Goal: Task Accomplishment & Management: Manage account settings

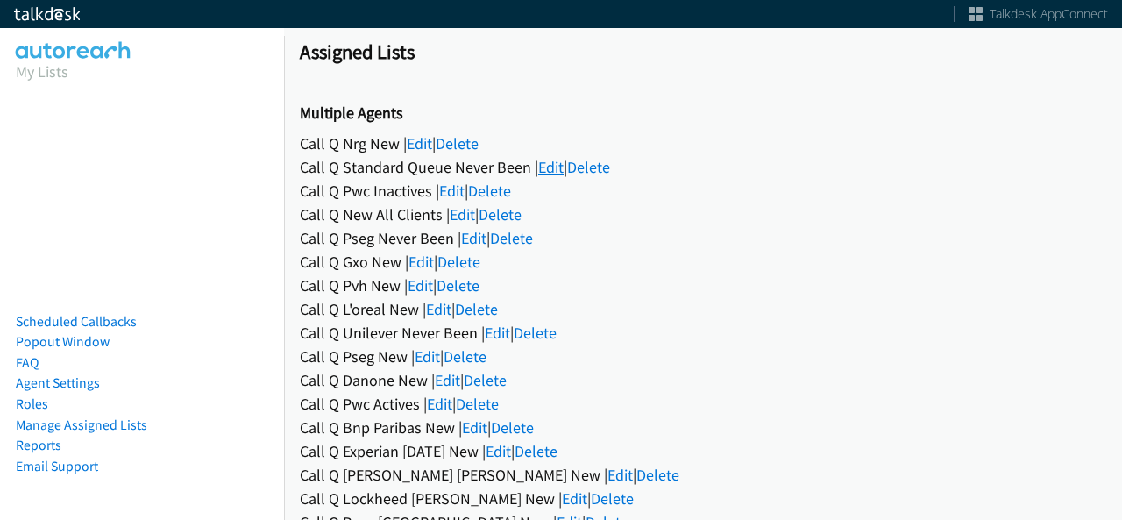
click at [540, 165] on link "Edit" at bounding box center [550, 167] width 25 height 20
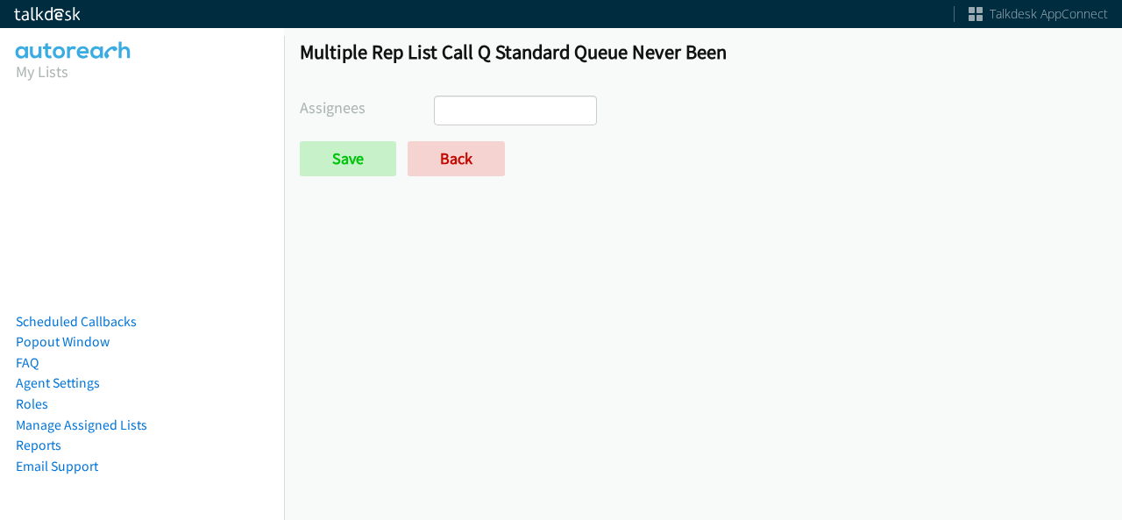
select select
click at [461, 168] on link "Back" at bounding box center [456, 158] width 97 height 35
select select
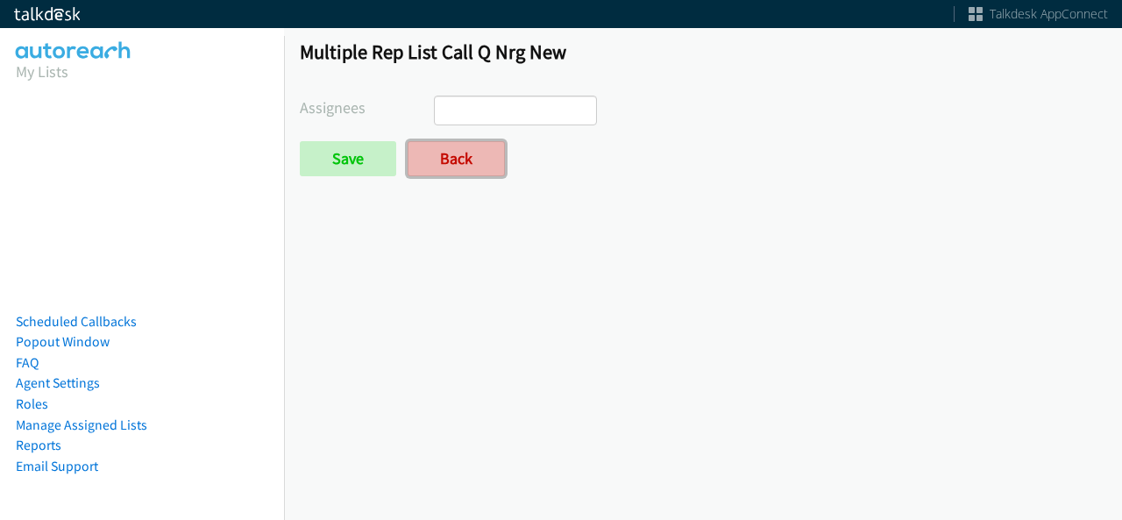
click at [443, 155] on link "Back" at bounding box center [456, 158] width 97 height 35
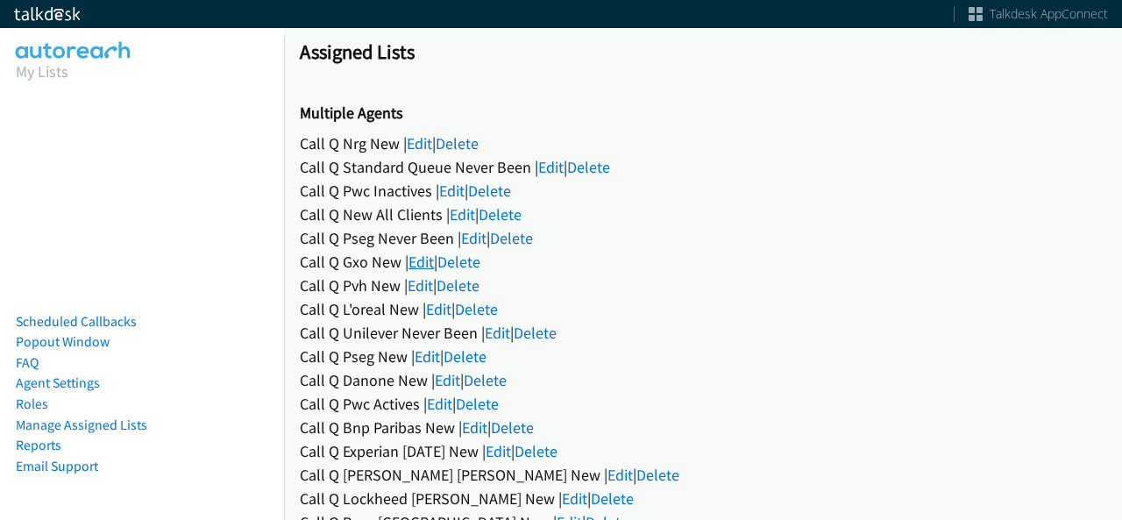
click at [425, 253] on link "Edit" at bounding box center [420, 262] width 25 height 20
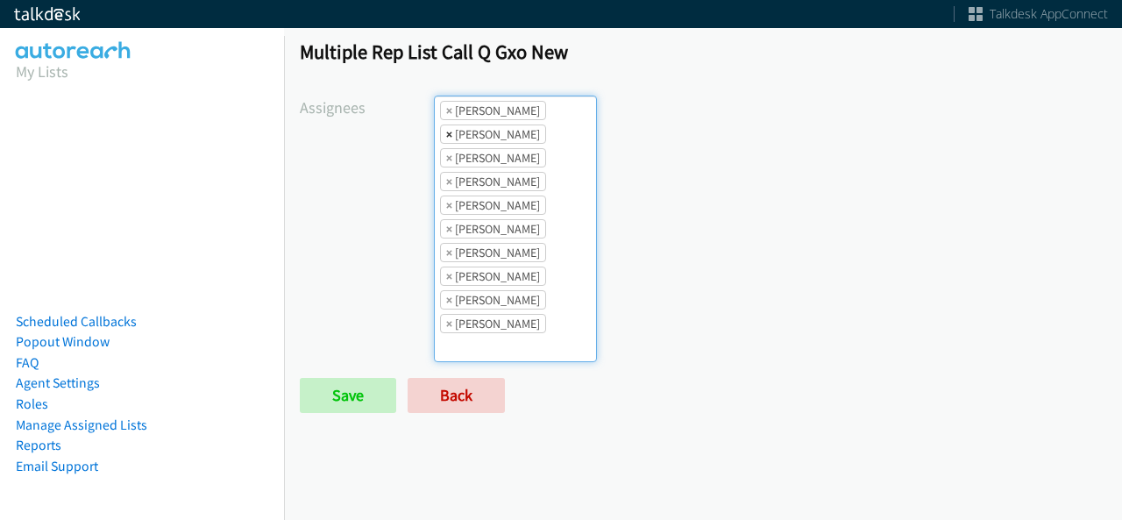
click at [446, 131] on span "×" at bounding box center [449, 134] width 6 height 18
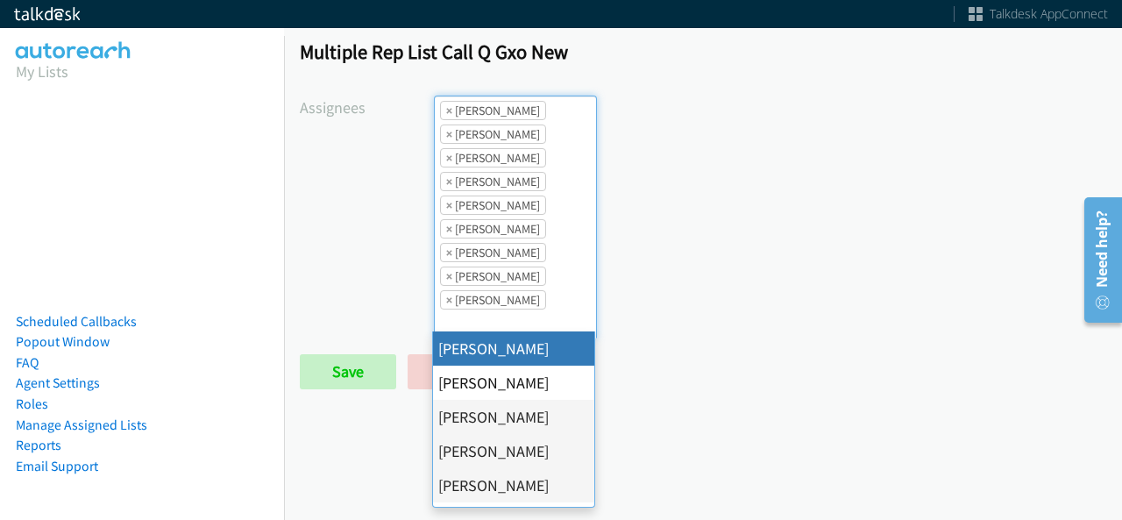
click at [442, 202] on li "× Jasmin Martinez" at bounding box center [493, 204] width 106 height 19
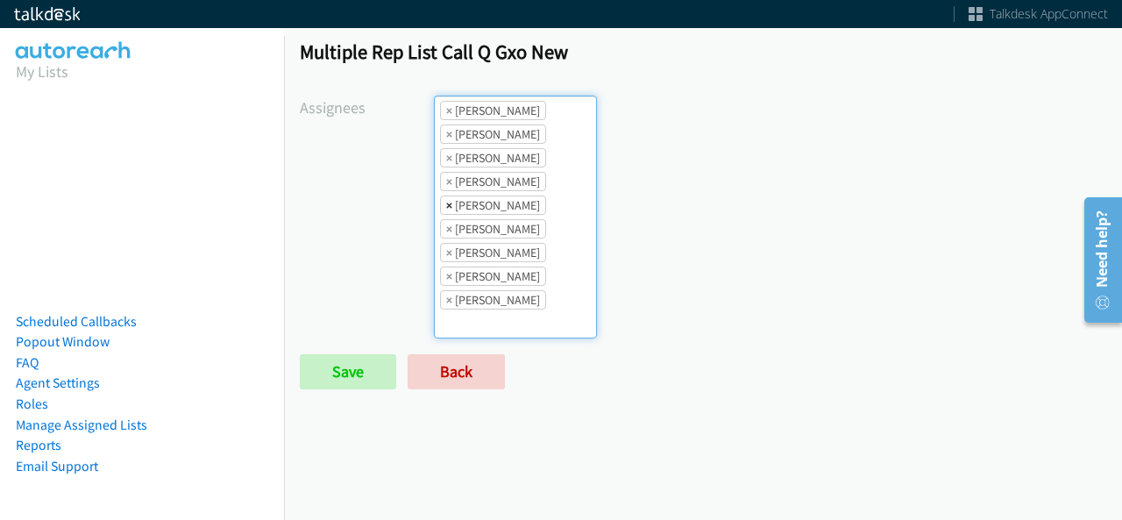
click at [447, 202] on span "×" at bounding box center [449, 205] width 6 height 18
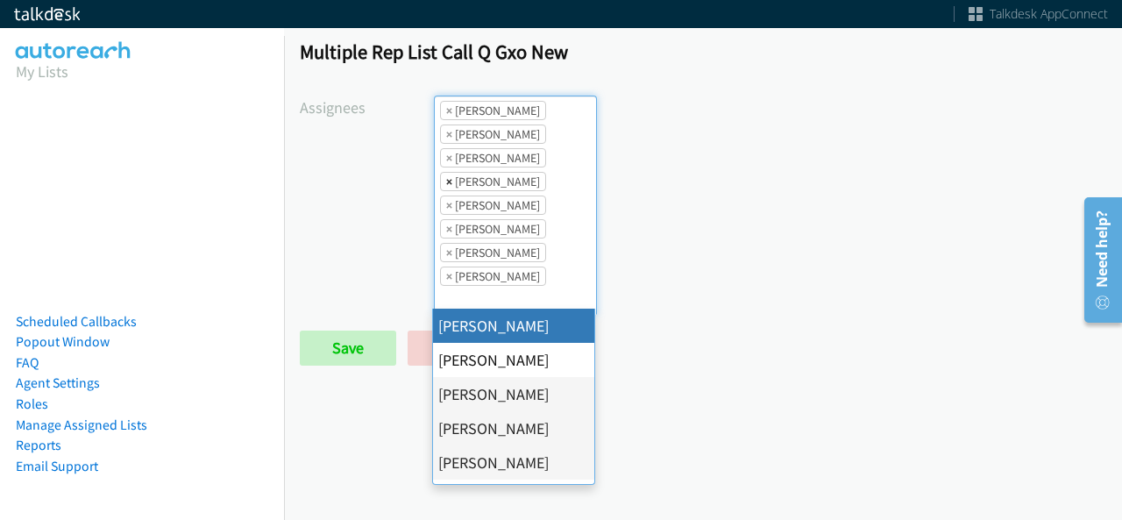
click at [446, 181] on span "×" at bounding box center [449, 182] width 6 height 18
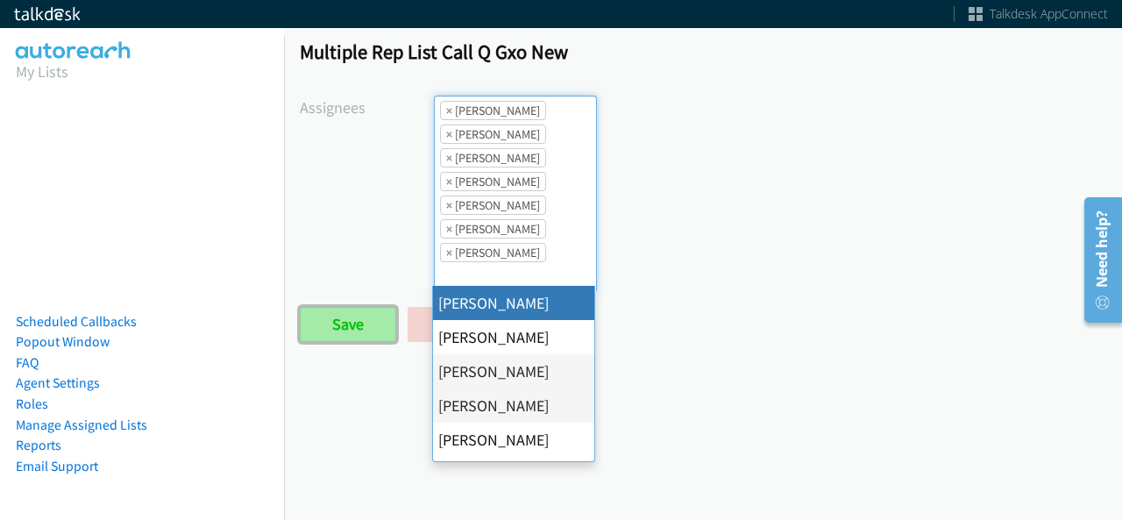
click at [361, 321] on input "Save" at bounding box center [348, 324] width 96 height 35
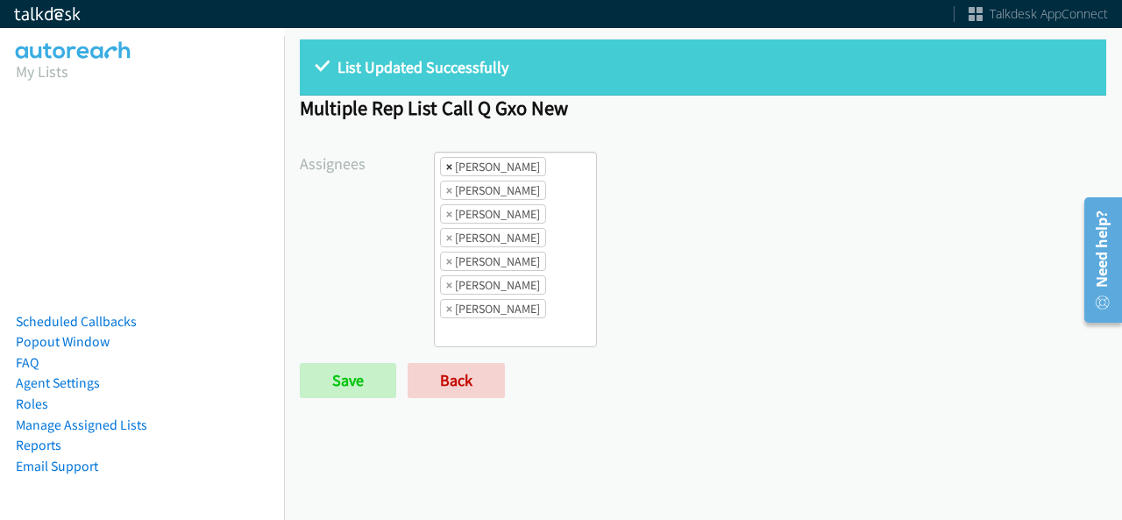
click at [446, 167] on span "×" at bounding box center [449, 167] width 6 height 18
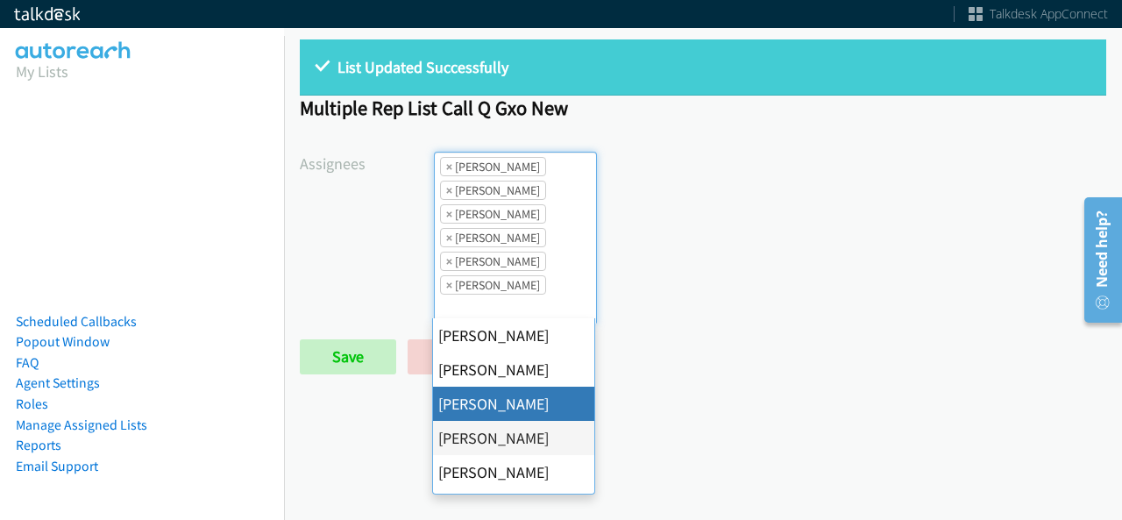
click at [446, 167] on span "×" at bounding box center [449, 167] width 6 height 18
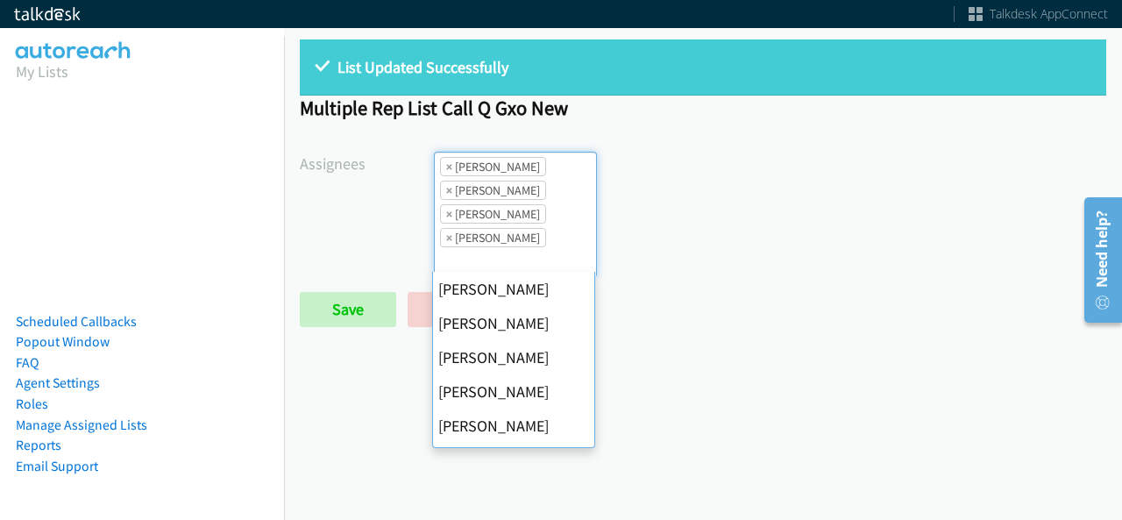
scroll to position [239, 0]
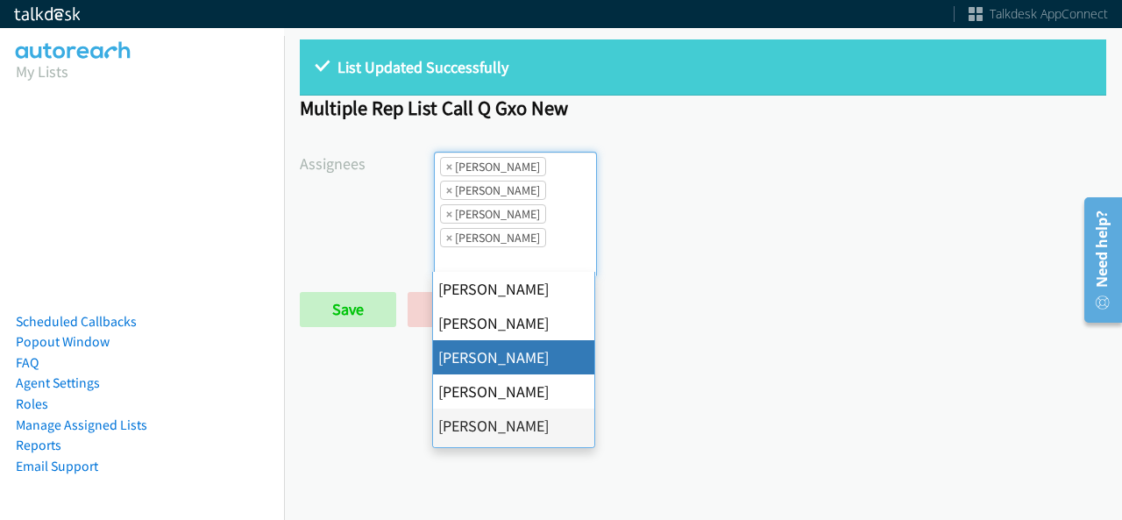
click at [446, 167] on span "×" at bounding box center [449, 167] width 6 height 18
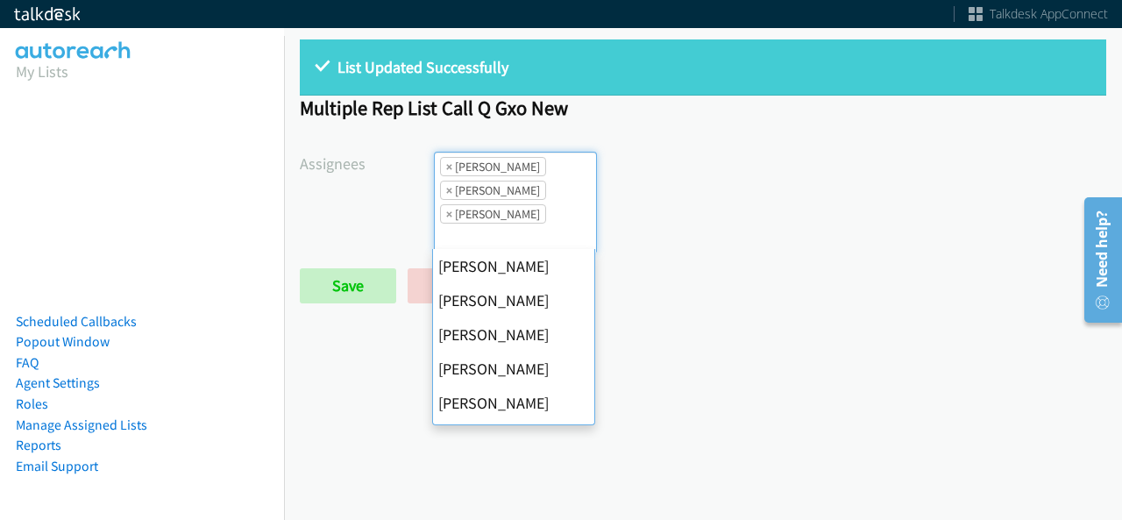
click at [446, 167] on span "×" at bounding box center [449, 167] width 6 height 18
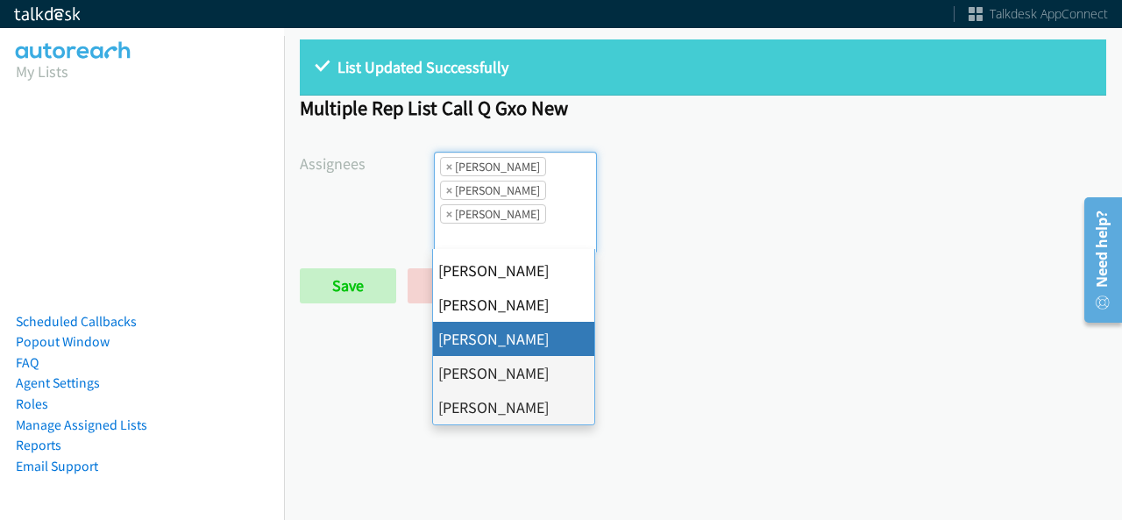
select select "fd8c5d46-30db-44cb-8f0d-00da318b790a"
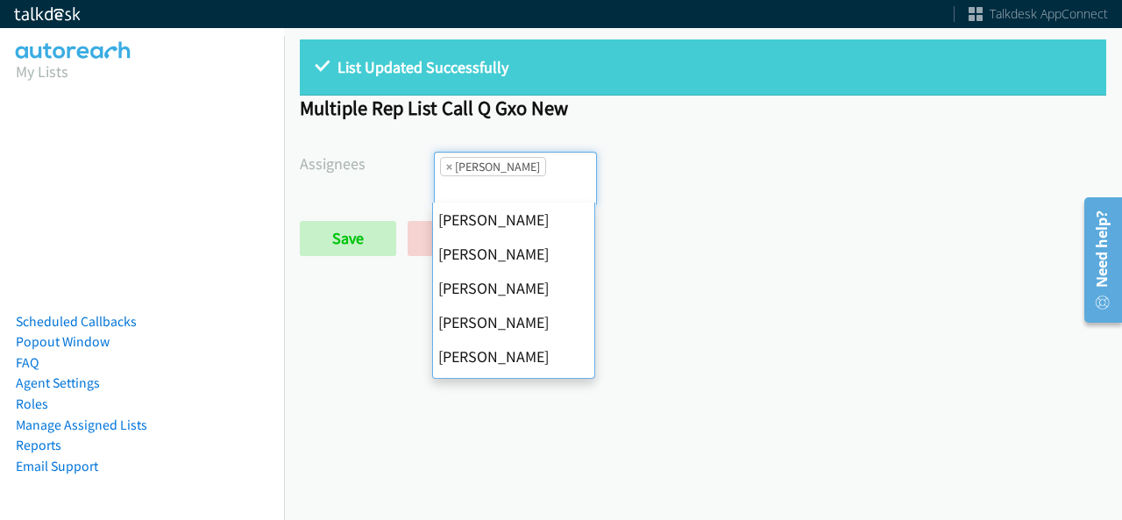
click at [446, 167] on span "×" at bounding box center [449, 167] width 6 height 18
select select
click at [444, 176] on input "search" at bounding box center [465, 190] width 61 height 28
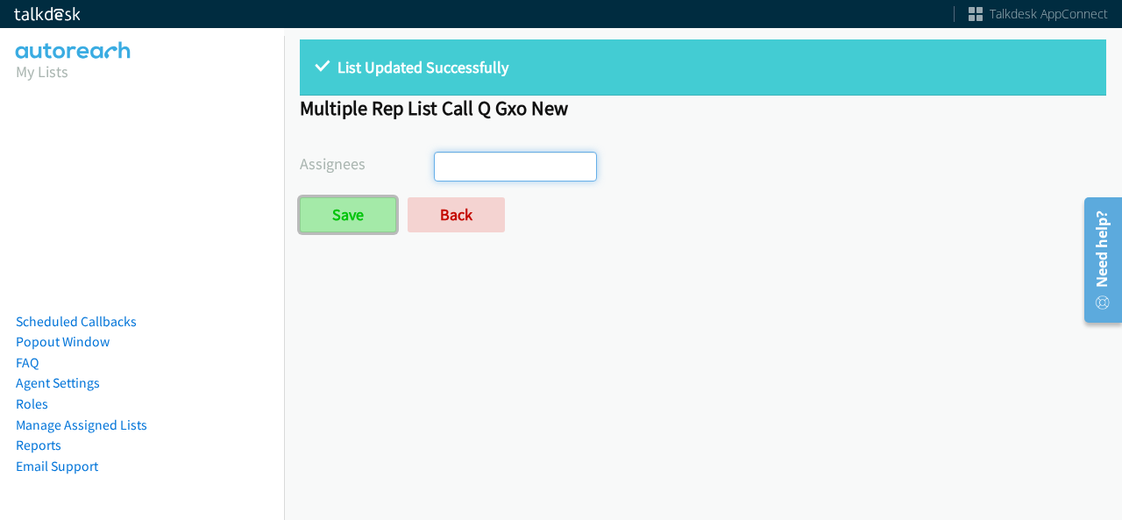
click at [344, 229] on input "Save" at bounding box center [348, 214] width 96 height 35
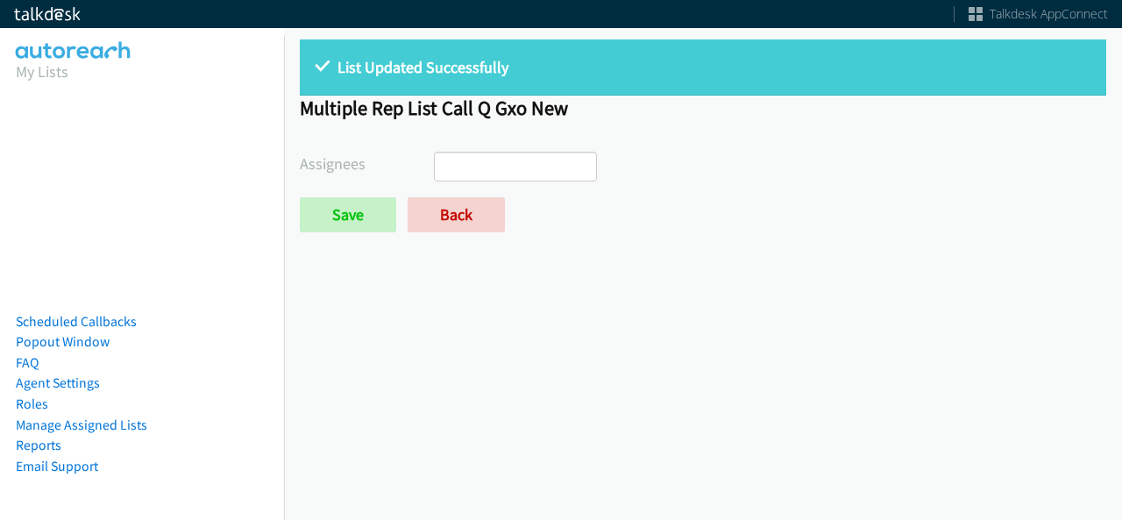
select select
click at [457, 215] on link "Back" at bounding box center [456, 214] width 97 height 35
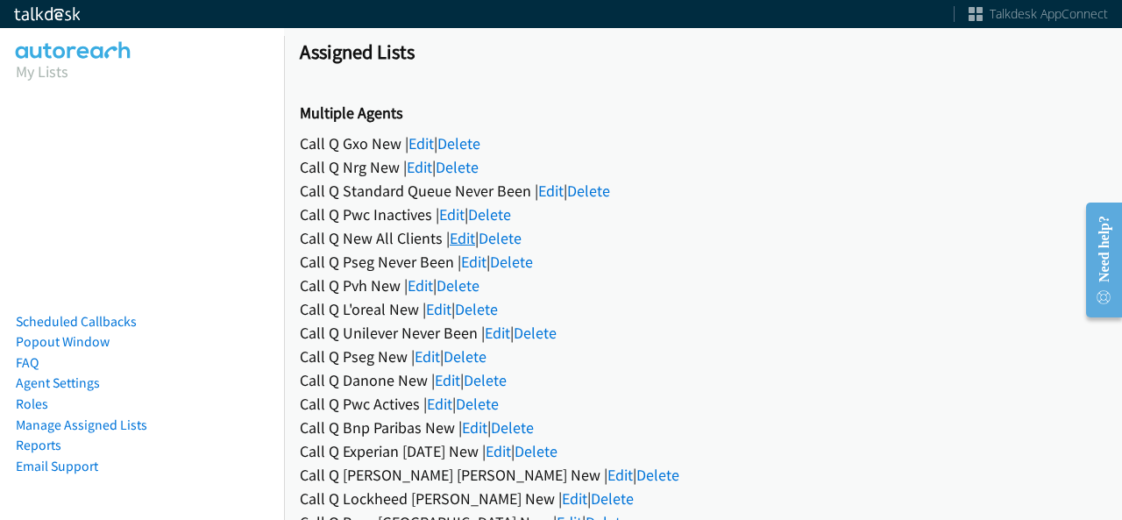
click at [465, 237] on link "Edit" at bounding box center [462, 238] width 25 height 20
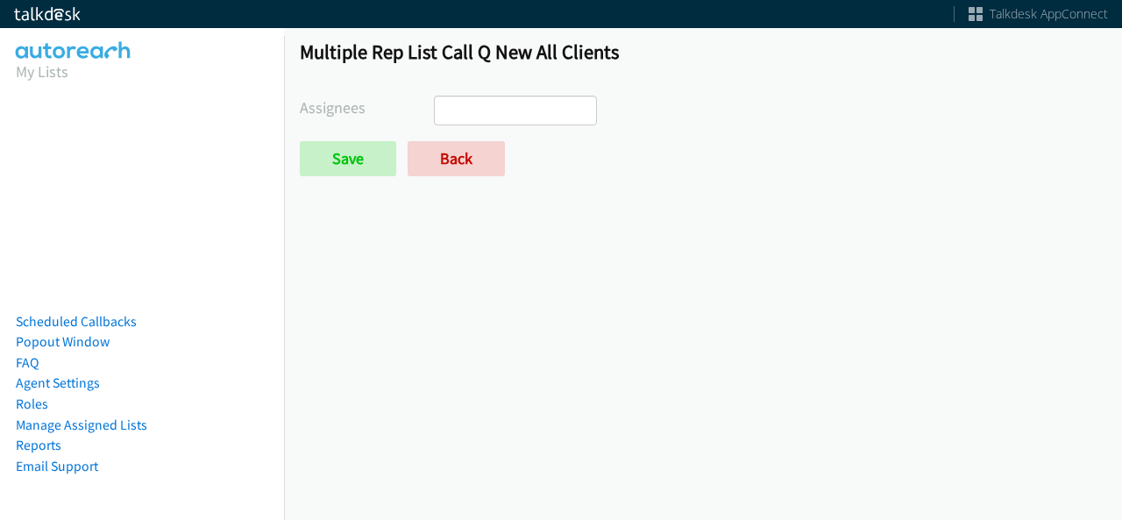
click at [518, 115] on ul at bounding box center [515, 110] width 161 height 28
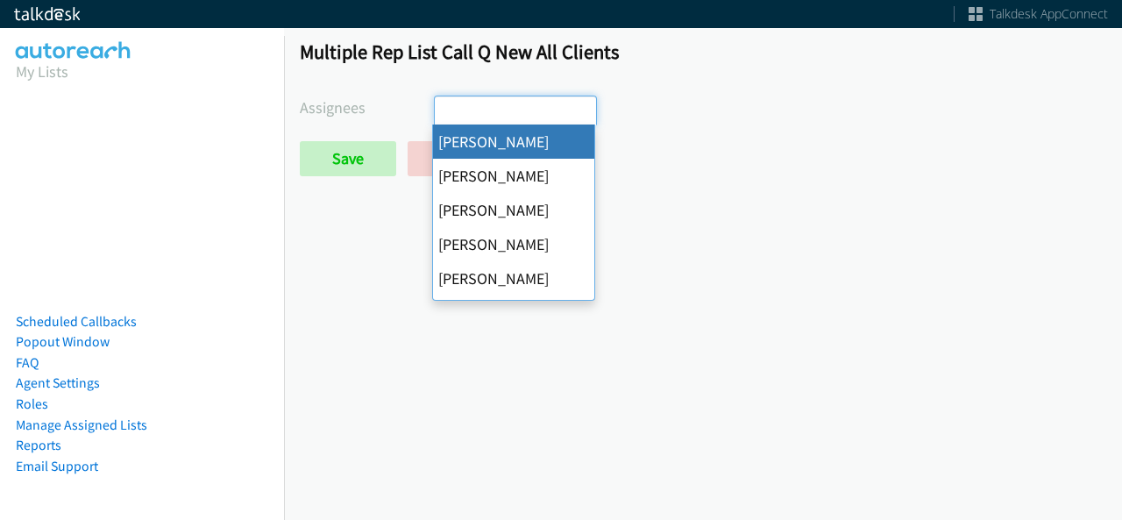
select select "cb11e729-9a1d-44de-9b38-0f5a50c7e01c"
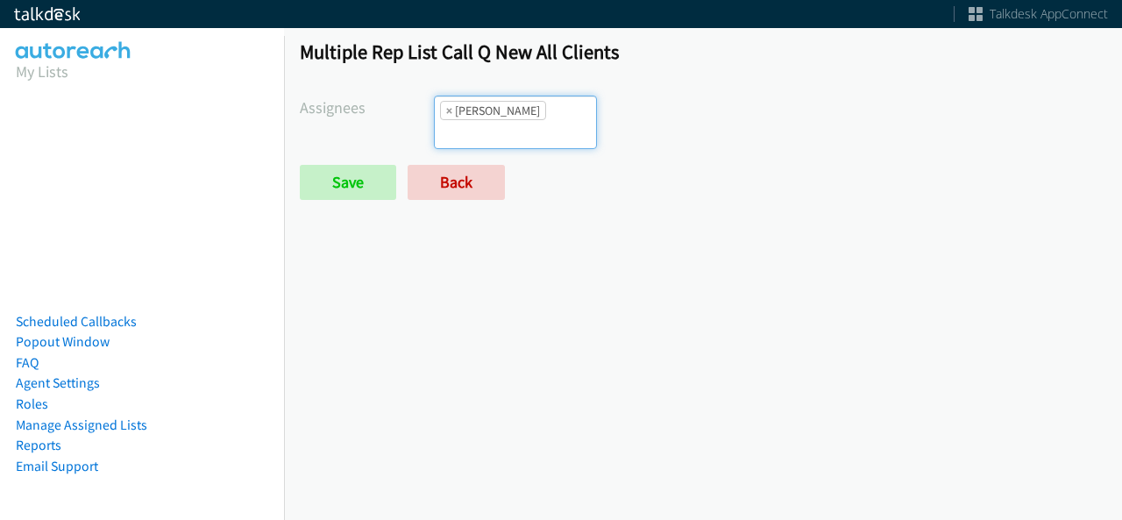
click at [538, 114] on li "× [PERSON_NAME]" at bounding box center [493, 110] width 106 height 19
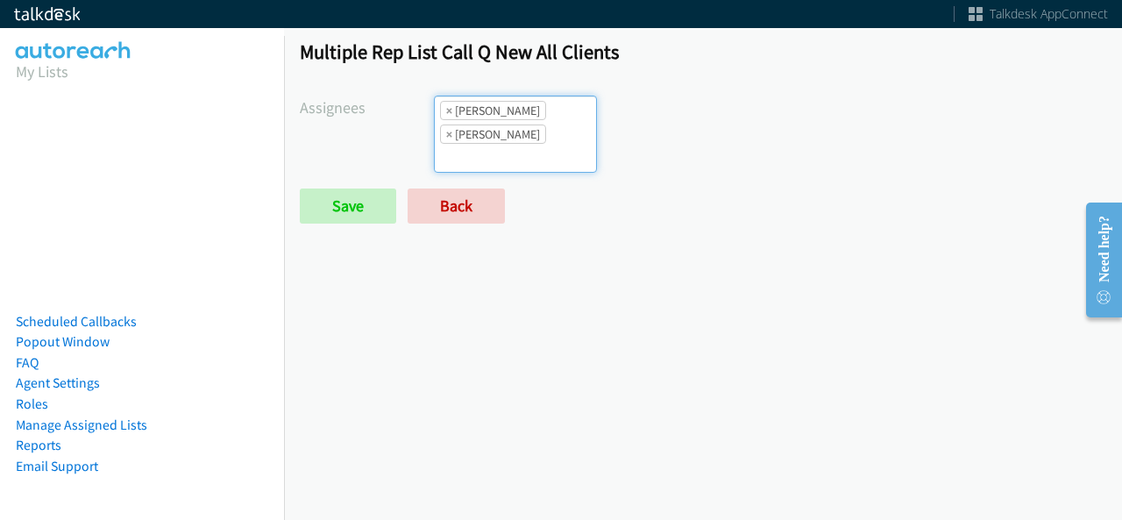
click at [496, 144] on input "search" at bounding box center [465, 158] width 61 height 28
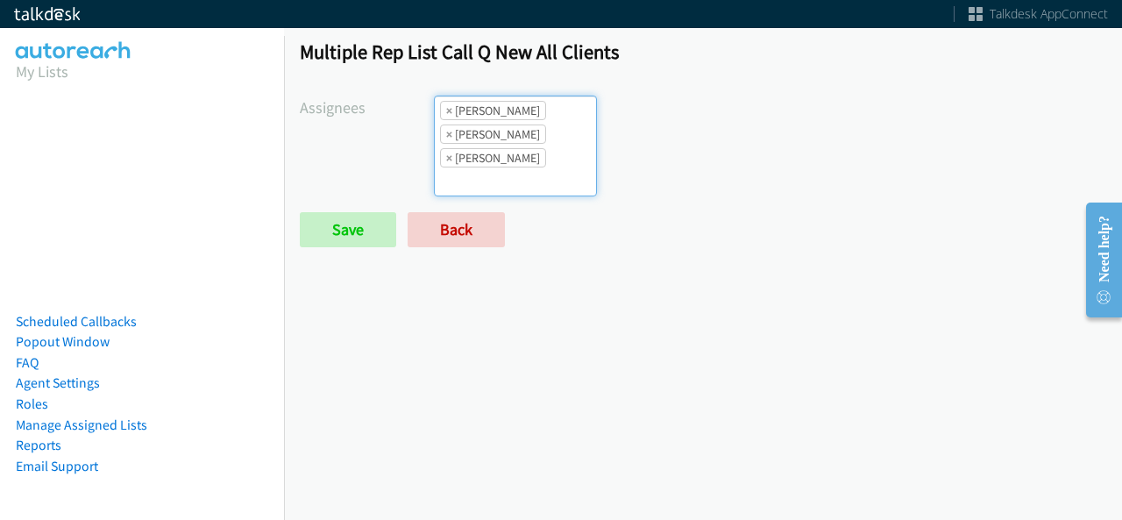
click at [496, 167] on input "search" at bounding box center [465, 181] width 61 height 28
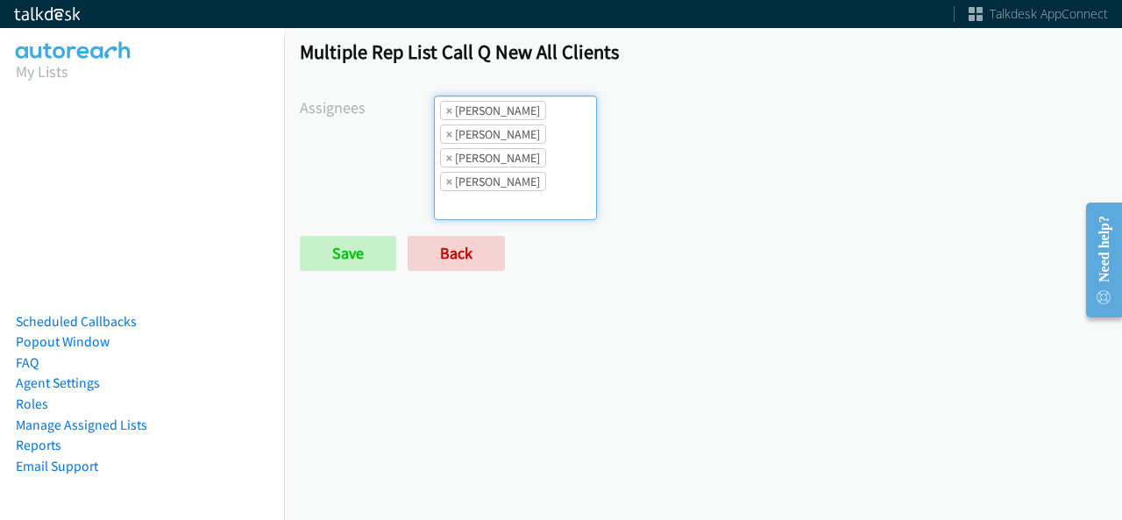
click at [496, 191] on input "search" at bounding box center [465, 205] width 61 height 28
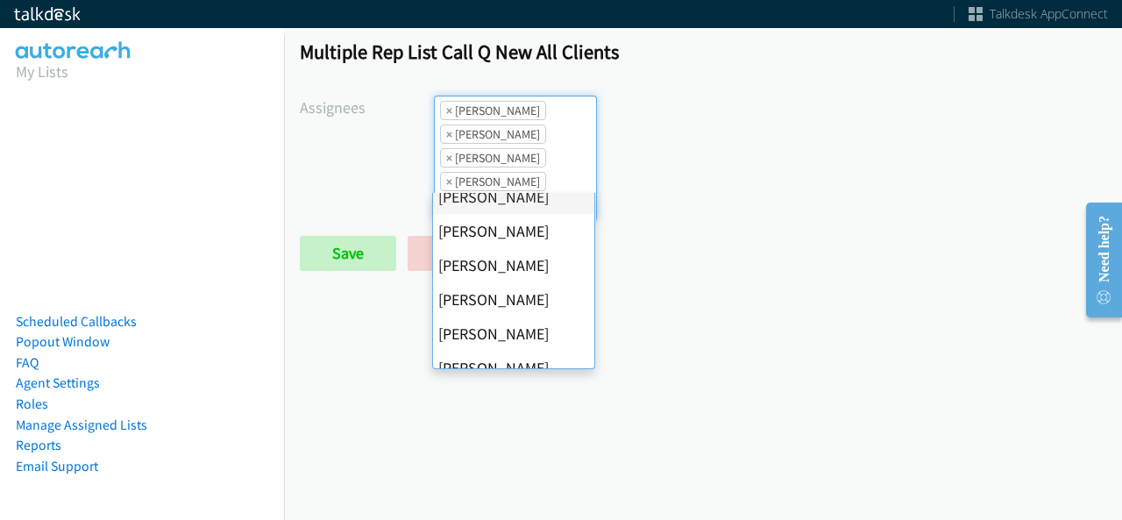
scroll to position [175, 0]
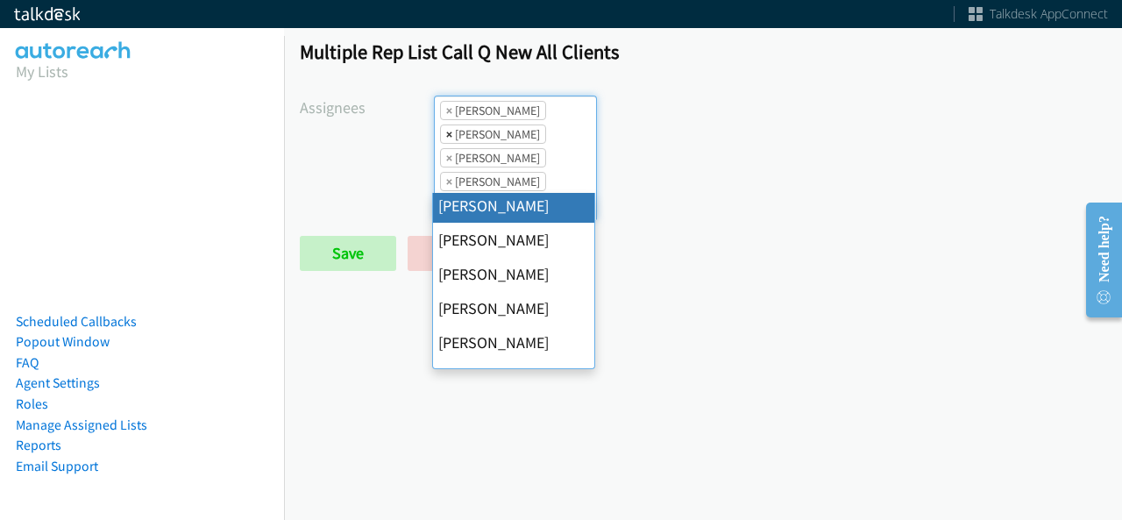
click at [446, 127] on span "×" at bounding box center [449, 134] width 6 height 18
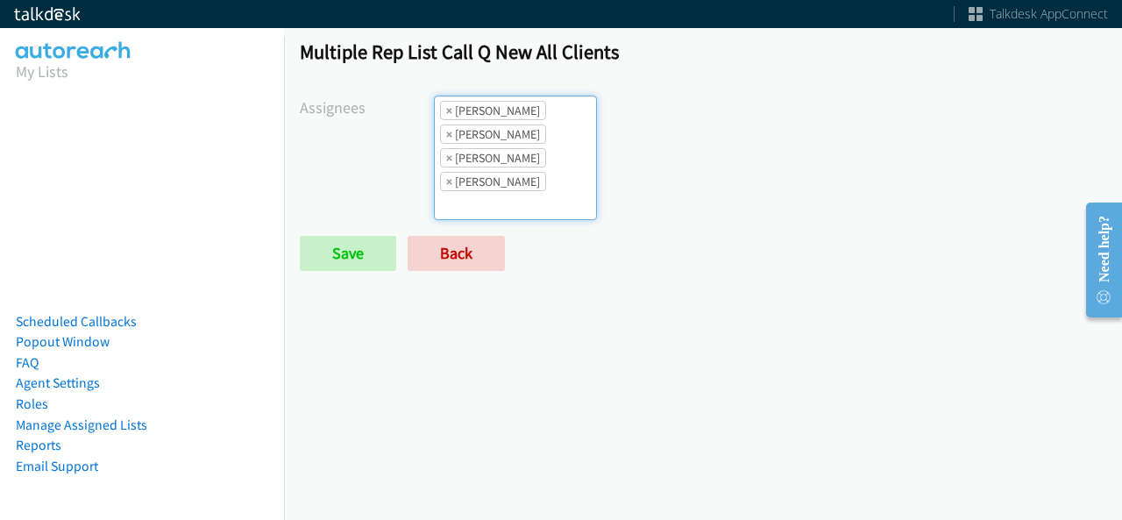
click at [519, 167] on ul "× Abigail Odhiambo × Cathy Shahan × Charles Ross × Jasmin Martinez" at bounding box center [515, 157] width 161 height 123
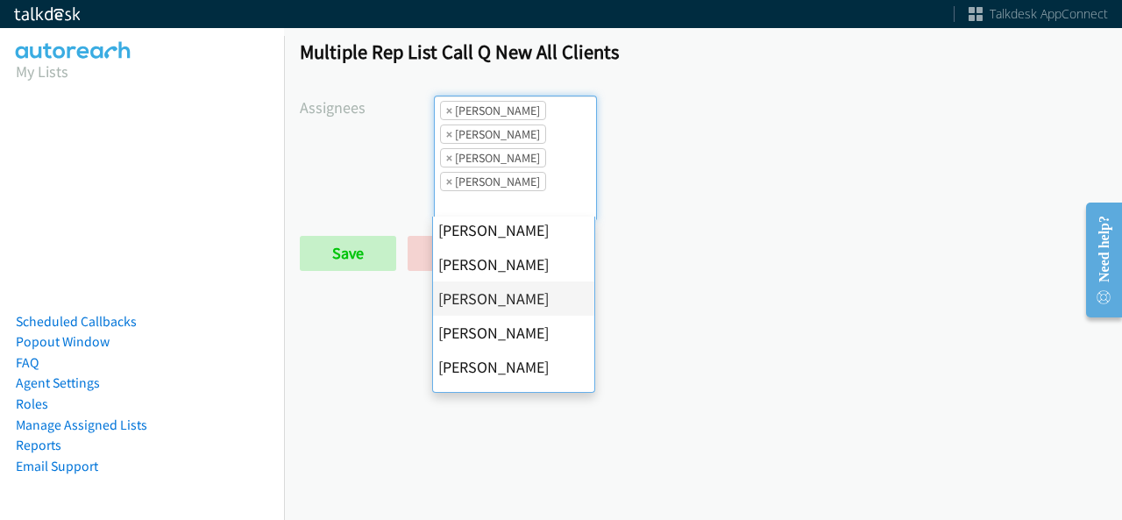
scroll to position [263, 0]
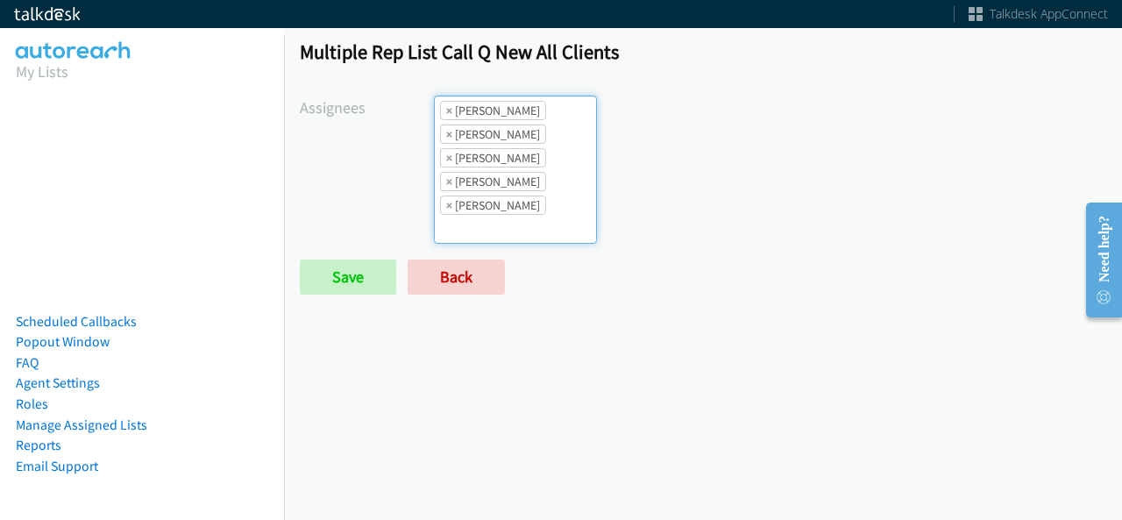
click at [496, 215] on input "search" at bounding box center [465, 229] width 61 height 28
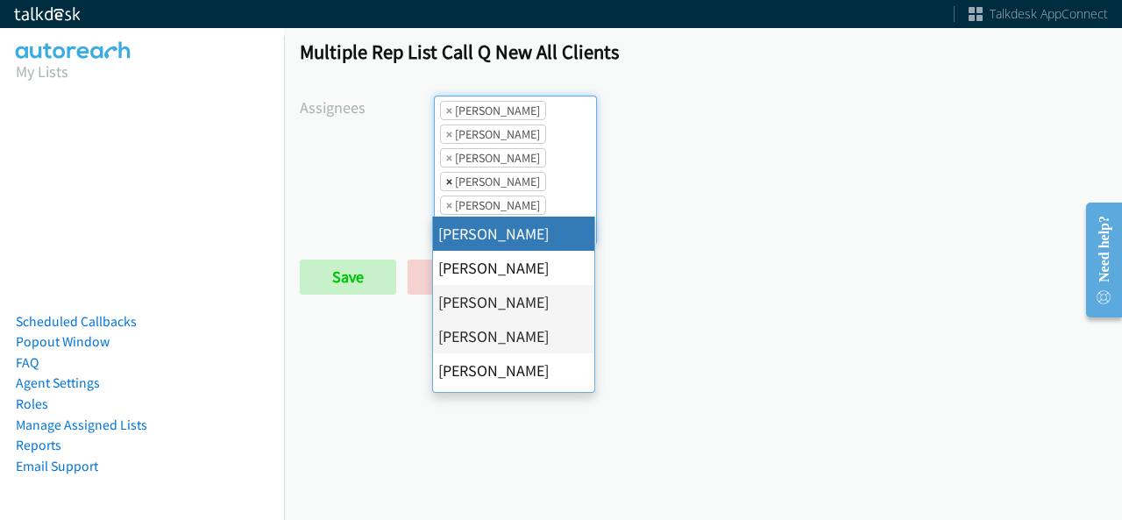
click at [447, 176] on span "×" at bounding box center [449, 182] width 6 height 18
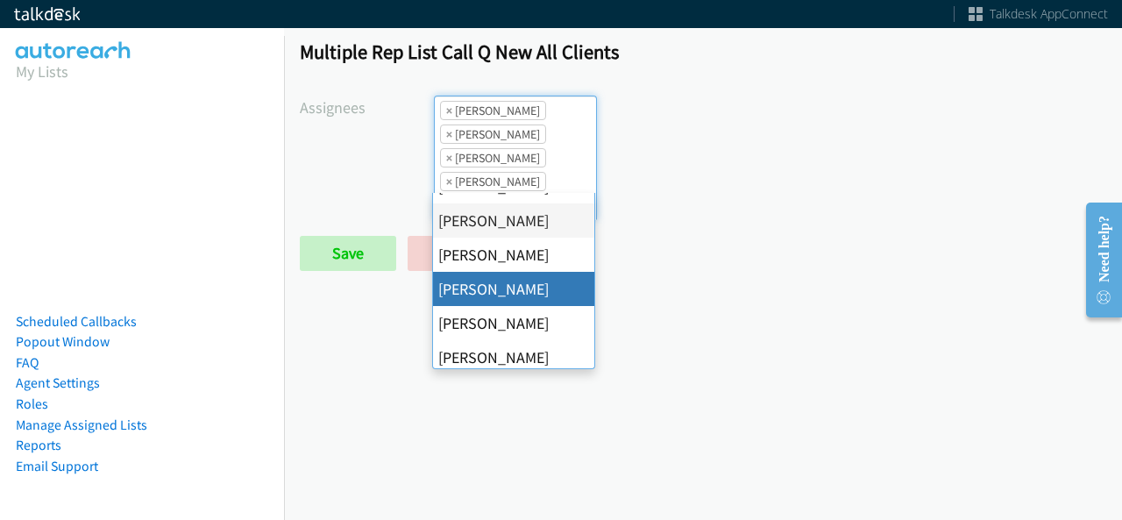
scroll to position [303, 0]
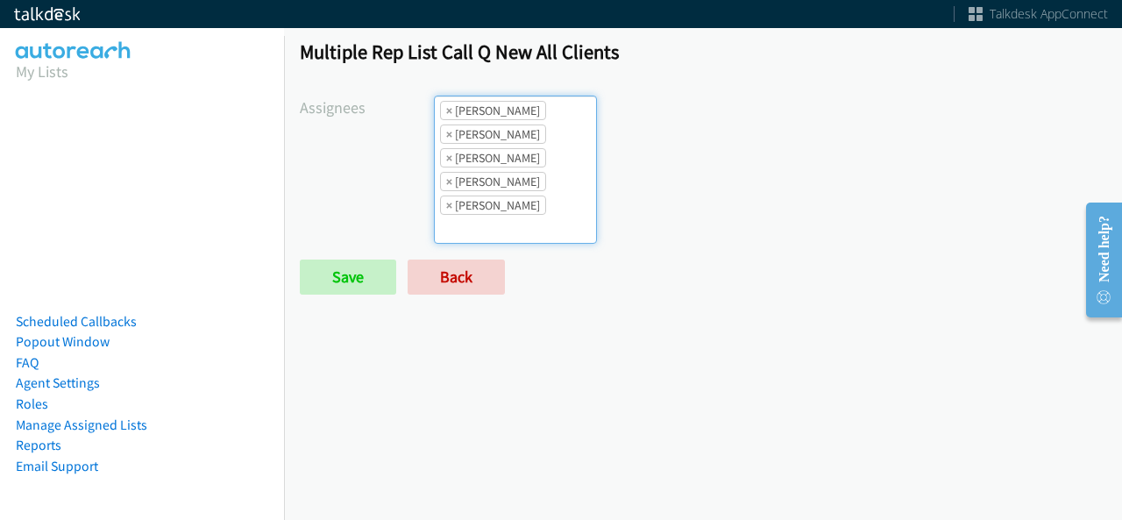
click at [542, 204] on ul "× Abigail Odhiambo × Cathy Shahan × Charles Ross × Jordan Stehlik × Rodnika Mur…" at bounding box center [515, 169] width 161 height 146
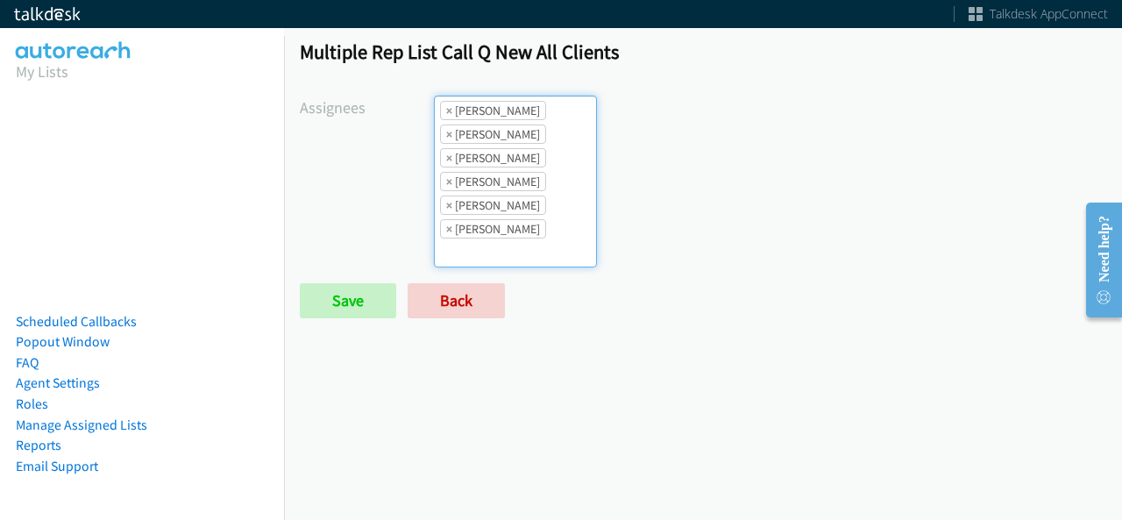
click at [535, 195] on li "× Rodnika Murphy" at bounding box center [493, 204] width 106 height 19
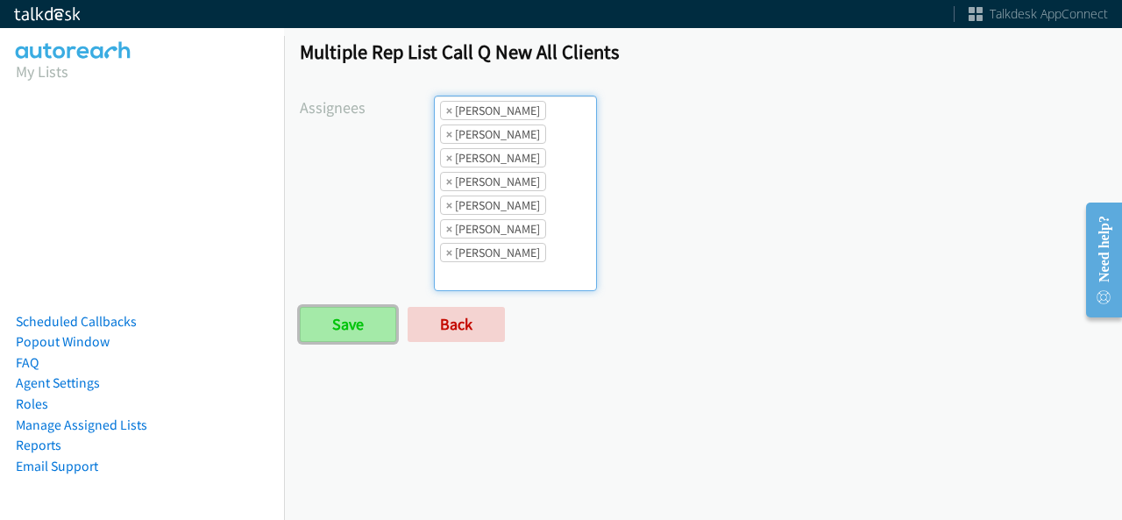
click at [325, 323] on input "Save" at bounding box center [348, 324] width 96 height 35
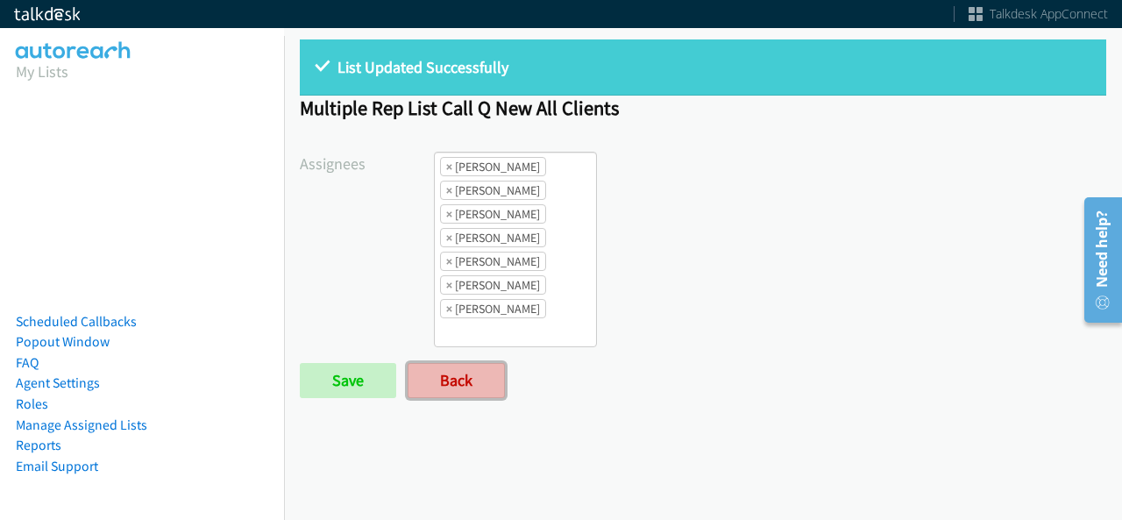
click at [456, 378] on link "Back" at bounding box center [456, 380] width 97 height 35
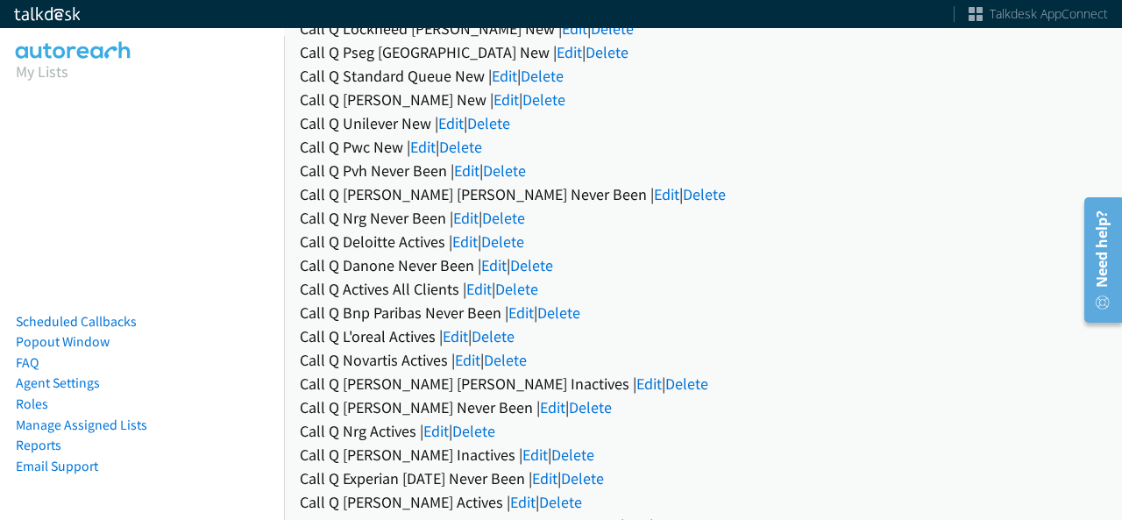
scroll to position [388, 0]
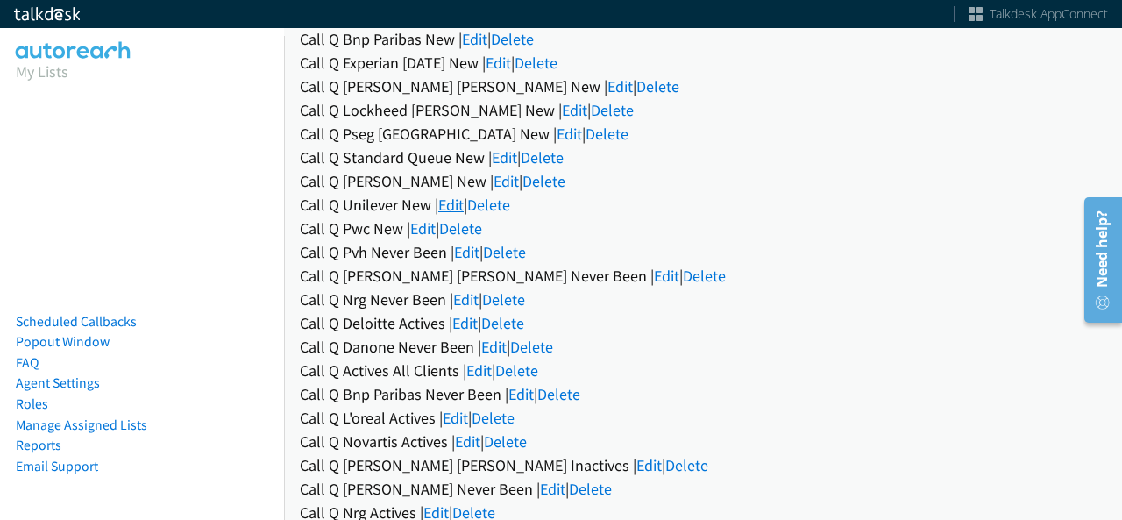
click at [460, 199] on link "Edit" at bounding box center [450, 205] width 25 height 20
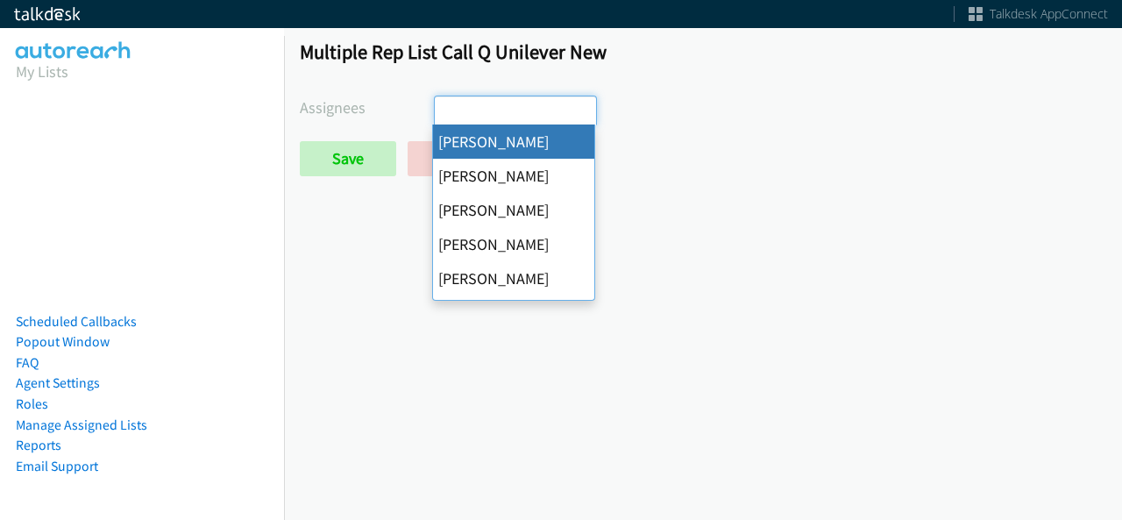
select select
click at [490, 117] on input "c" at bounding box center [465, 110] width 61 height 28
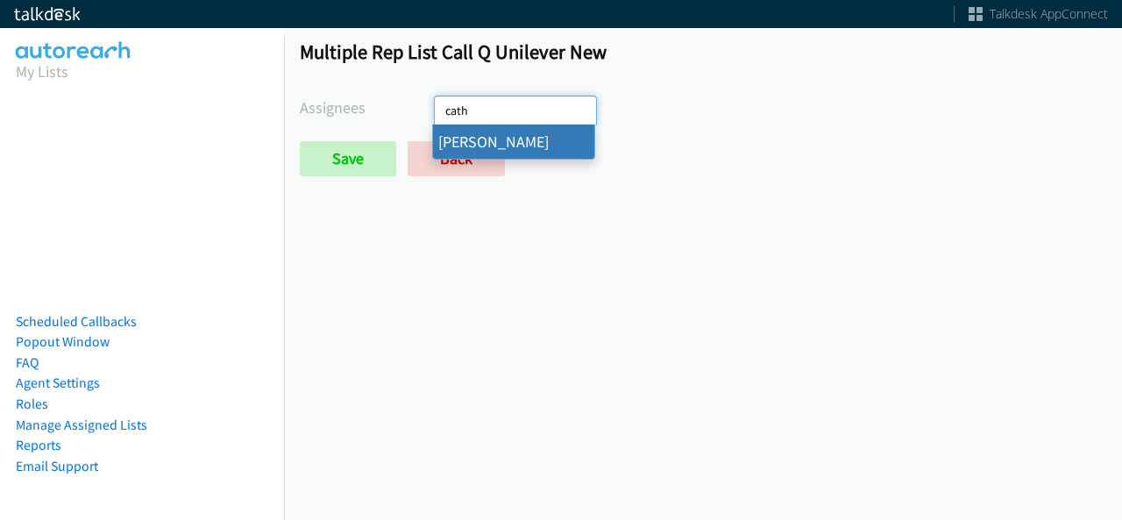
type input "cath"
select select "d0419105-5ab7-42f4-854b-1efac0a4a5af"
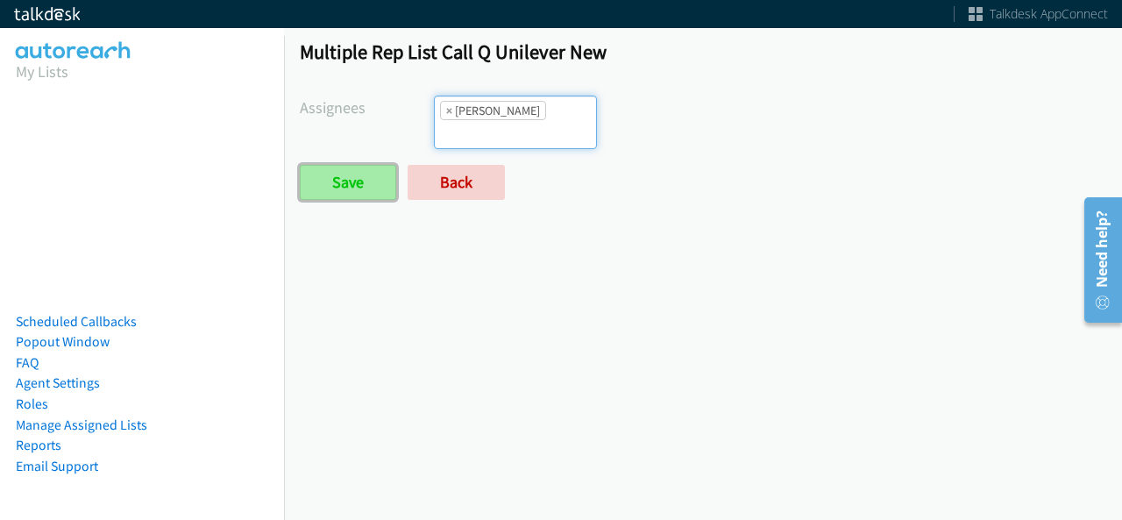
click at [350, 165] on input "Save" at bounding box center [348, 182] width 96 height 35
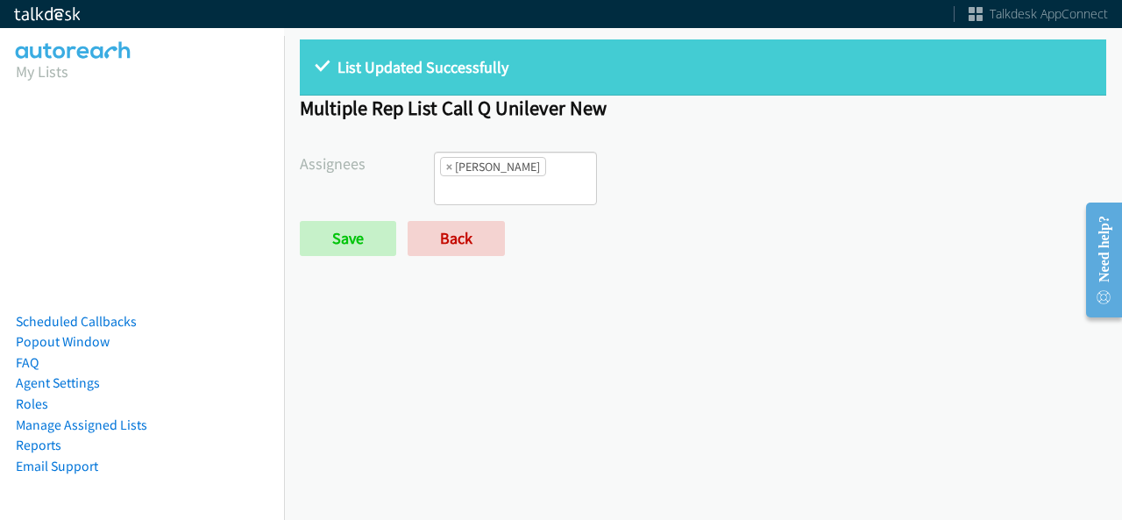
click at [445, 237] on div "List Updated Successfully Multiple Rep List Call Q Unilever New Assignees Abiga…" at bounding box center [703, 156] width 838 height 264
click at [449, 221] on link "Back" at bounding box center [456, 238] width 97 height 35
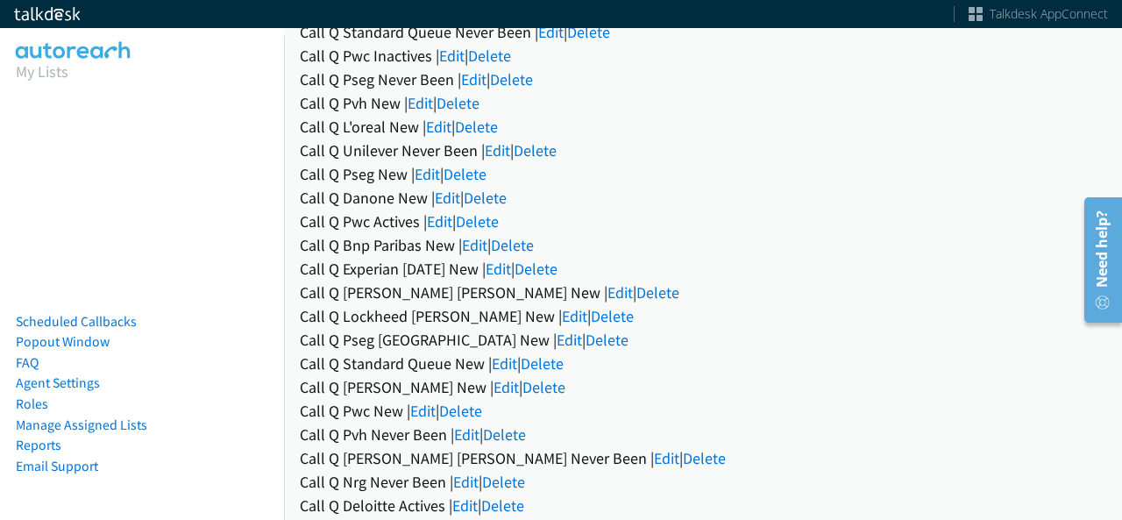
scroll to position [211, 0]
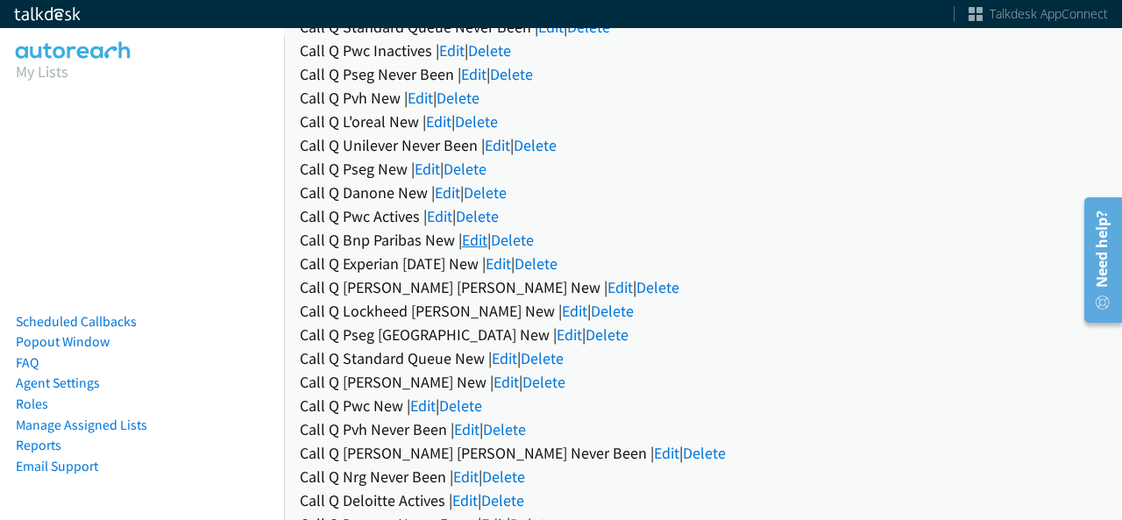
click at [485, 234] on link "Edit" at bounding box center [474, 240] width 25 height 20
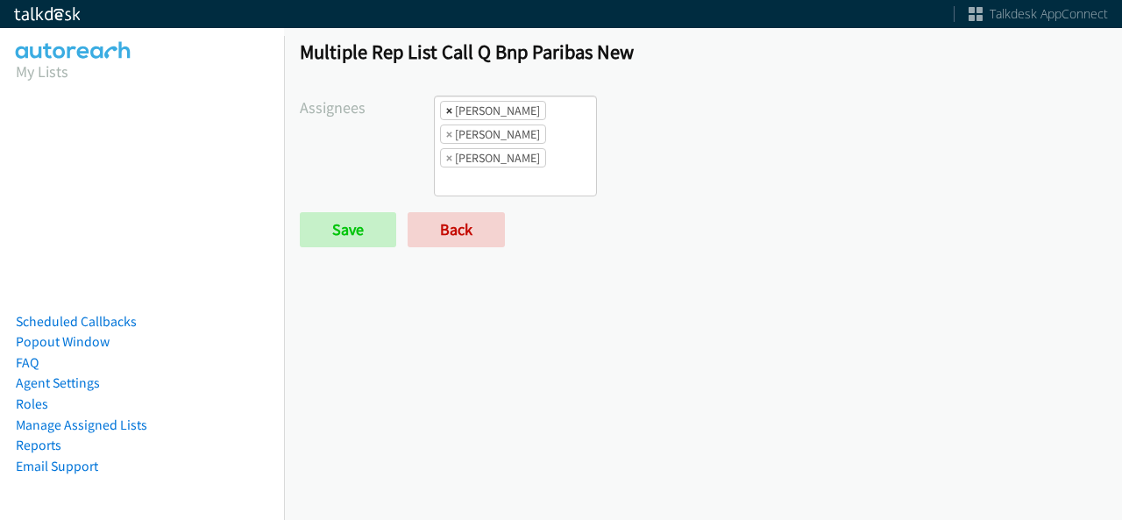
click at [446, 111] on span "×" at bounding box center [449, 111] width 6 height 18
select select "2ed67f51-2124-48e1-bef1-69761de6c0b9"
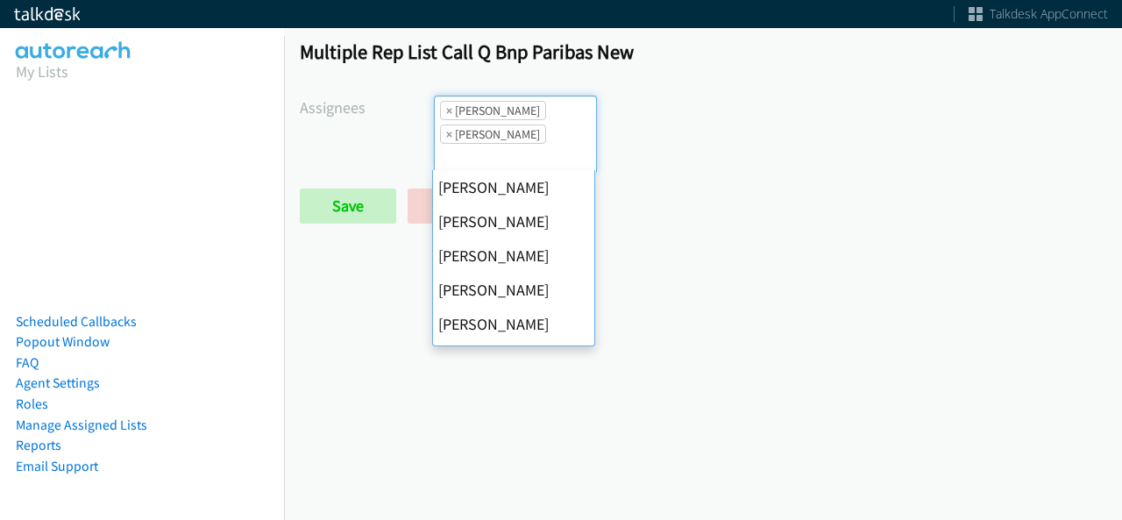
scroll to position [303, 0]
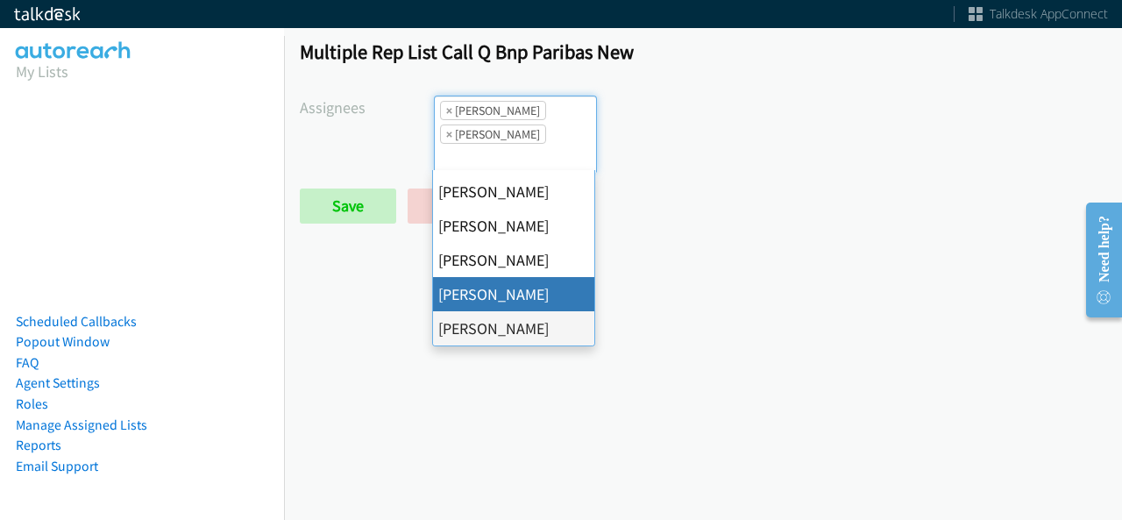
click at [450, 134] on li "× [PERSON_NAME]" at bounding box center [493, 133] width 106 height 19
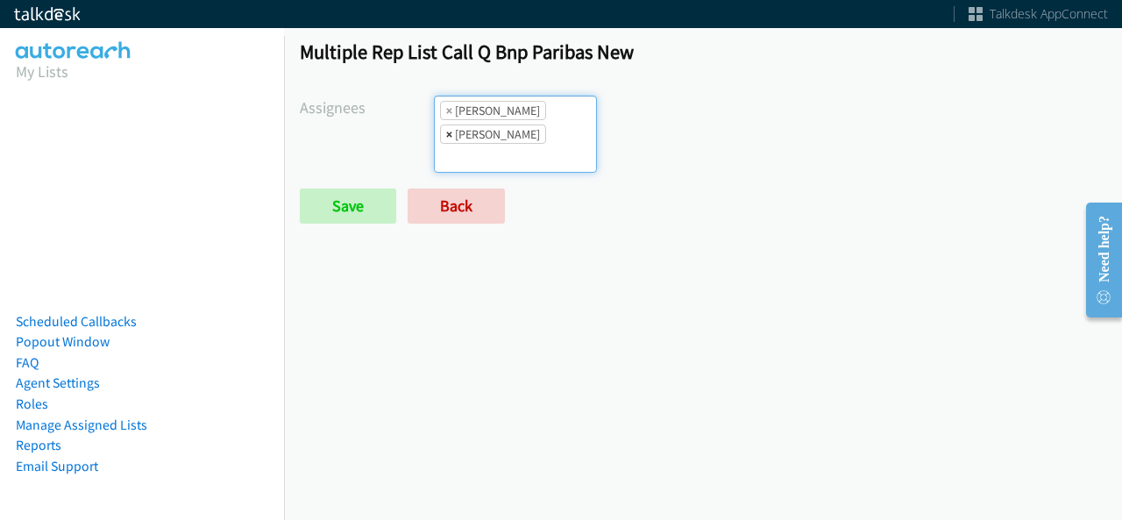
click at [447, 131] on span "×" at bounding box center [449, 134] width 6 height 18
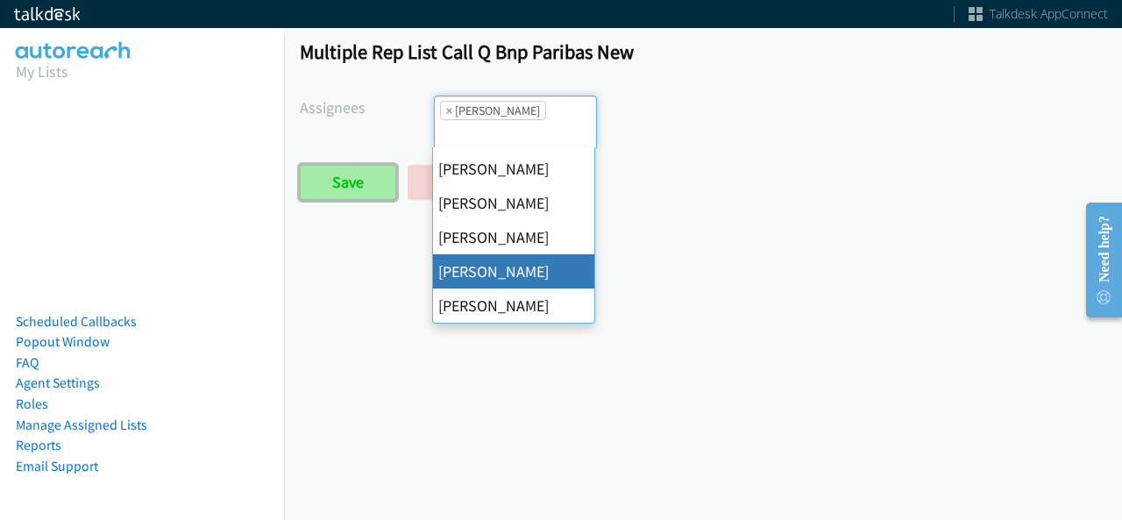
click at [349, 195] on input "Save" at bounding box center [348, 182] width 96 height 35
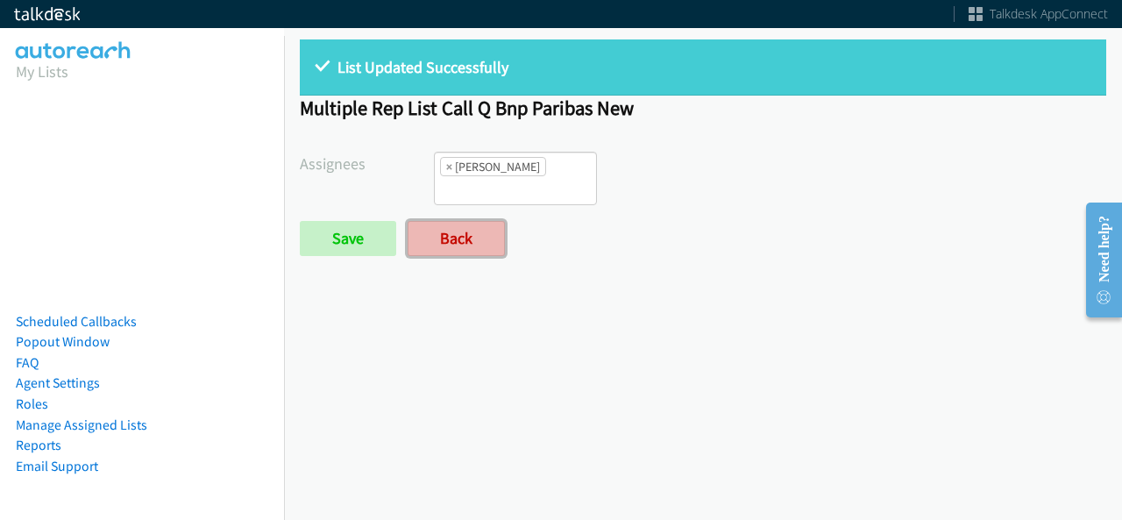
click at [477, 232] on link "Back" at bounding box center [456, 238] width 97 height 35
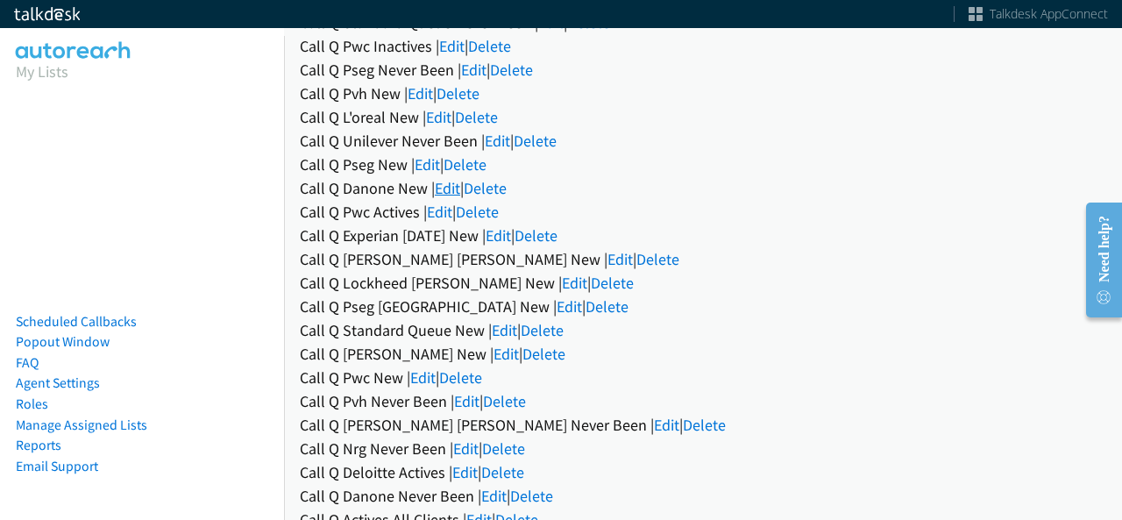
scroll to position [245, 0]
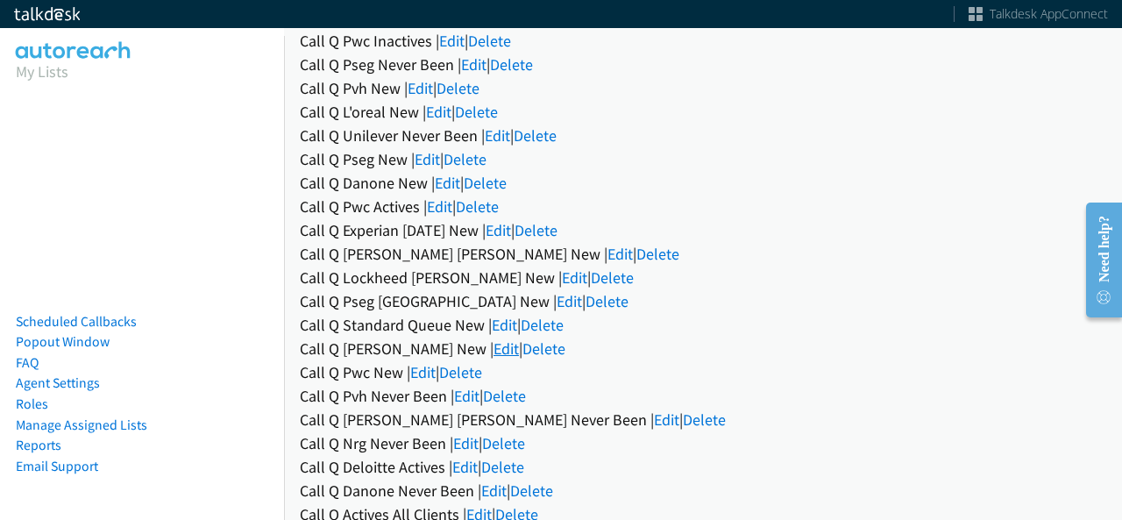
click at [493, 344] on link "Edit" at bounding box center [505, 348] width 25 height 20
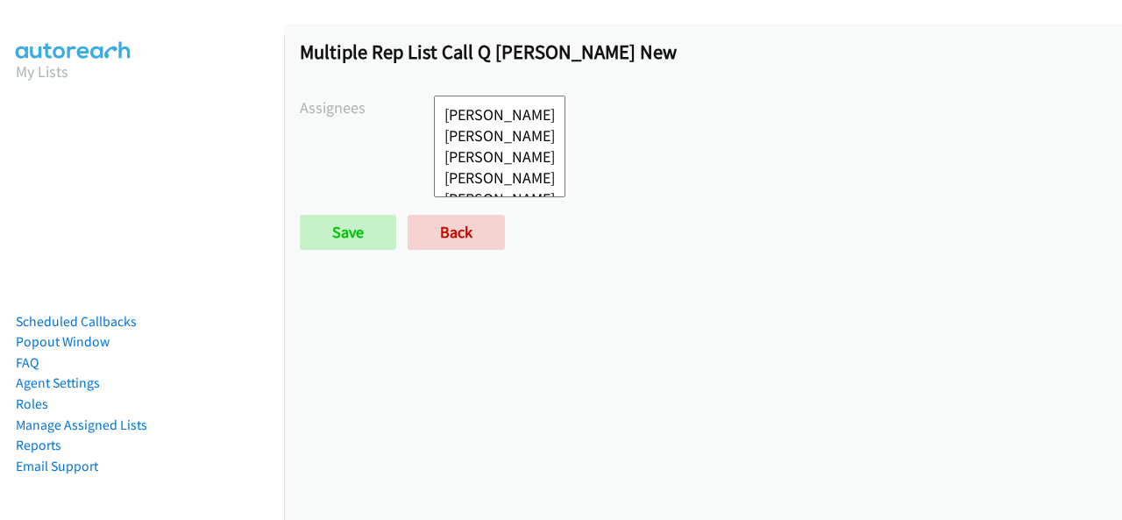
select select
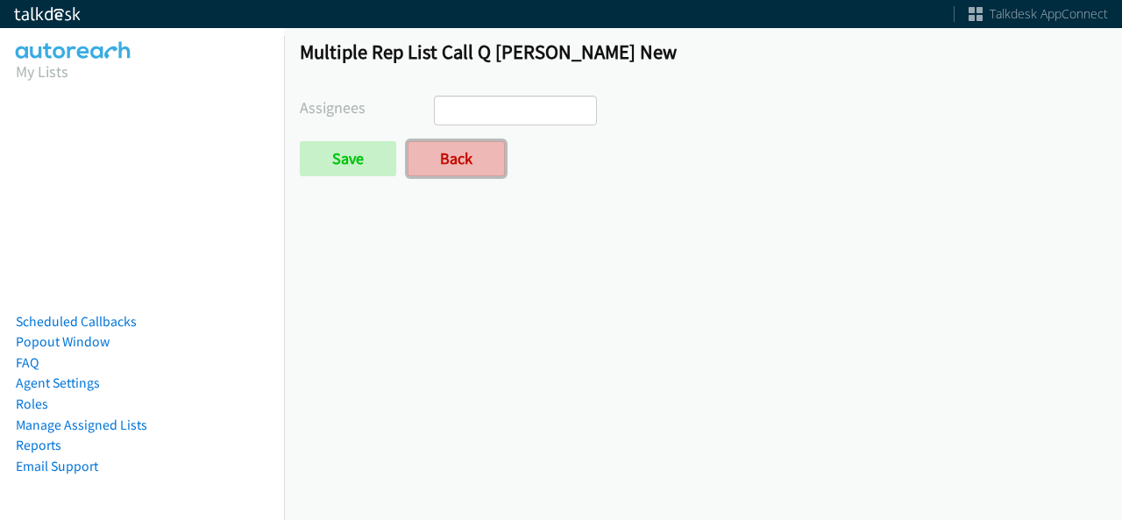
click at [443, 170] on link "Back" at bounding box center [456, 158] width 97 height 35
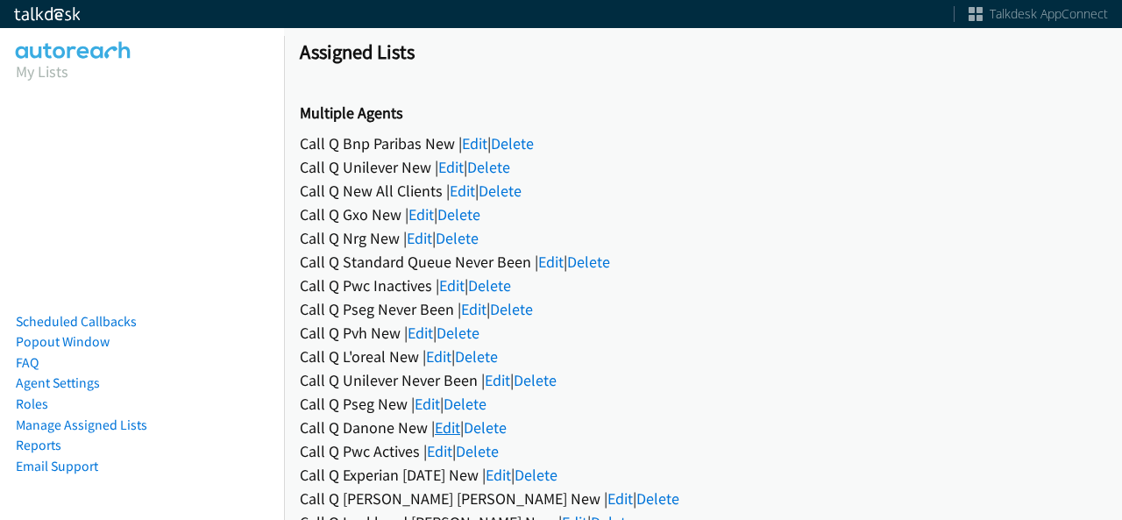
click at [437, 424] on link "Edit" at bounding box center [447, 427] width 25 height 20
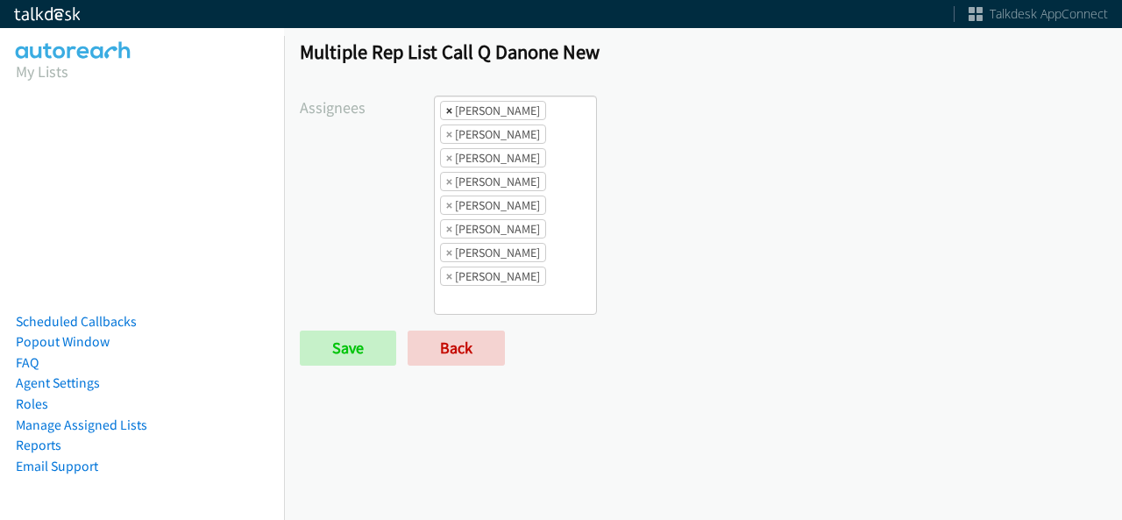
click at [446, 110] on span "×" at bounding box center [449, 111] width 6 height 18
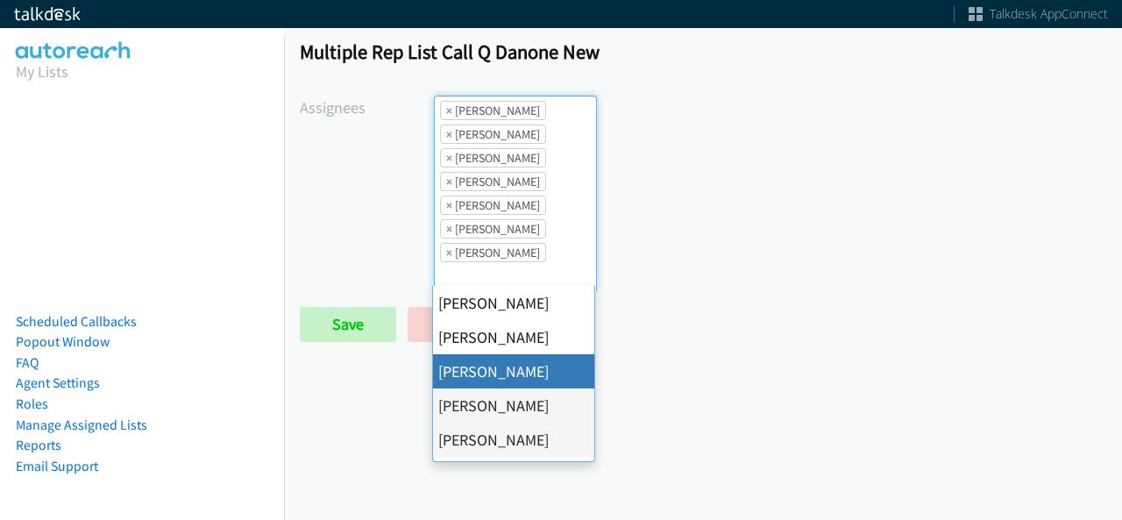
scroll to position [21, 0]
click at [446, 110] on span "×" at bounding box center [449, 111] width 6 height 18
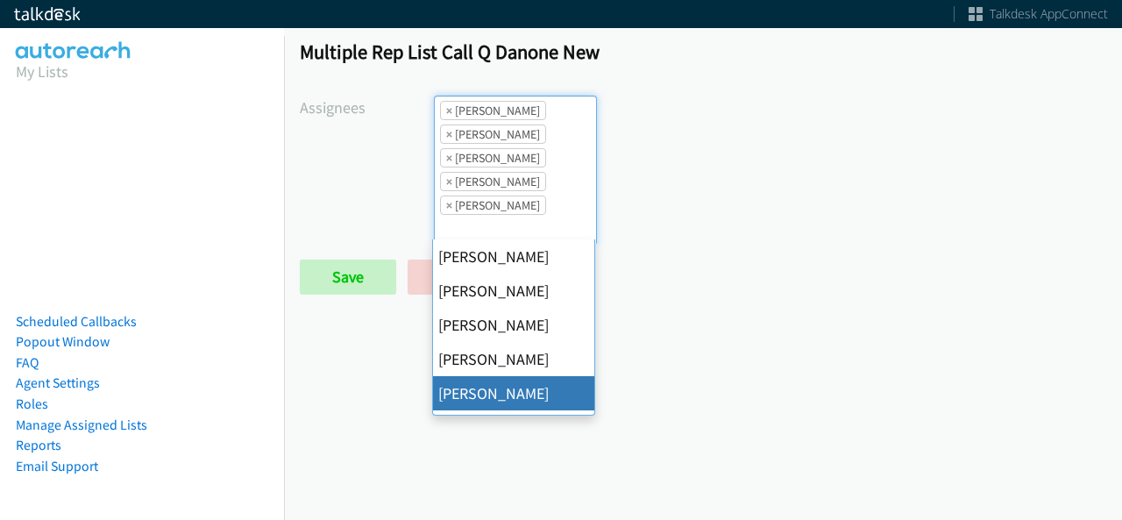
click at [446, 110] on span "×" at bounding box center [449, 111] width 6 height 18
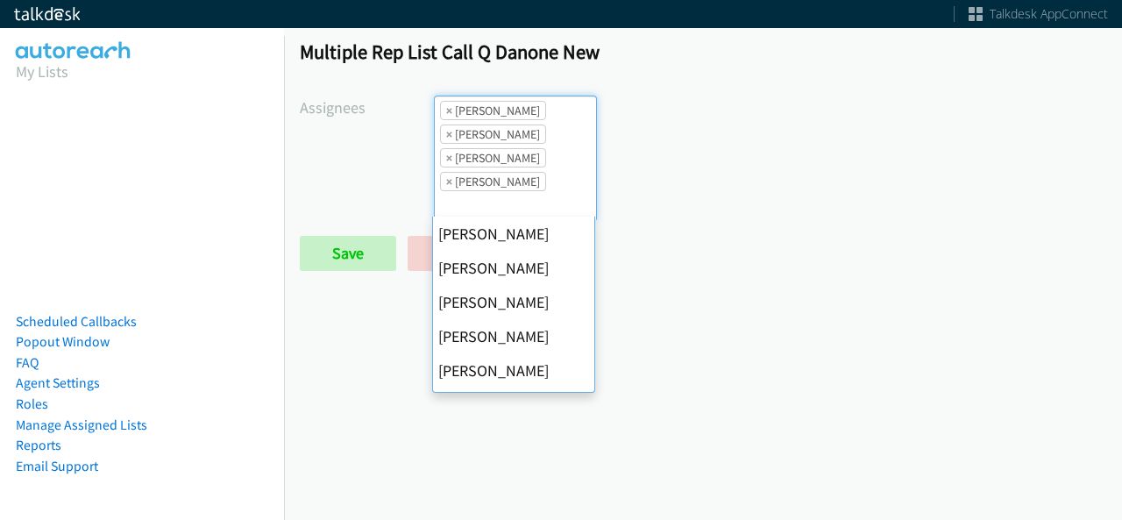
click at [446, 110] on span "×" at bounding box center [449, 111] width 6 height 18
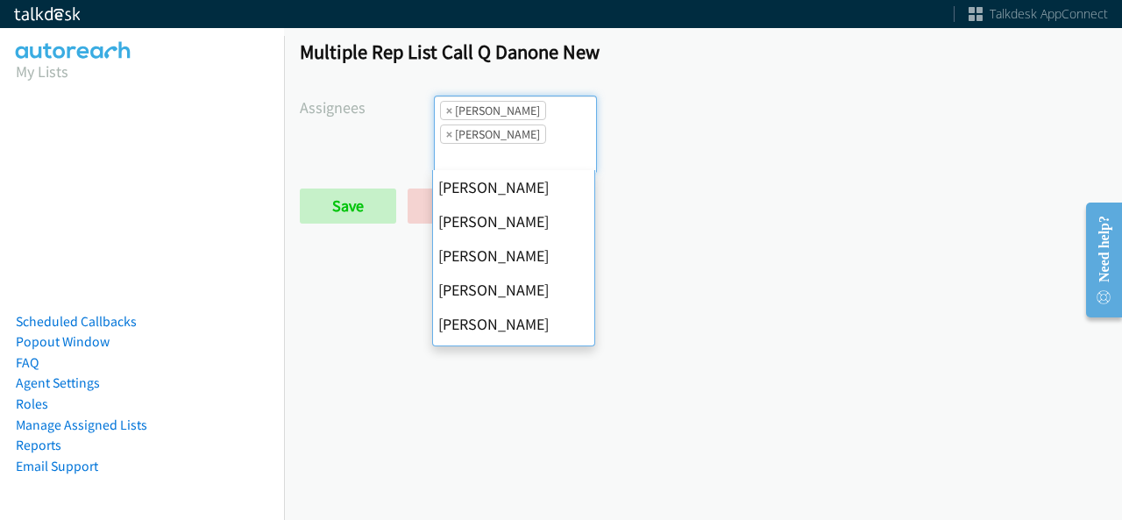
click at [446, 110] on span "×" at bounding box center [449, 111] width 6 height 18
select select "fd8c5d46-30db-44cb-8f0d-00da318b790a"
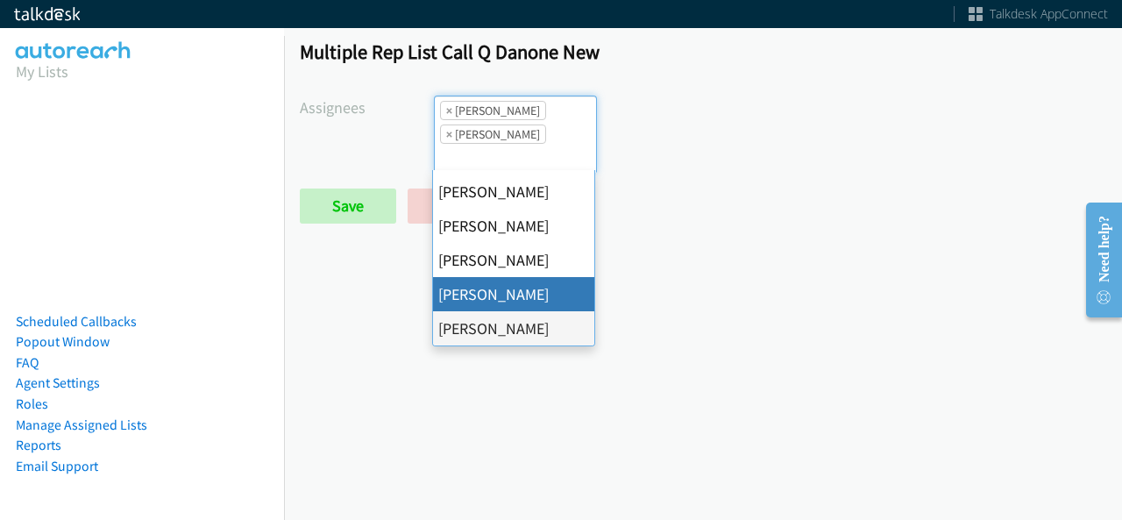
select select
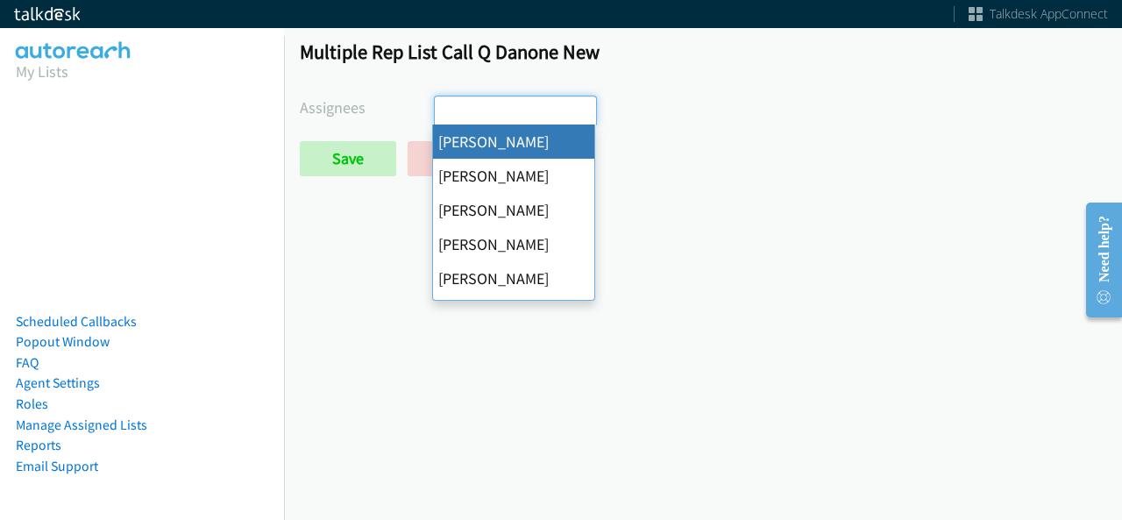
click at [446, 110] on input "search" at bounding box center [465, 110] width 61 height 28
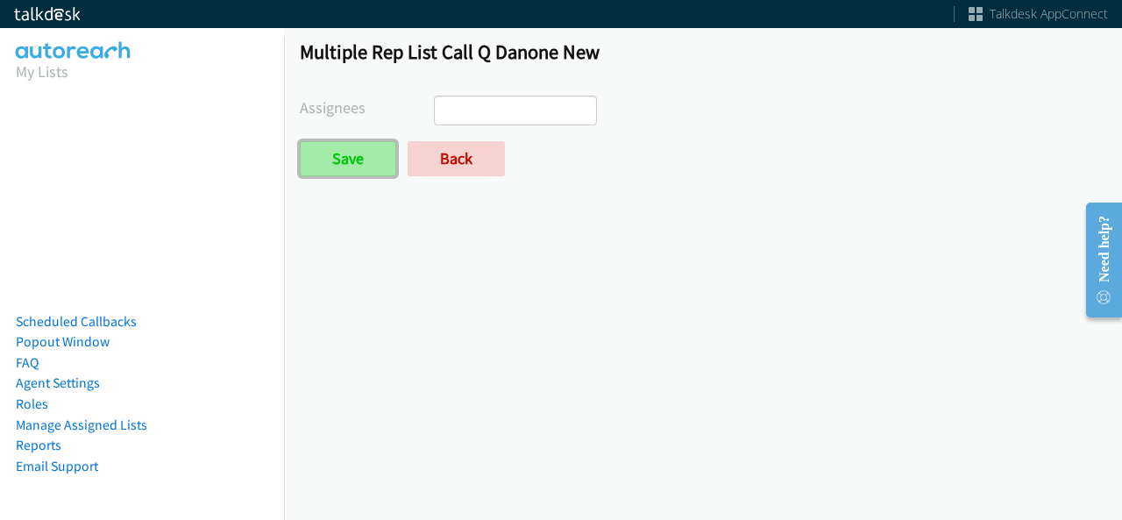
click at [349, 155] on input "Save" at bounding box center [348, 158] width 96 height 35
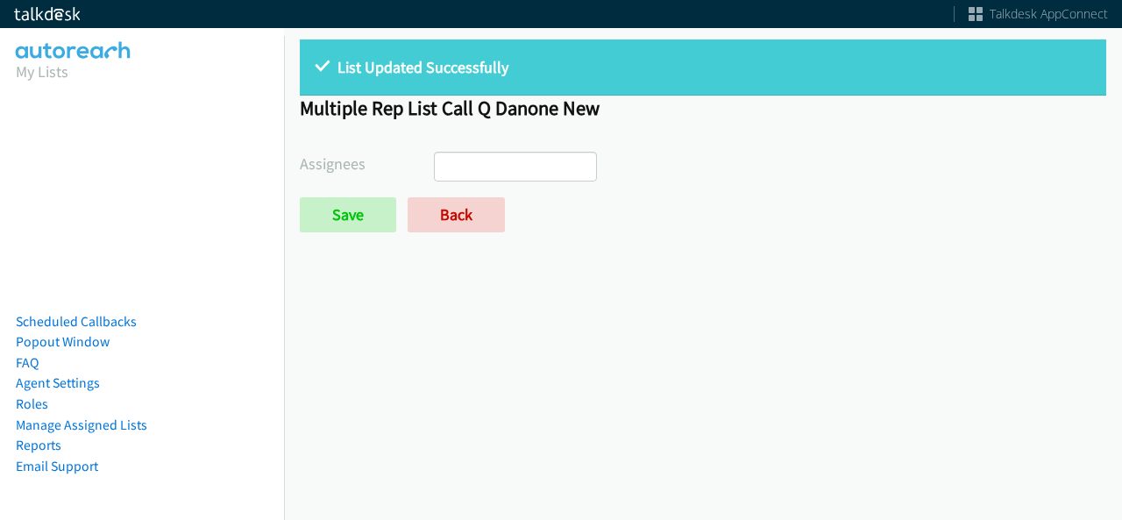
select select
click at [452, 223] on link "Back" at bounding box center [456, 214] width 97 height 35
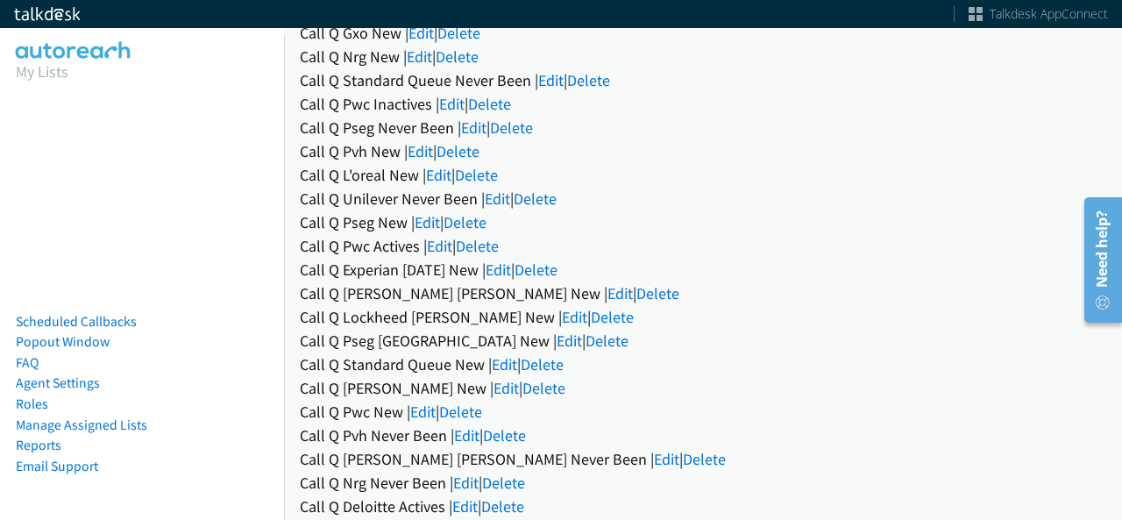
scroll to position [195, 0]
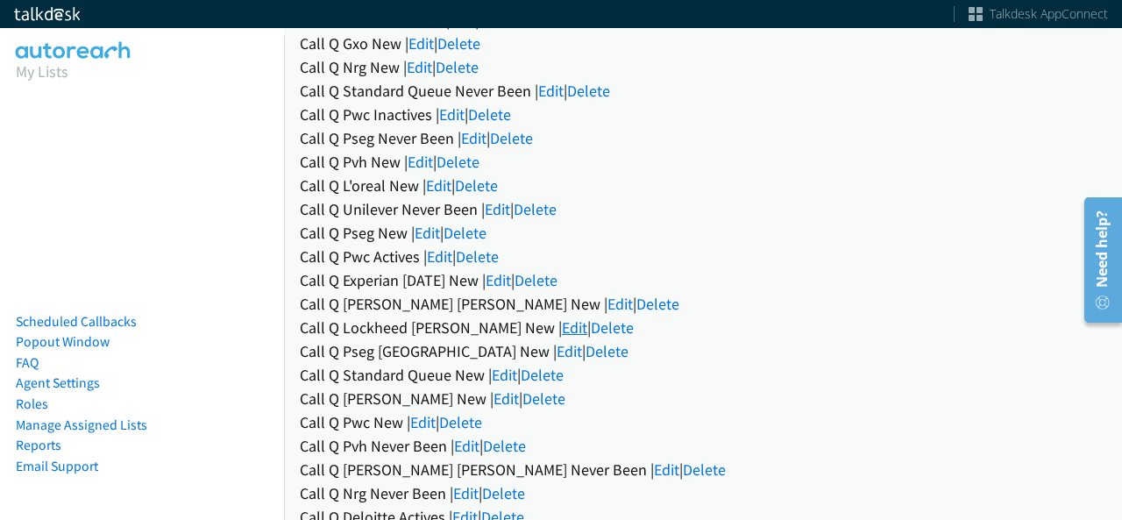
click at [562, 320] on link "Edit" at bounding box center [574, 327] width 25 height 20
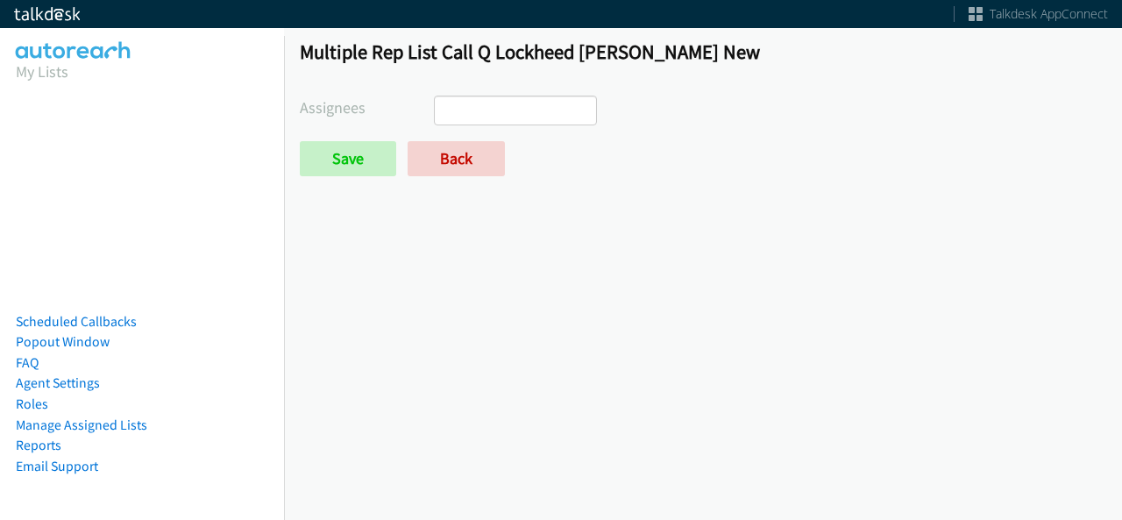
click at [541, 117] on ul at bounding box center [515, 110] width 161 height 28
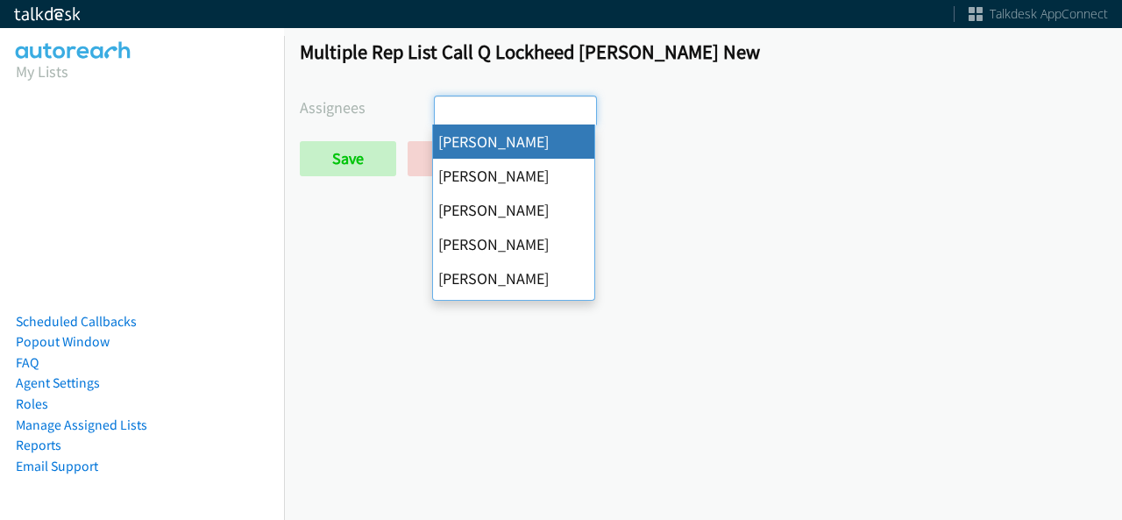
select select "cb11e729-9a1d-44de-9b38-0f5a50c7e01c"
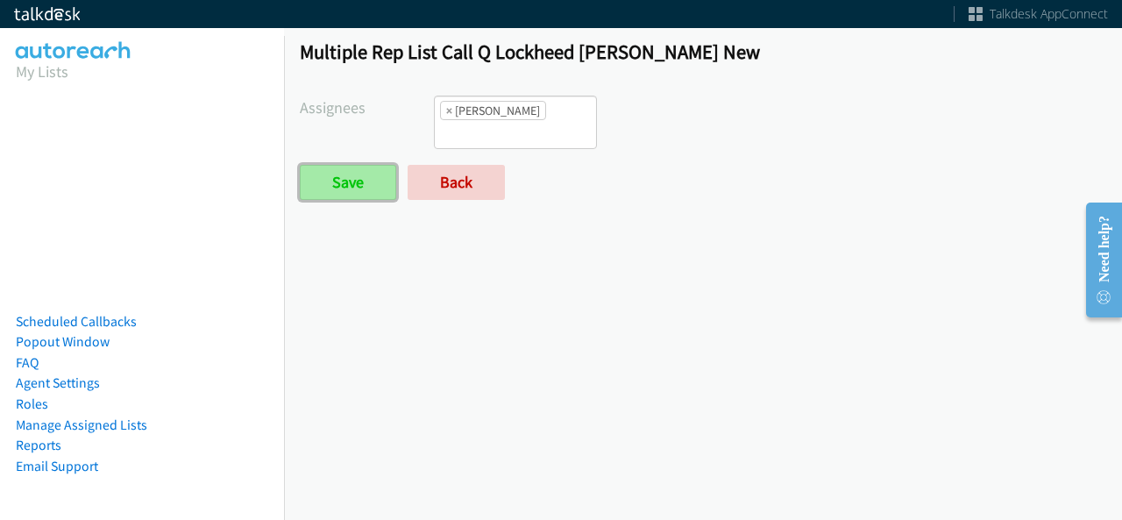
click at [353, 165] on input "Save" at bounding box center [348, 182] width 96 height 35
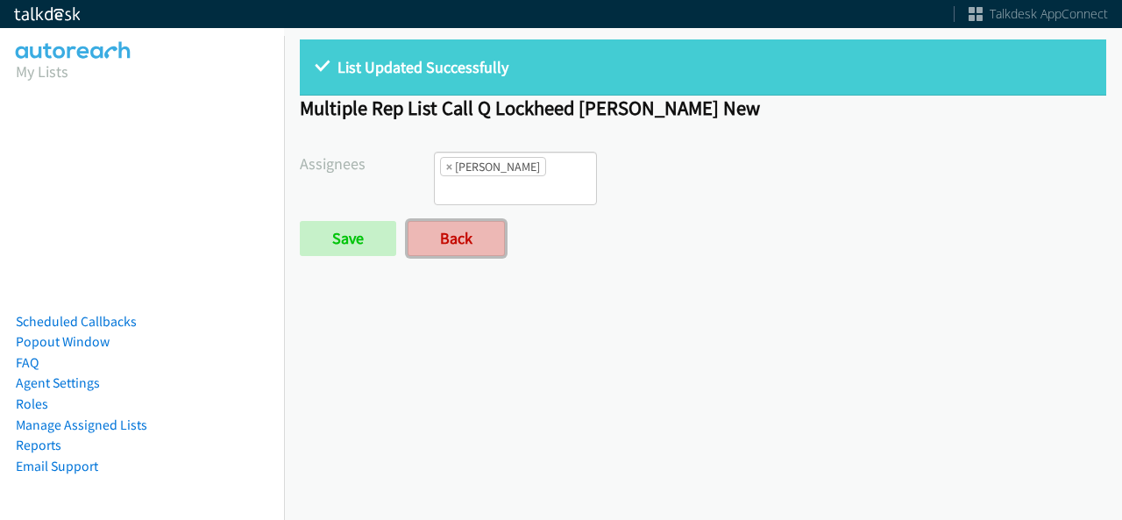
click at [459, 239] on link "Back" at bounding box center [456, 238] width 97 height 35
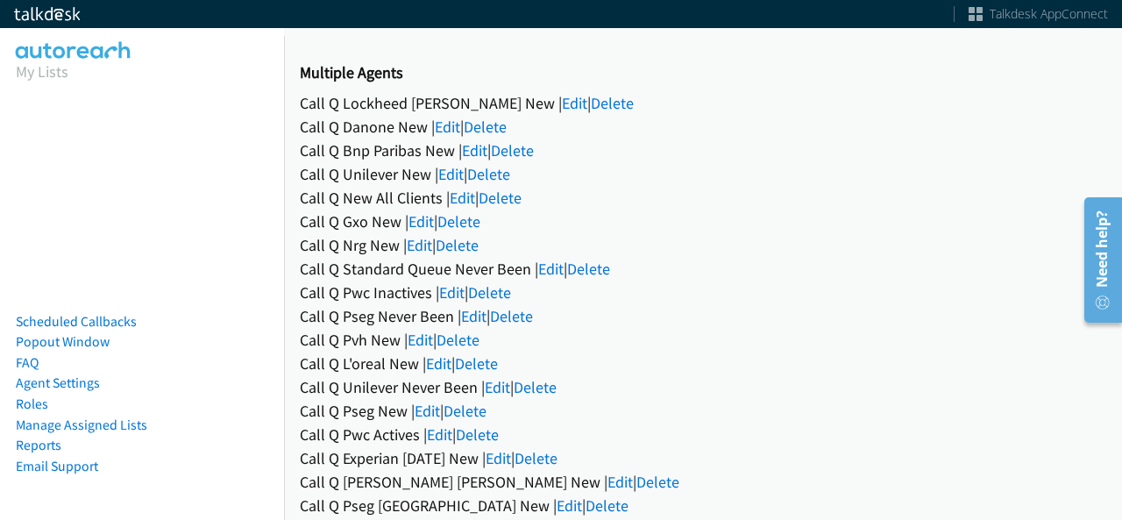
scroll to position [39, 0]
click at [426, 252] on link "Edit" at bounding box center [419, 246] width 25 height 20
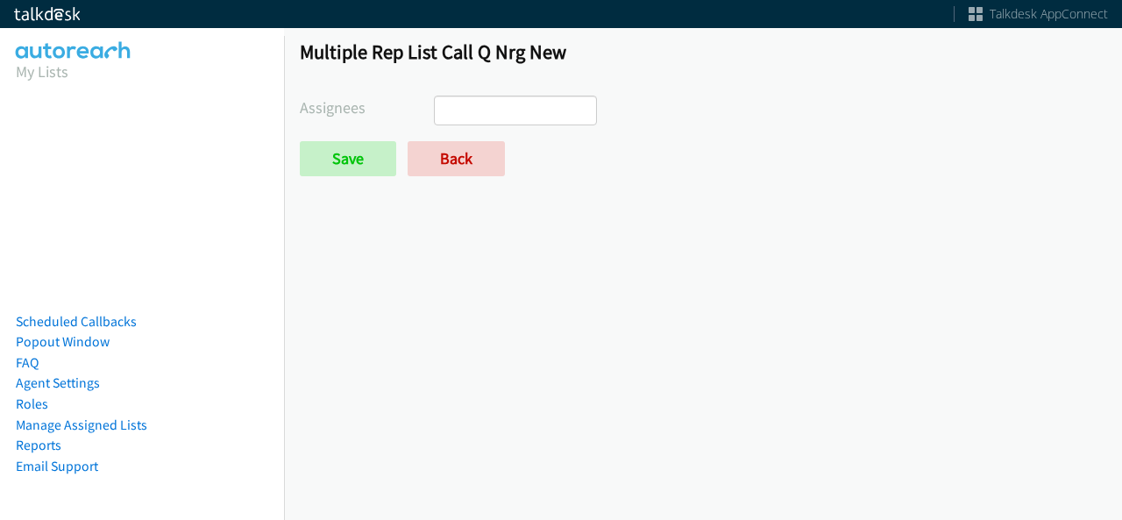
select select
click at [465, 162] on link "Back" at bounding box center [456, 158] width 97 height 35
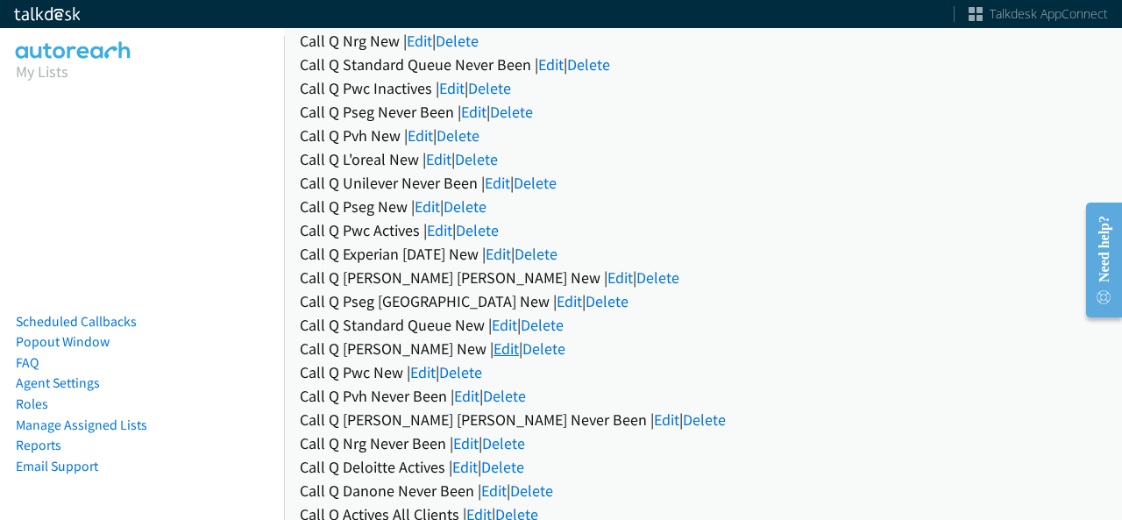
scroll to position [245, 0]
click at [493, 341] on link "Edit" at bounding box center [505, 347] width 25 height 20
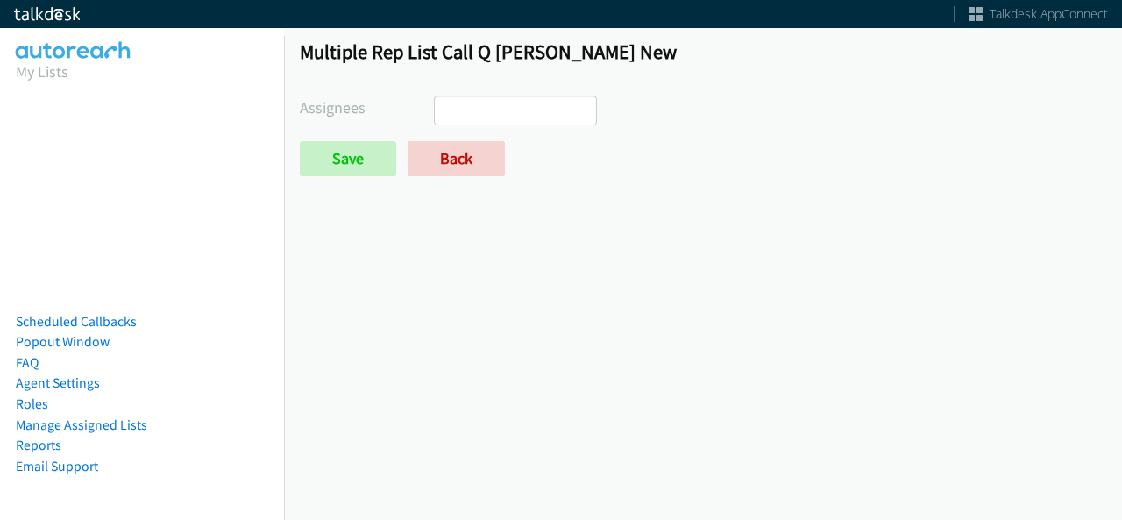
select select
click at [456, 108] on input "search" at bounding box center [465, 110] width 61 height 28
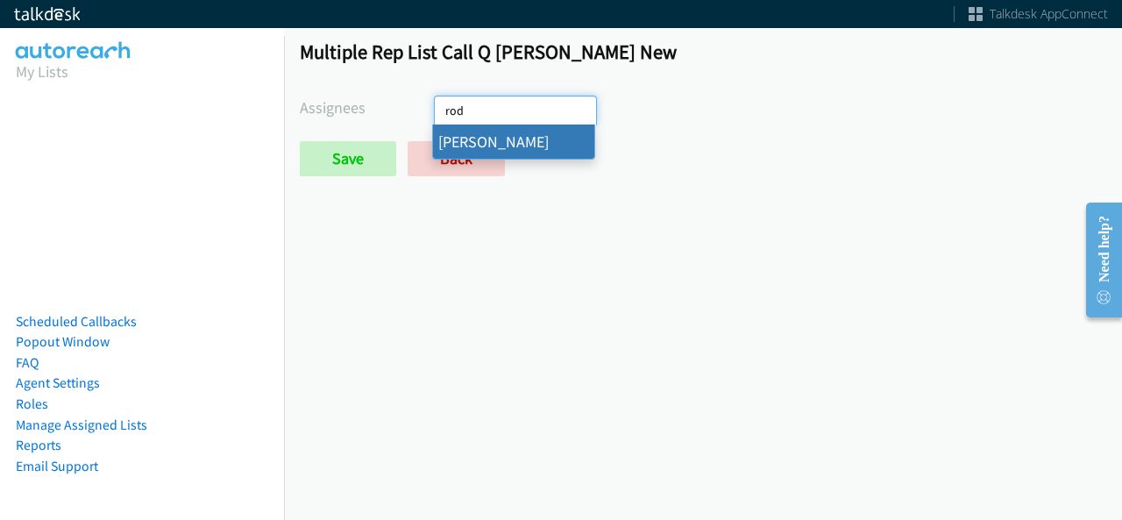
type input "rod"
select select "342df737-67c3-4ba0-b24a-dddbcb1c4b65"
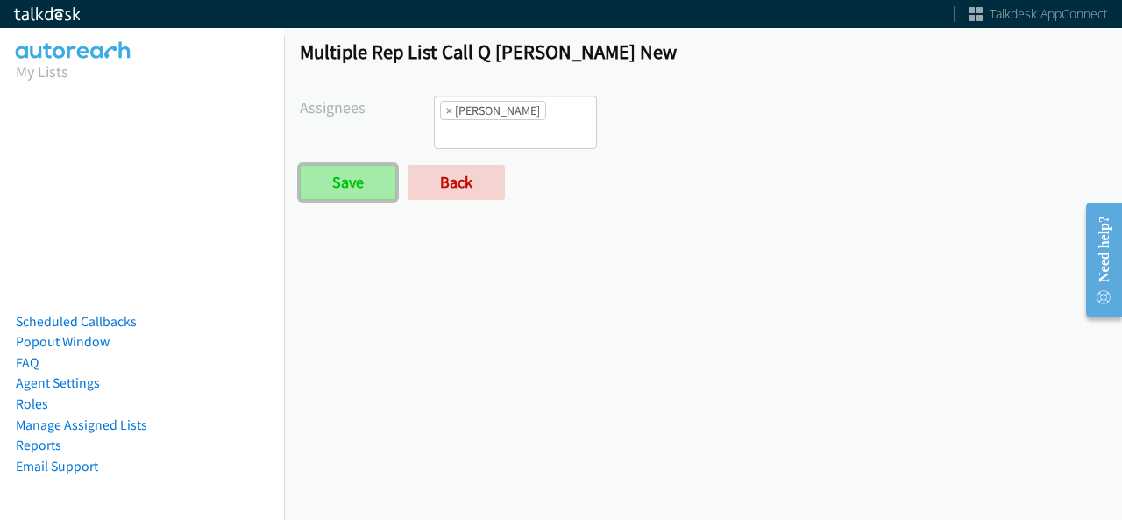
click at [366, 167] on input "Save" at bounding box center [348, 182] width 96 height 35
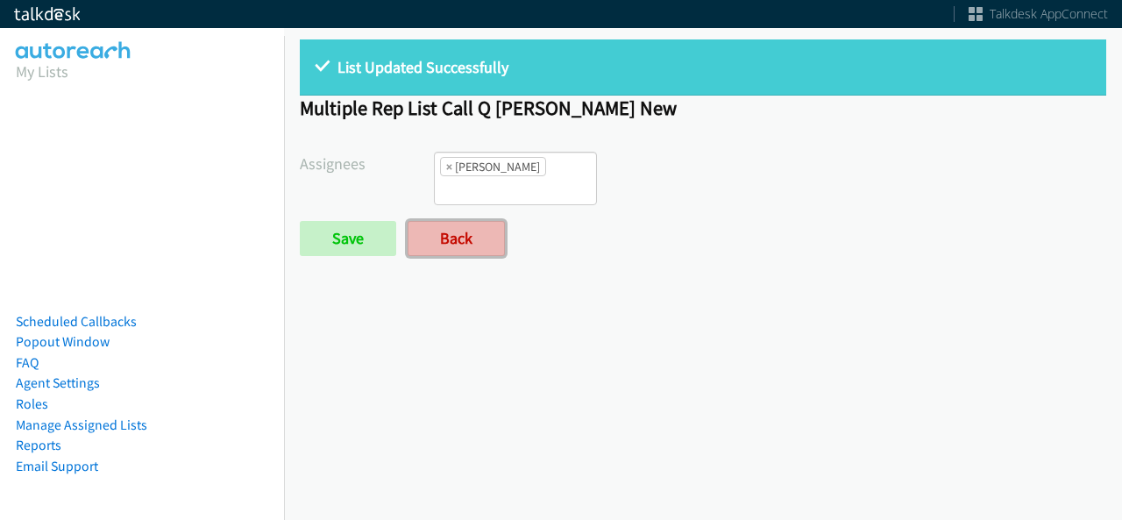
scroll to position [158, 0]
click at [450, 236] on link "Back" at bounding box center [456, 238] width 97 height 35
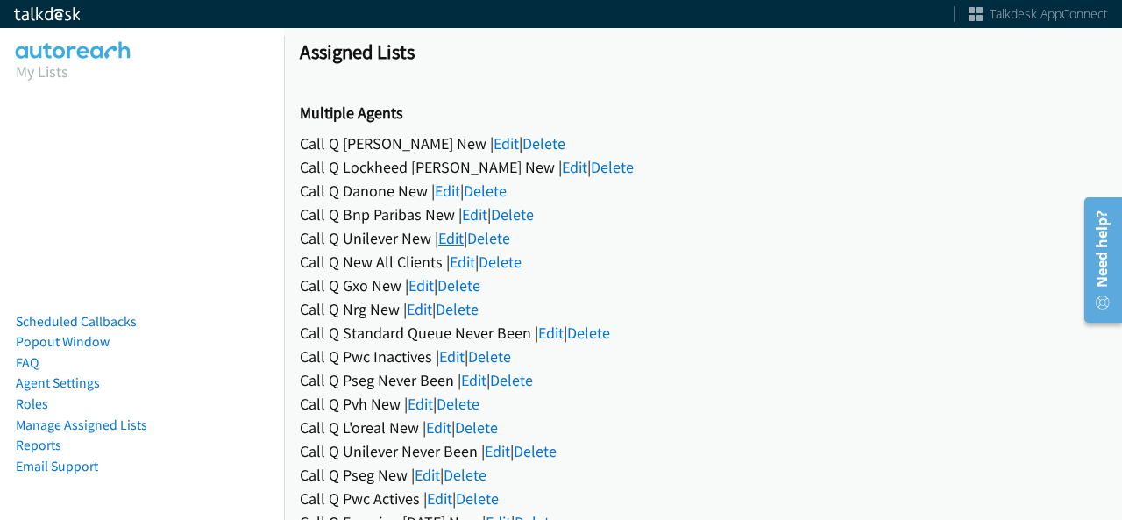
click at [457, 236] on link "Edit" at bounding box center [450, 238] width 25 height 20
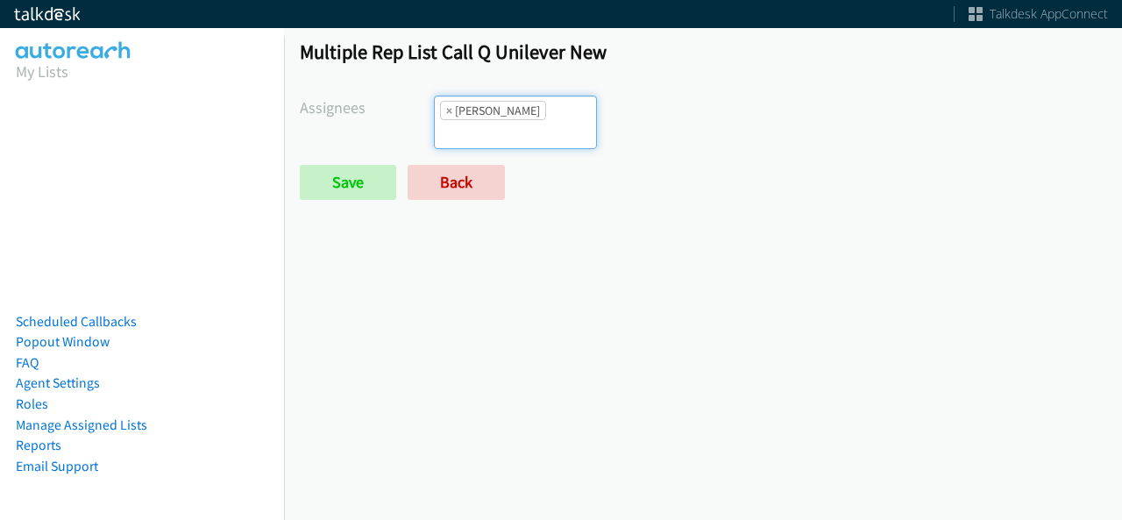
click at [527, 110] on li "× [PERSON_NAME]" at bounding box center [493, 110] width 106 height 19
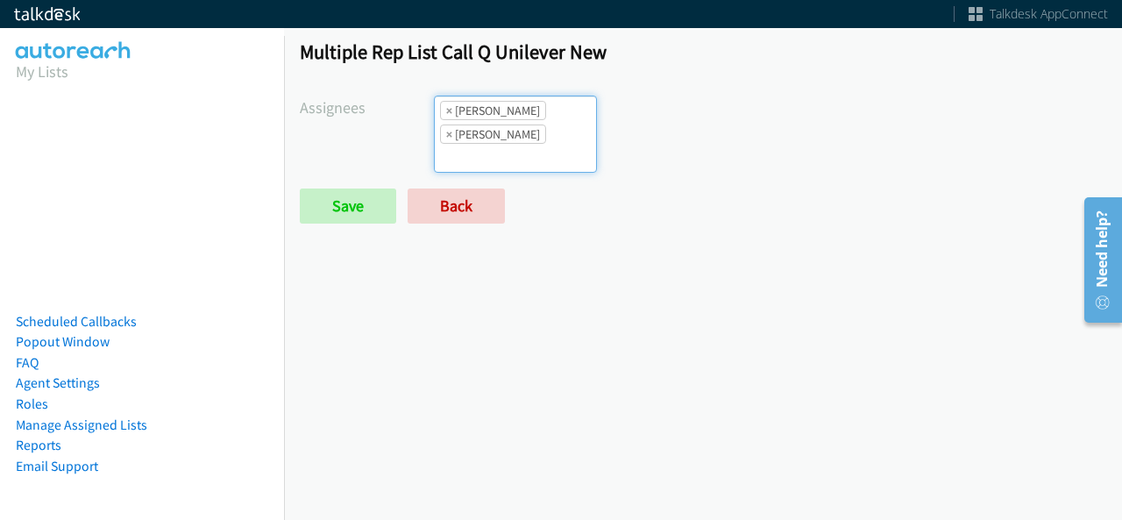
scroll to position [41, 0]
click at [354, 202] on input "Save" at bounding box center [348, 205] width 96 height 35
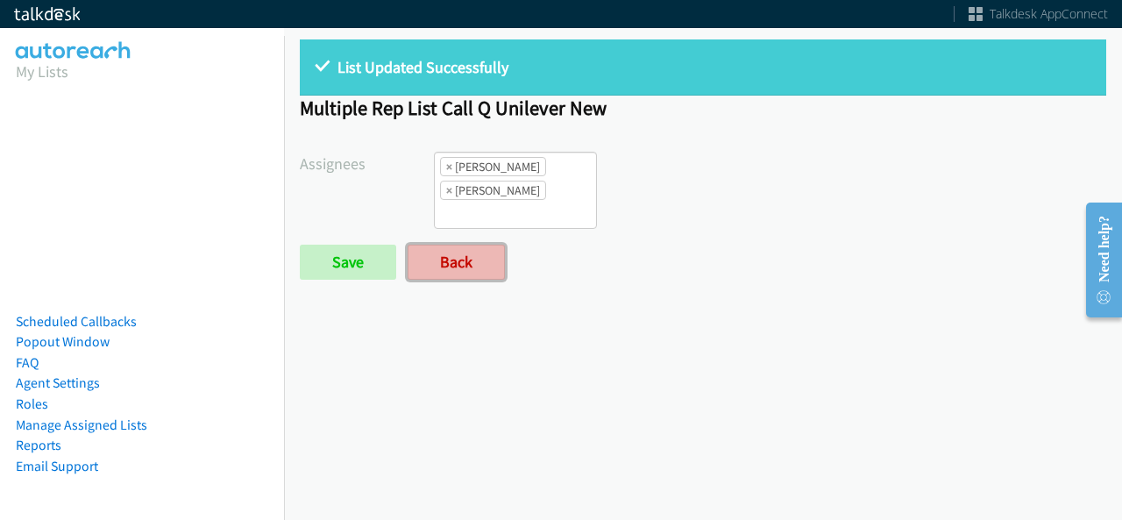
click at [432, 252] on link "Back" at bounding box center [456, 262] width 97 height 35
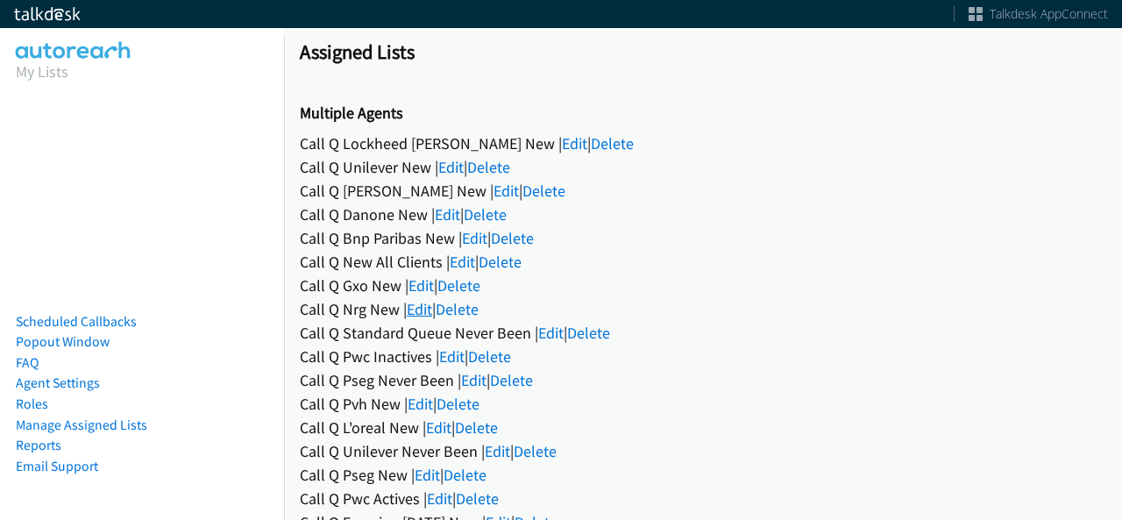
click at [417, 309] on link "Edit" at bounding box center [419, 309] width 25 height 20
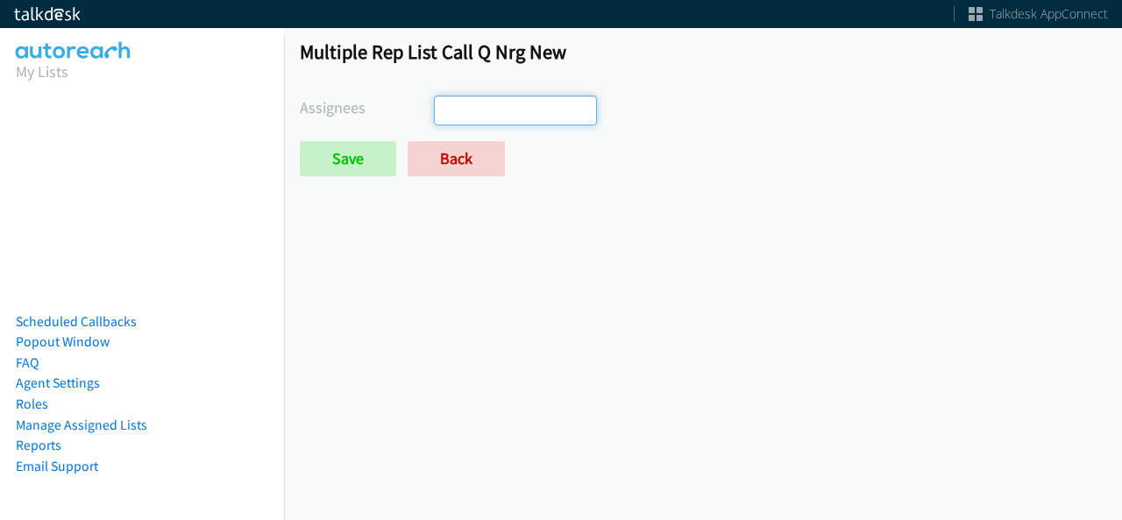
click at [504, 106] on ul at bounding box center [515, 110] width 161 height 28
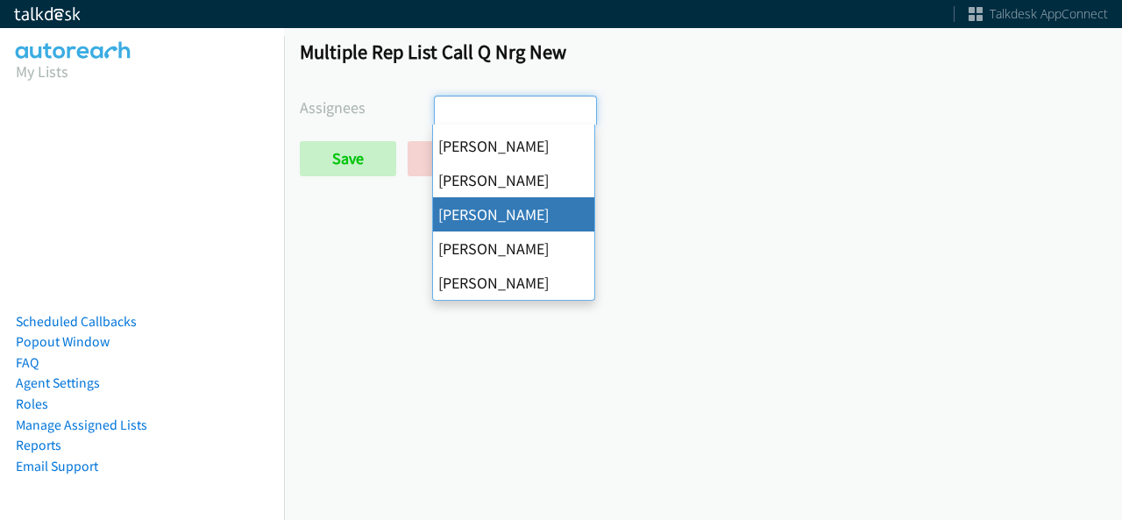
select select "342df737-67c3-4ba0-b24a-dddbcb1c4b65"
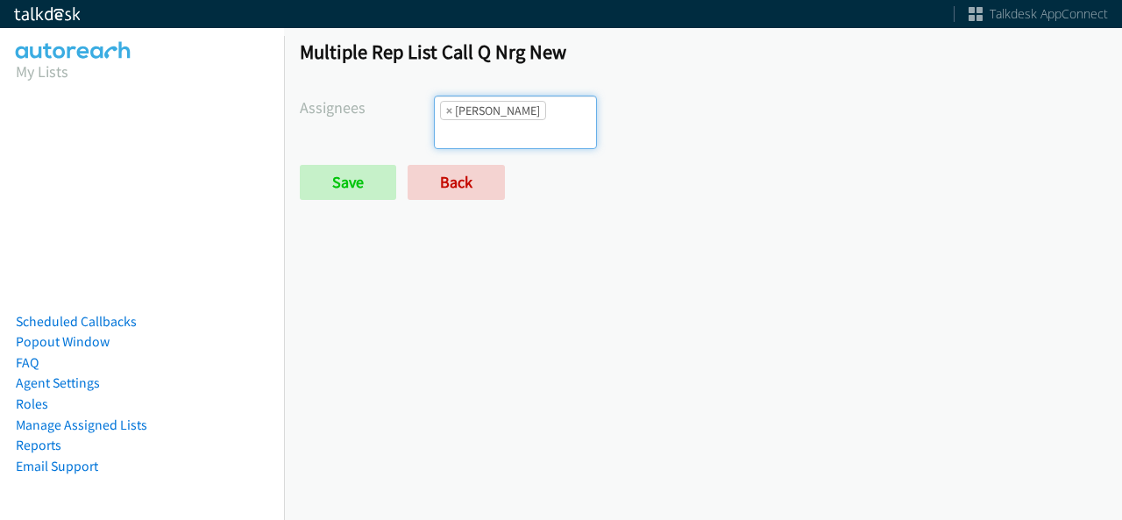
scroll to position [228, 0]
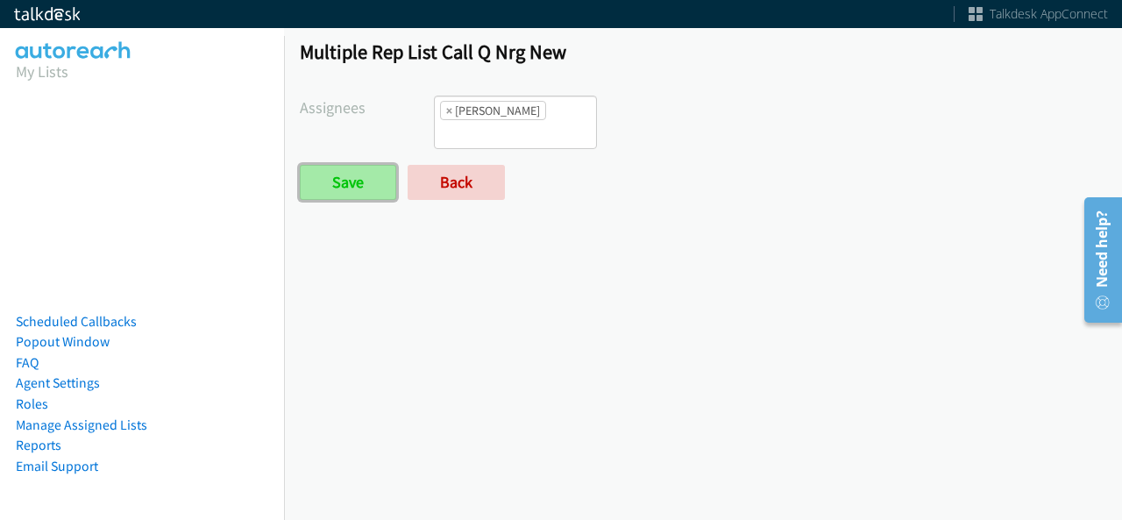
click at [373, 178] on input "Save" at bounding box center [348, 182] width 96 height 35
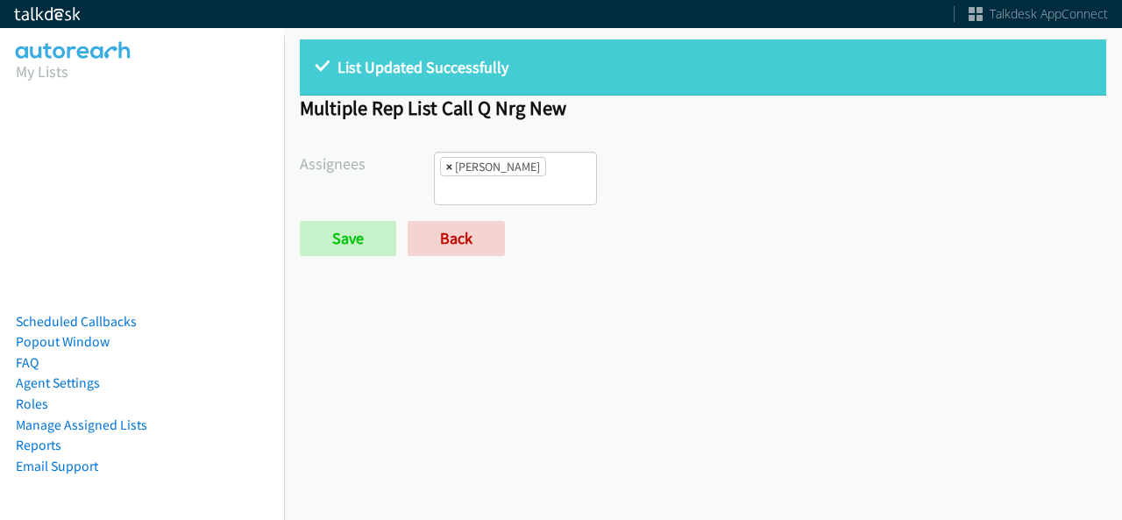
click at [446, 164] on span "×" at bounding box center [449, 167] width 6 height 18
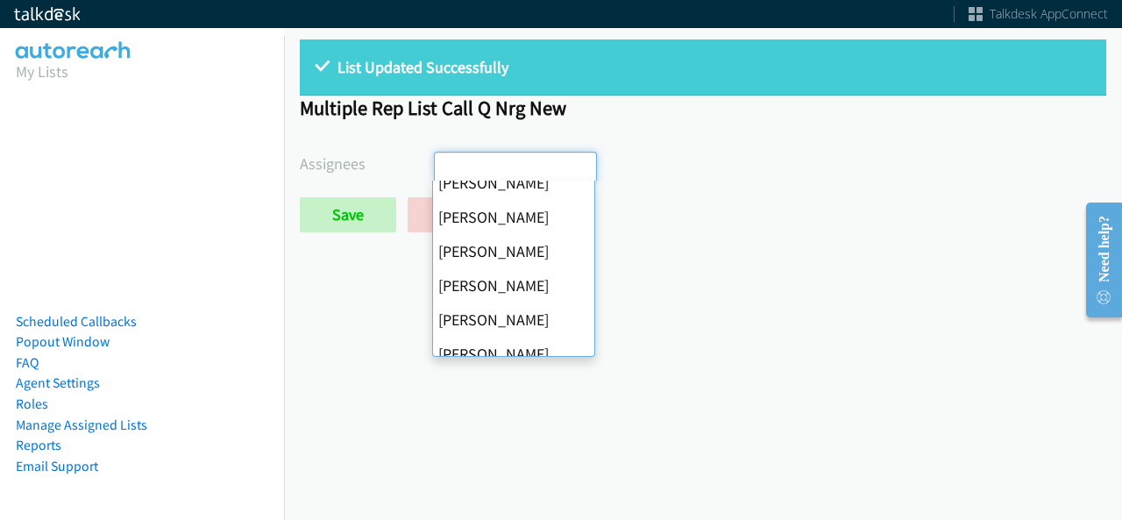
scroll to position [187, 0]
click at [396, 311] on div "List Updated Successfully Multiple Rep List Call Q Nrg New Assignees [PERSON_NA…" at bounding box center [703, 272] width 838 height 496
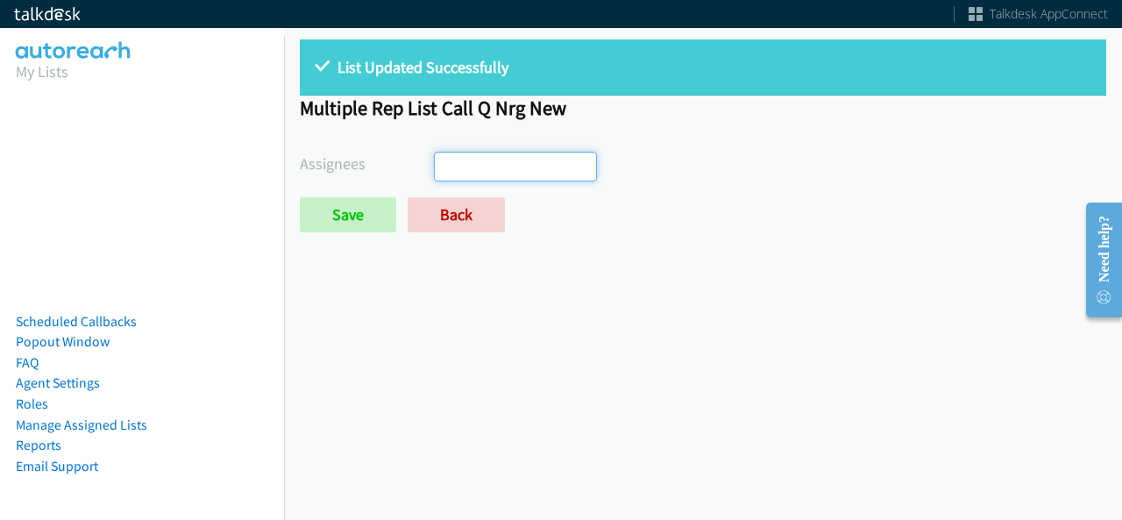
click at [489, 166] on input "search" at bounding box center [465, 166] width 61 height 28
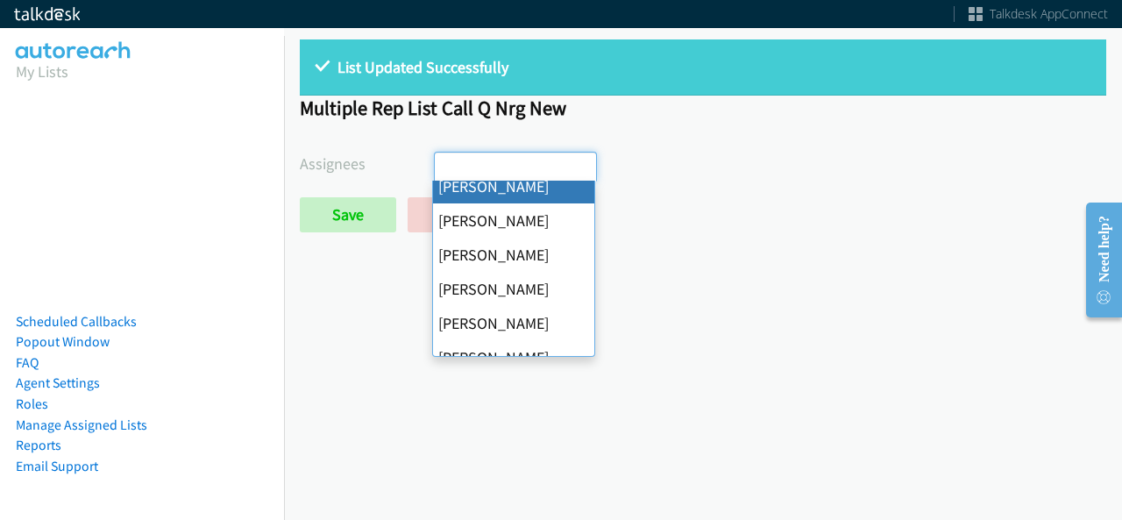
scroll to position [252, 0]
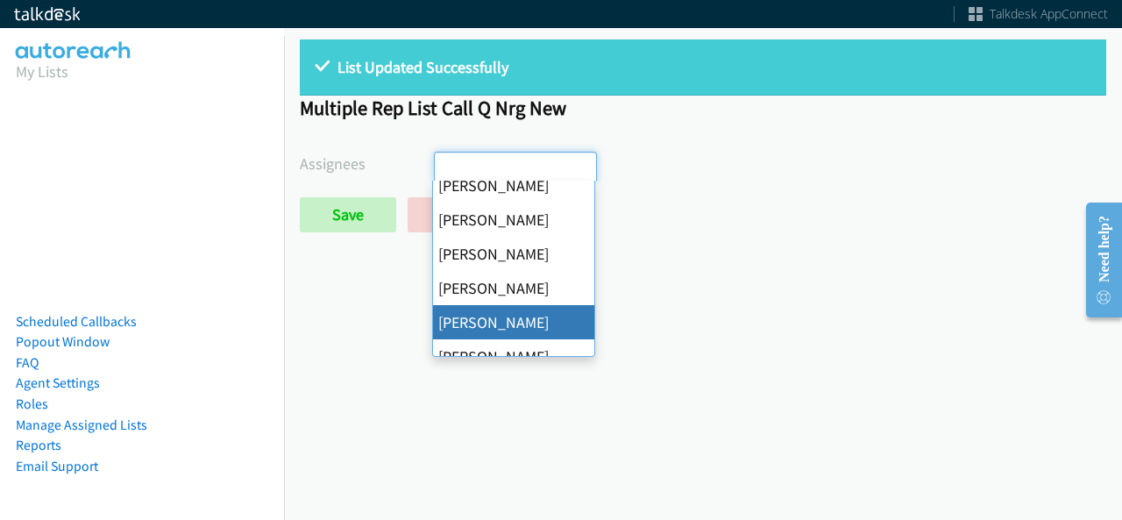
select select "342df737-67c3-4ba0-b24a-dddbcb1c4b65"
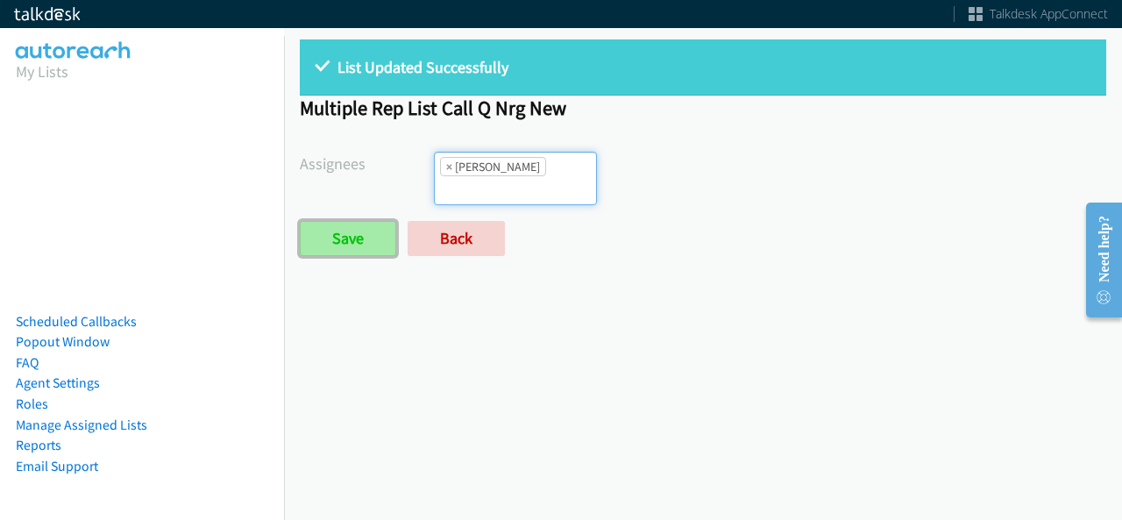
click at [354, 244] on input "Save" at bounding box center [348, 238] width 96 height 35
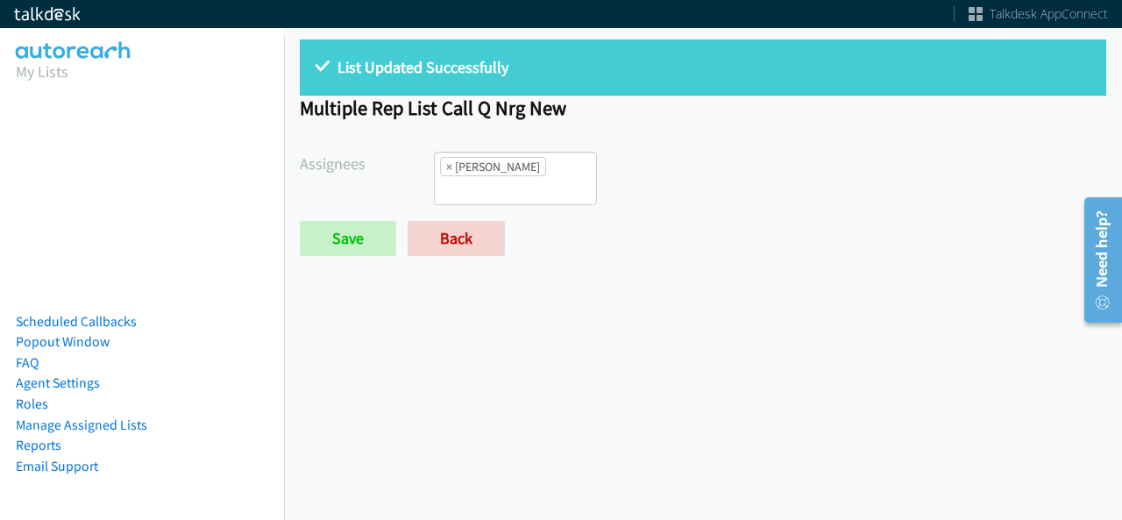
click at [1051, 337] on div "List Updated Successfully Multiple Rep List Call Q Nrg New Assignees [PERSON_NA…" at bounding box center [703, 272] width 838 height 496
click at [548, 200] on ul "× Rodnika Murphy" at bounding box center [515, 178] width 161 height 52
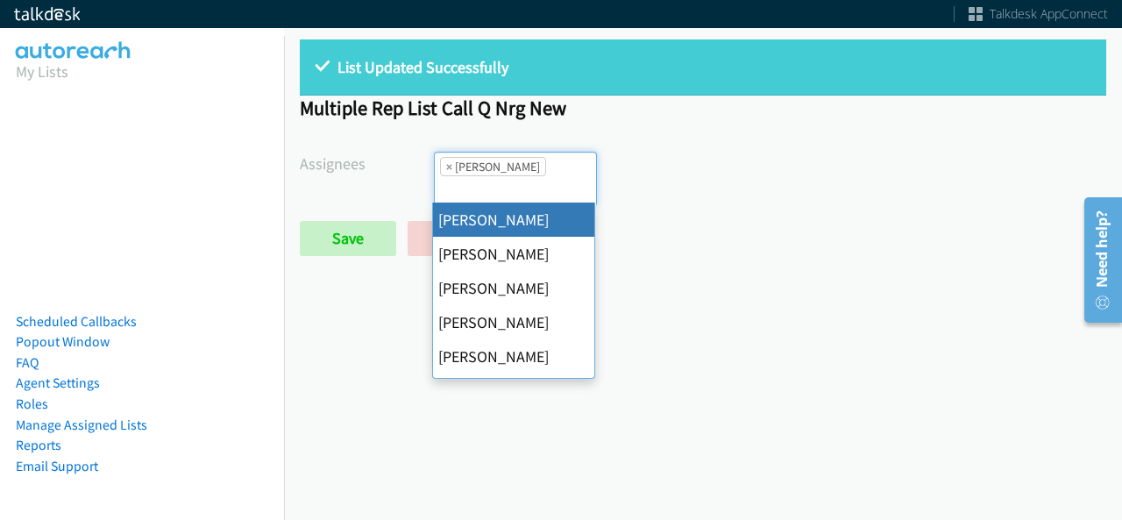
select select "cb11e729-9a1d-44de-9b38-0f5a50c7e01c"
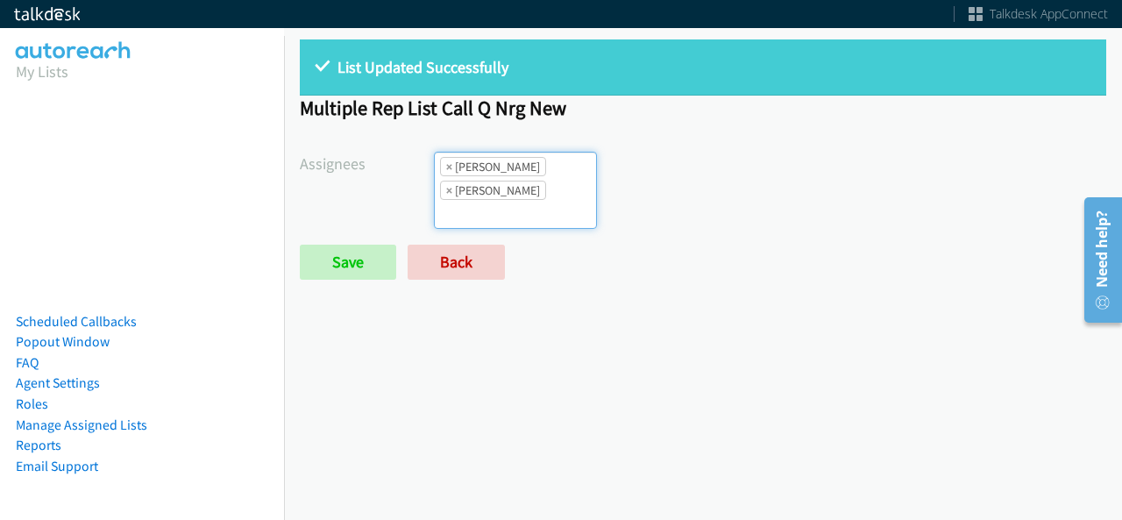
scroll to position [228, 0]
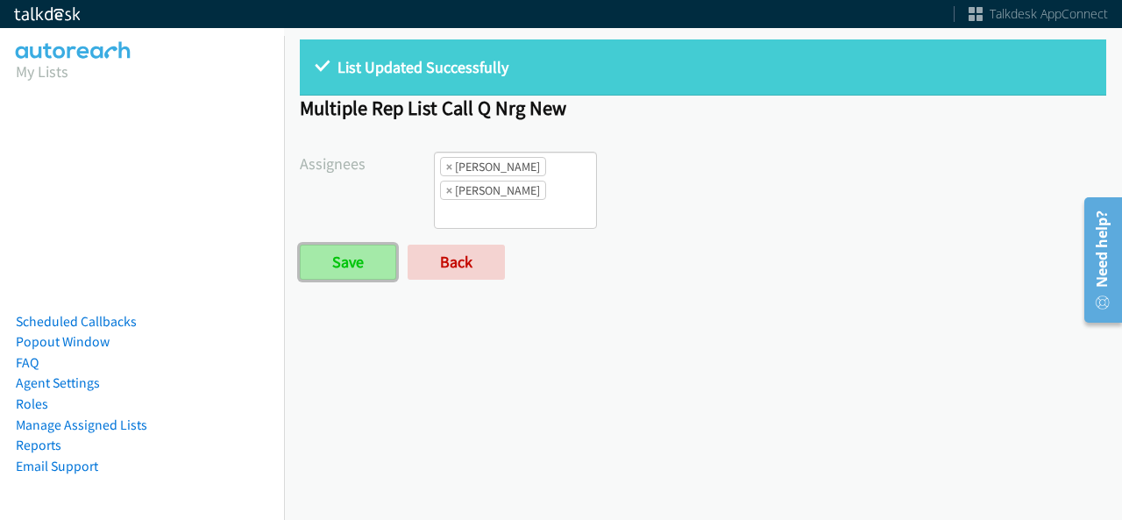
click at [338, 255] on input "Save" at bounding box center [348, 262] width 96 height 35
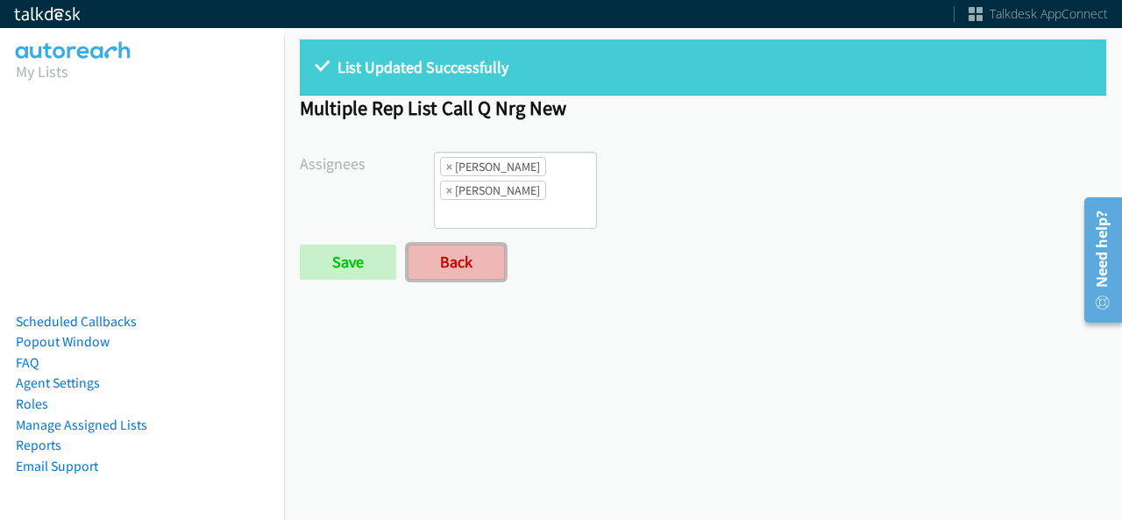
click at [436, 253] on link "Back" at bounding box center [456, 262] width 97 height 35
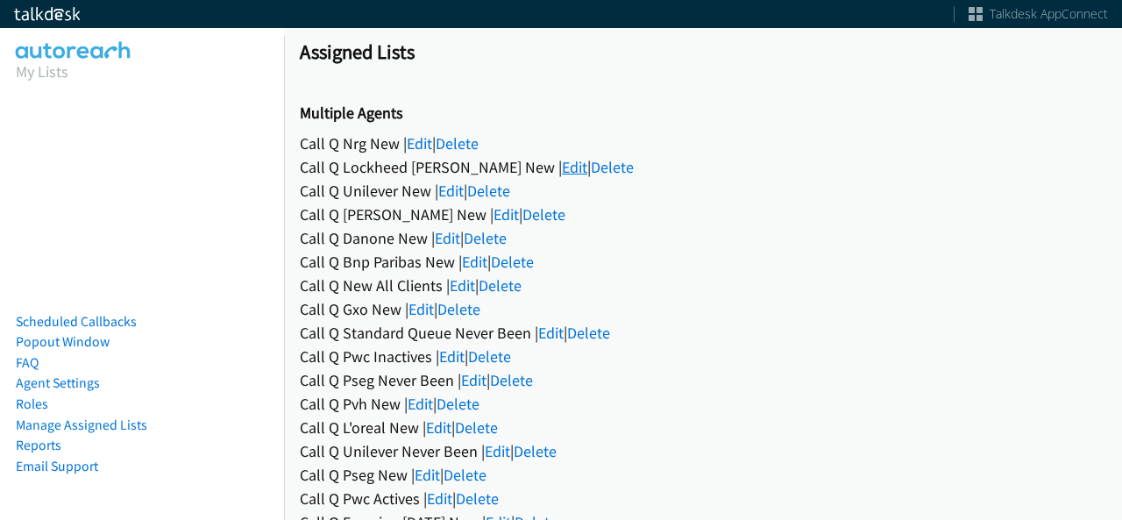
click at [562, 169] on link "Edit" at bounding box center [574, 167] width 25 height 20
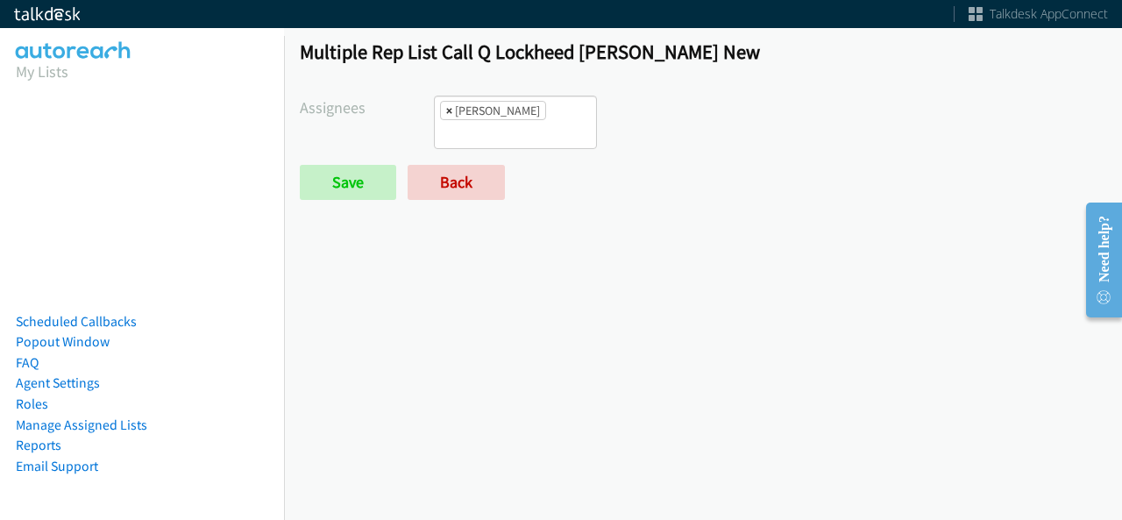
click at [447, 108] on span "×" at bounding box center [449, 111] width 6 height 18
select select
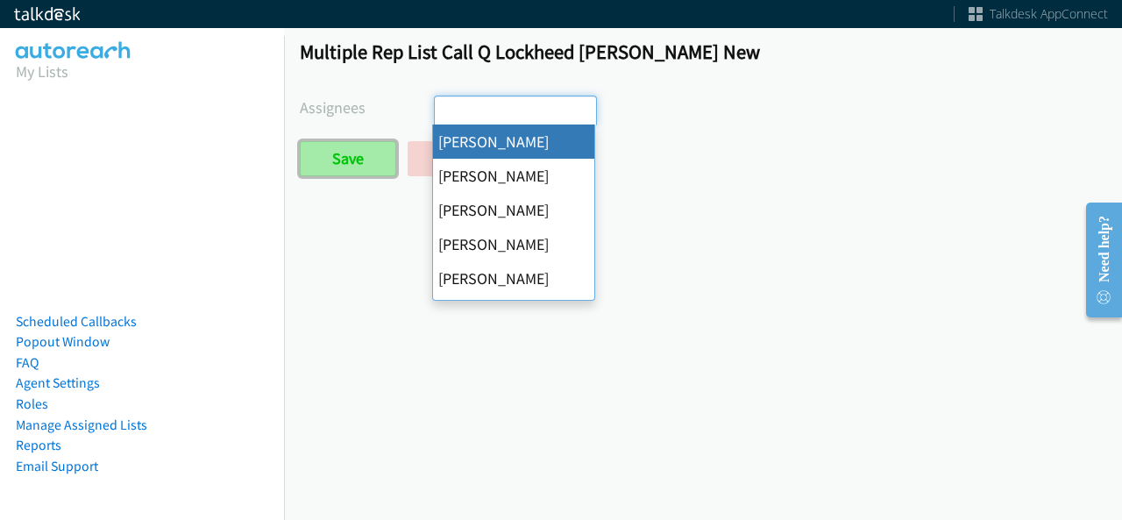
click at [330, 164] on input "Save" at bounding box center [348, 158] width 96 height 35
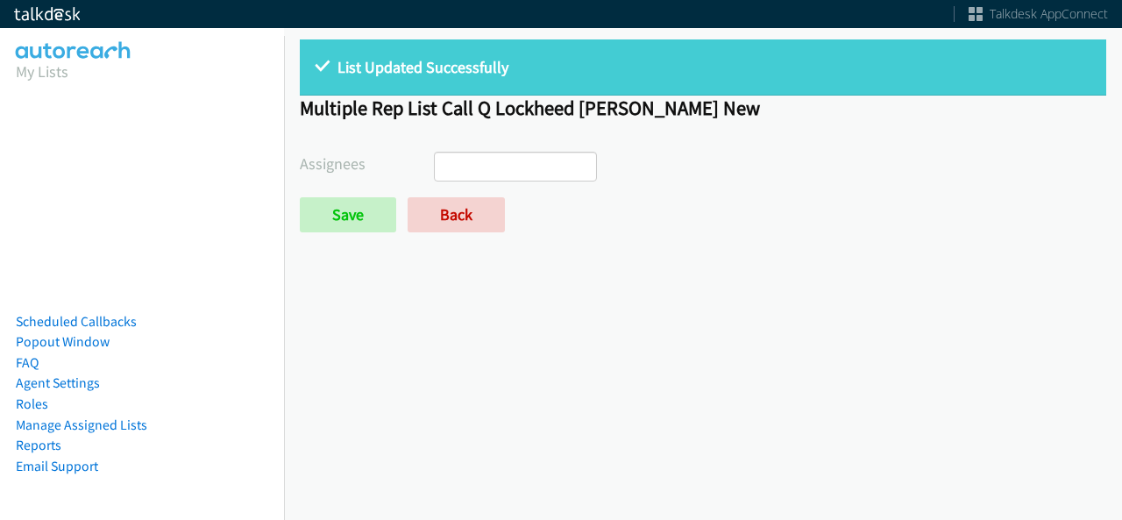
select select
click at [486, 202] on link "Back" at bounding box center [456, 214] width 97 height 35
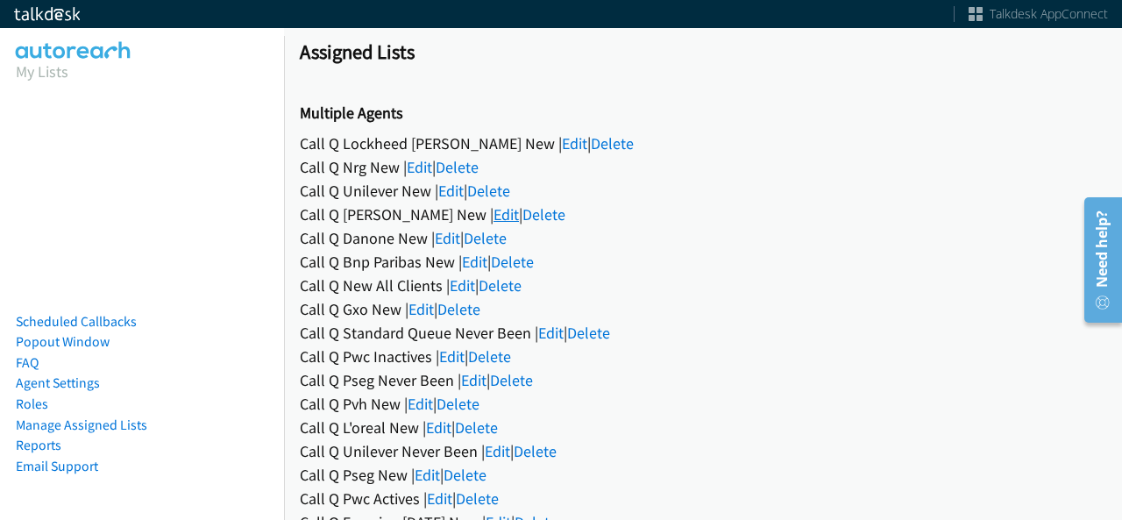
click at [493, 218] on link "Edit" at bounding box center [505, 214] width 25 height 20
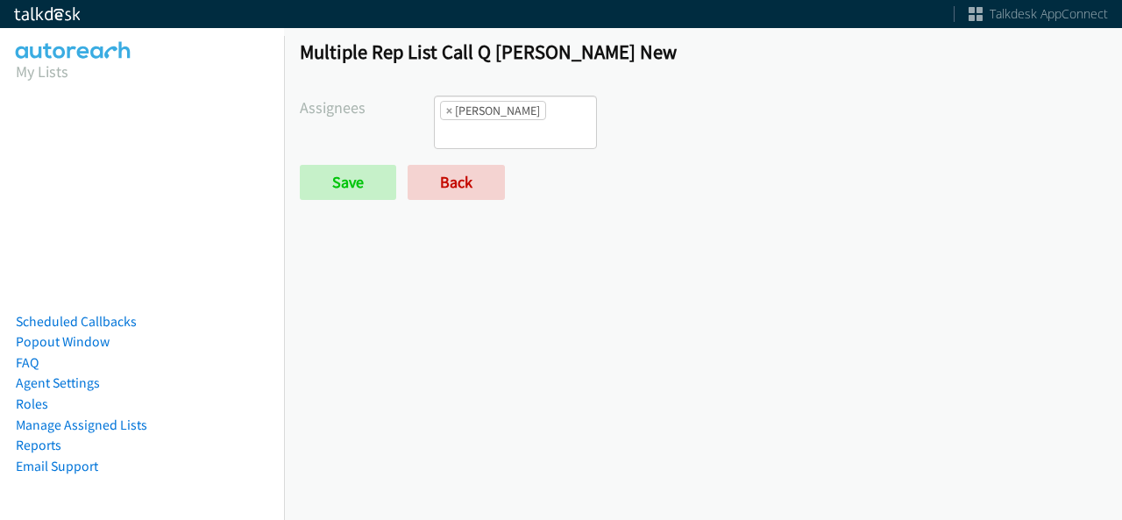
scroll to position [158, 0]
click at [449, 106] on li "× [PERSON_NAME]" at bounding box center [493, 110] width 106 height 19
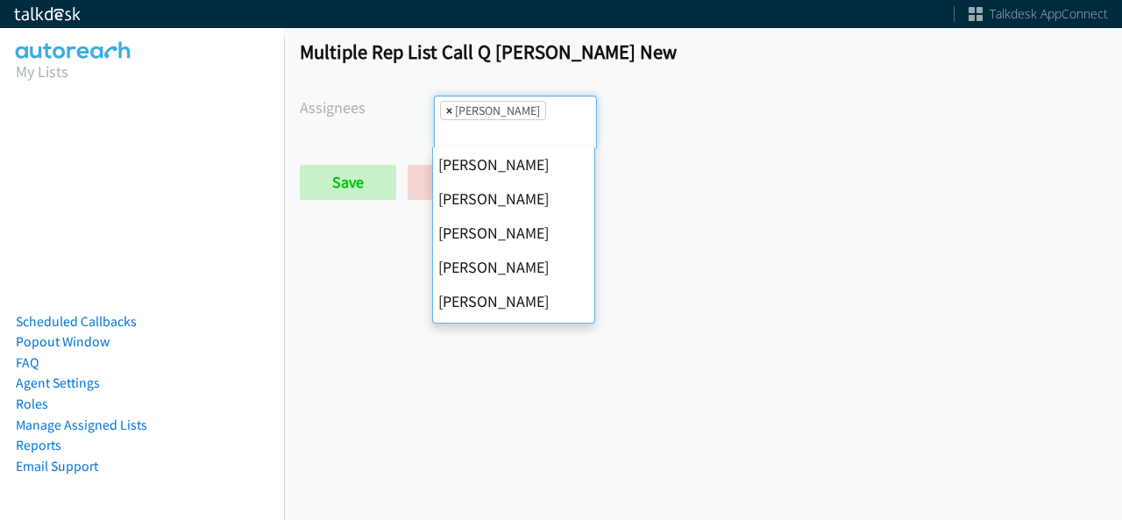
scroll to position [303, 0]
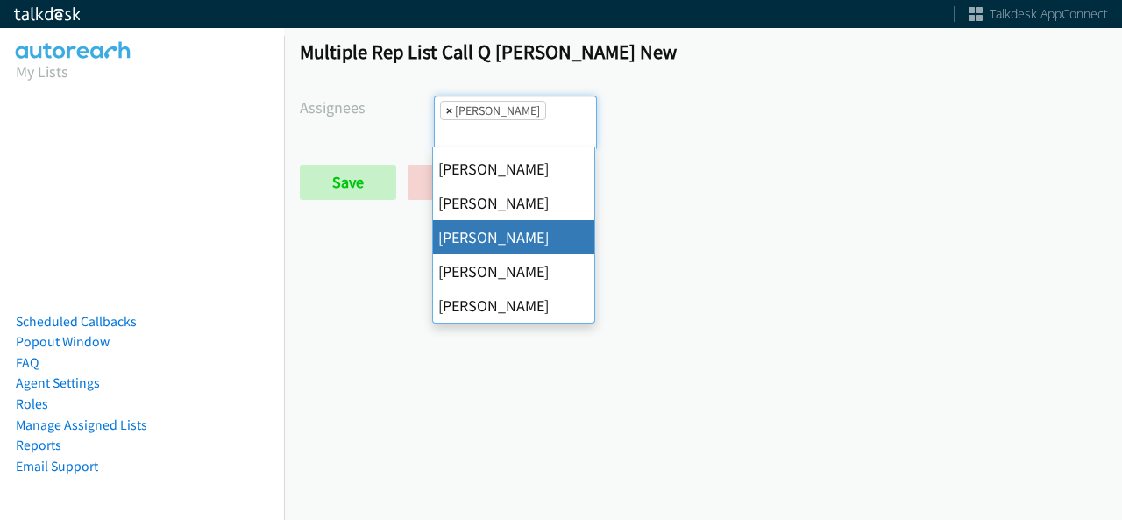
click at [446, 110] on span "×" at bounding box center [449, 111] width 6 height 18
select select
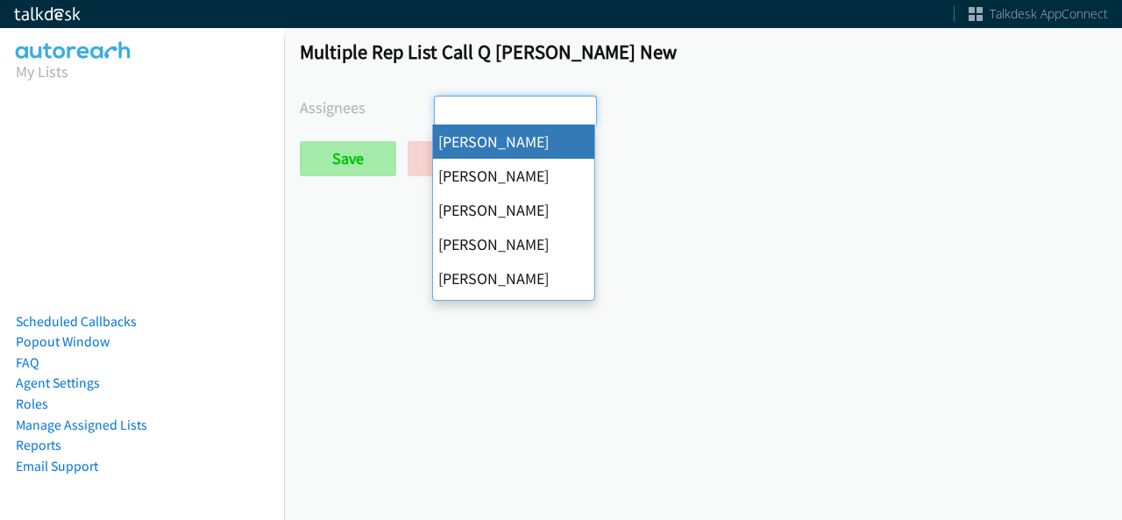
scroll to position [0, 0]
click at [380, 164] on input "Save" at bounding box center [348, 158] width 96 height 35
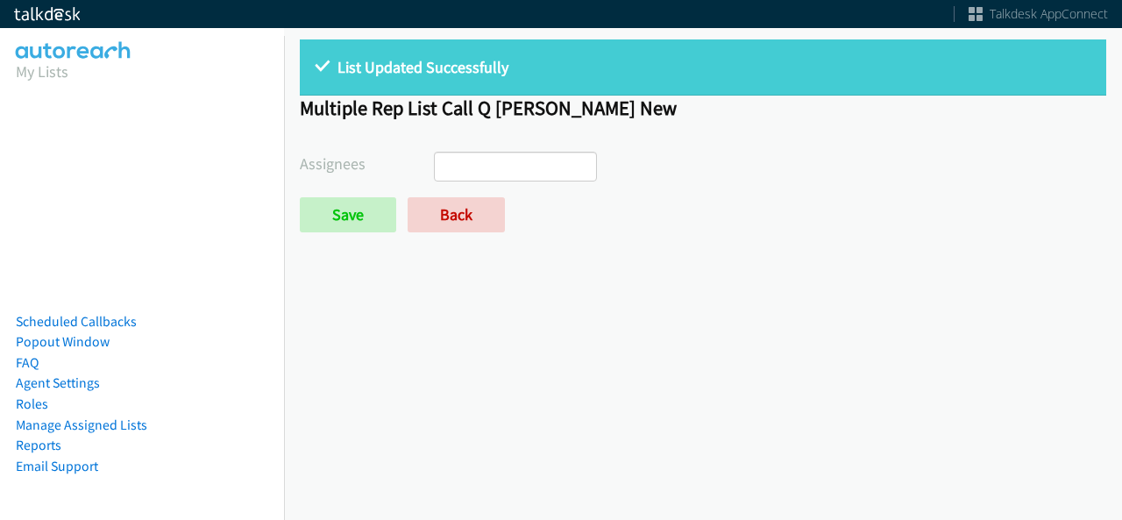
select select
click at [443, 199] on link "Back" at bounding box center [456, 214] width 97 height 35
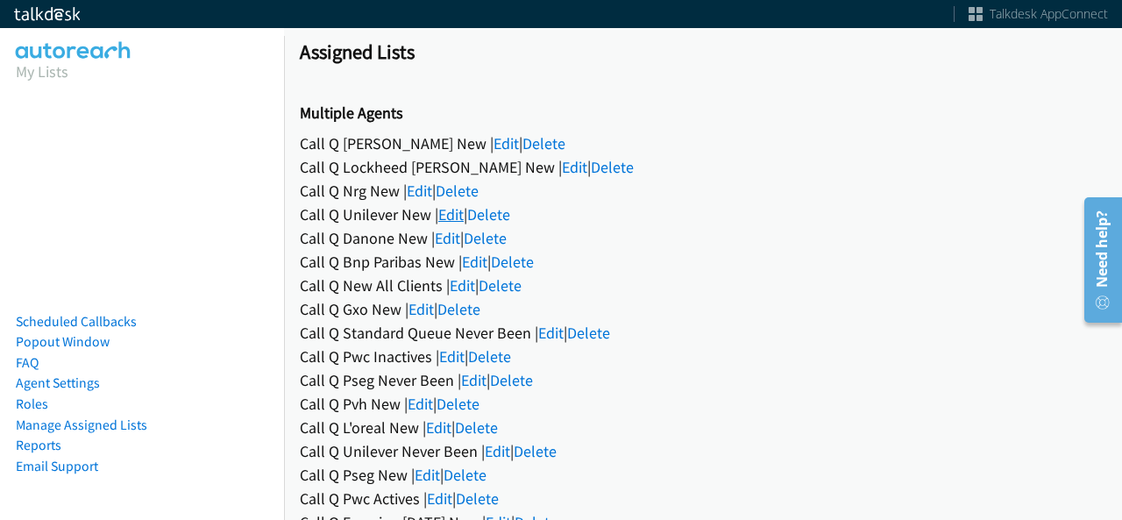
click at [440, 211] on link "Edit" at bounding box center [450, 214] width 25 height 20
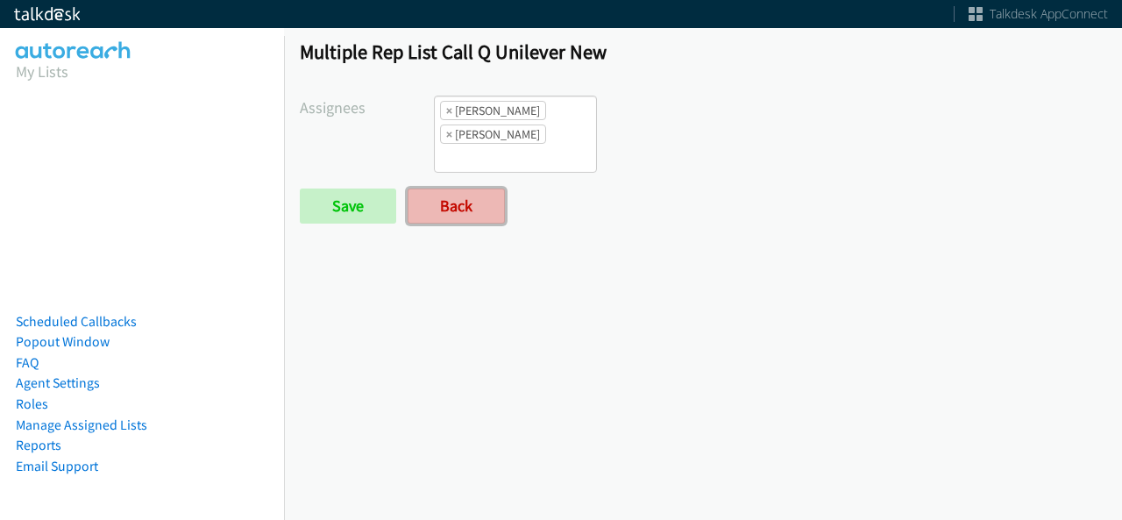
click at [448, 201] on link "Back" at bounding box center [456, 205] width 97 height 35
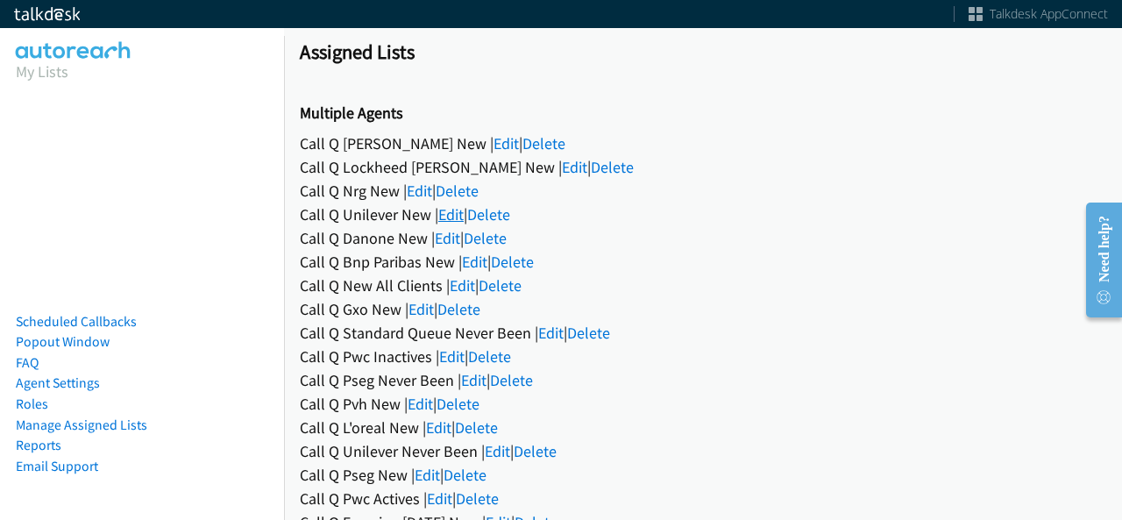
click at [457, 216] on link "Edit" at bounding box center [450, 214] width 25 height 20
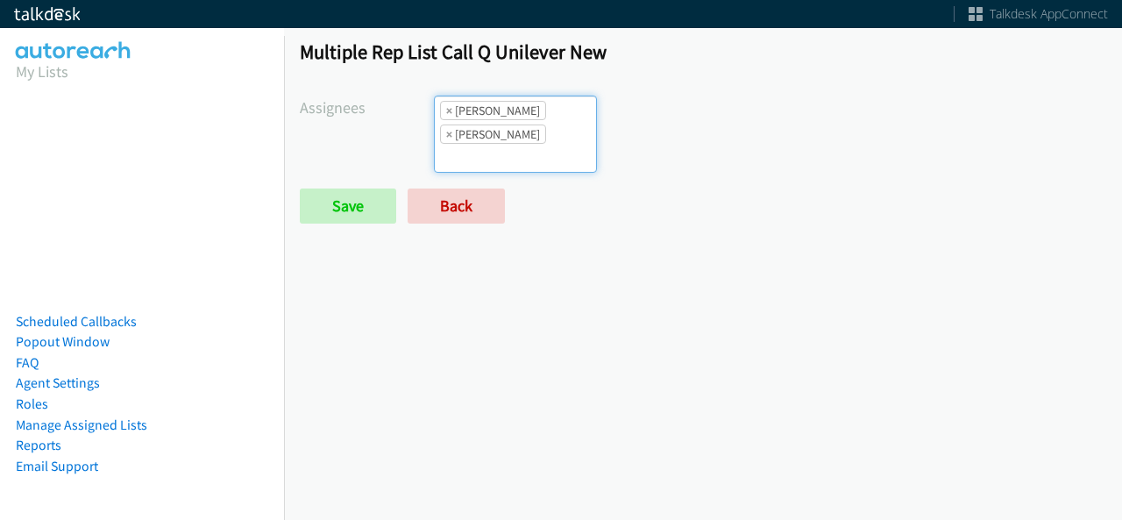
click at [514, 157] on ul "× Cathy Shahan × Trevonna Lancaster" at bounding box center [515, 133] width 161 height 75
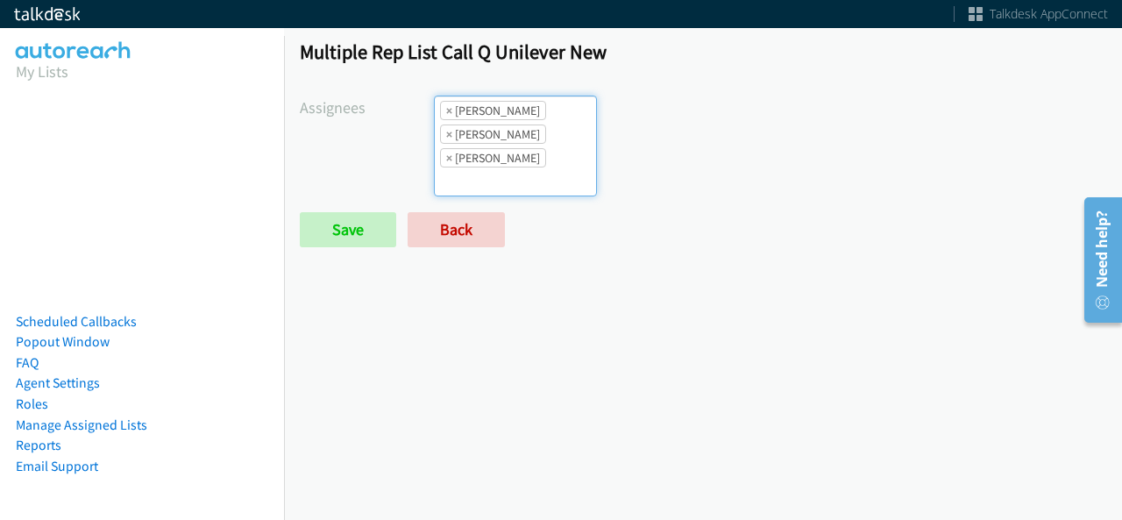
scroll to position [41, 0]
click at [358, 226] on input "Save" at bounding box center [348, 229] width 96 height 35
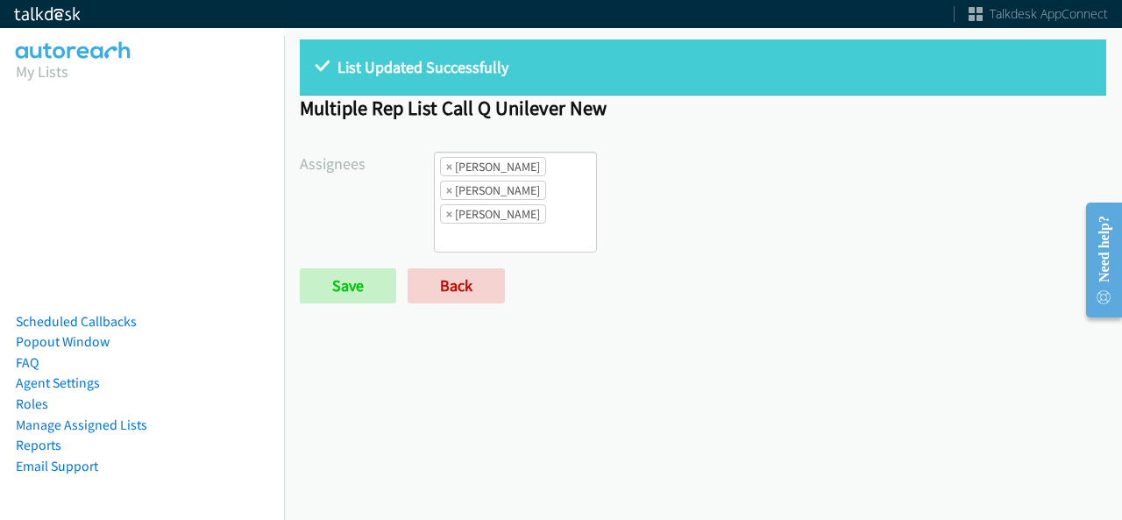
click at [463, 260] on form "Assignees Abigail Odhiambo Alana Ruiz Cathy Shahan Charles Ross Daquaya Johnson…" at bounding box center [703, 228] width 806 height 152
click at [446, 188] on span "×" at bounding box center [449, 190] width 6 height 18
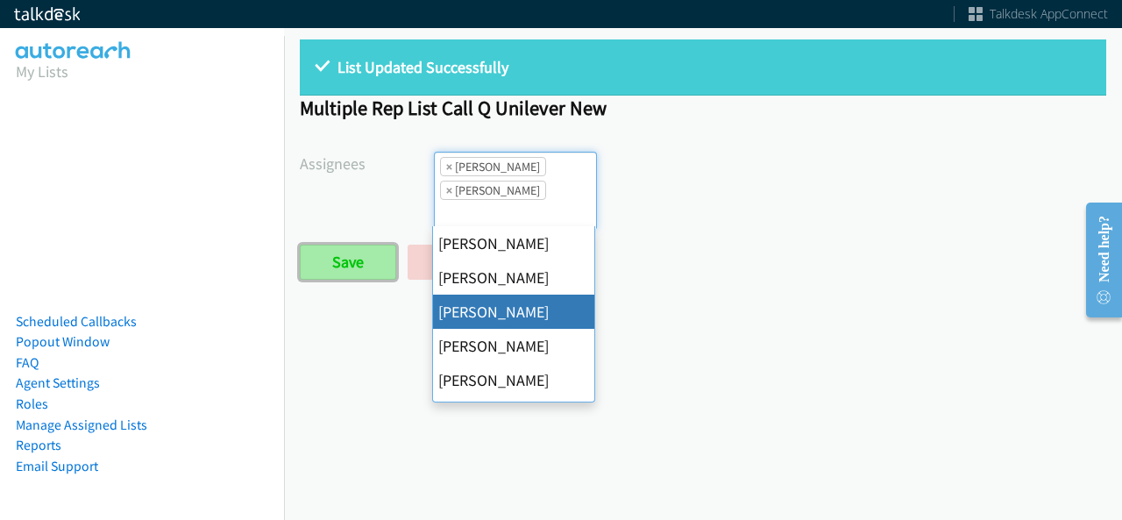
click at [365, 250] on input "Save" at bounding box center [348, 262] width 96 height 35
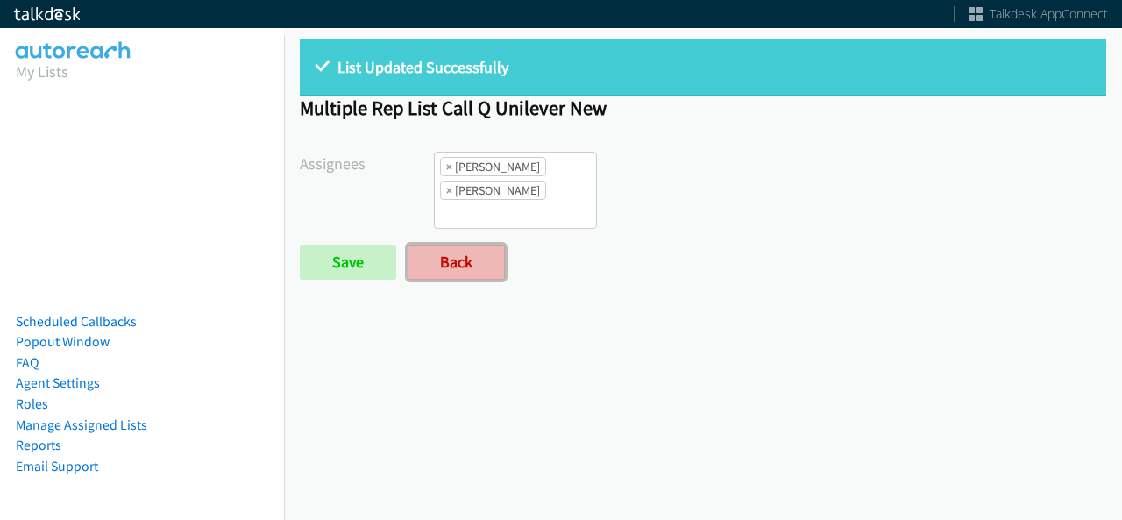
click at [461, 259] on link "Back" at bounding box center [456, 262] width 97 height 35
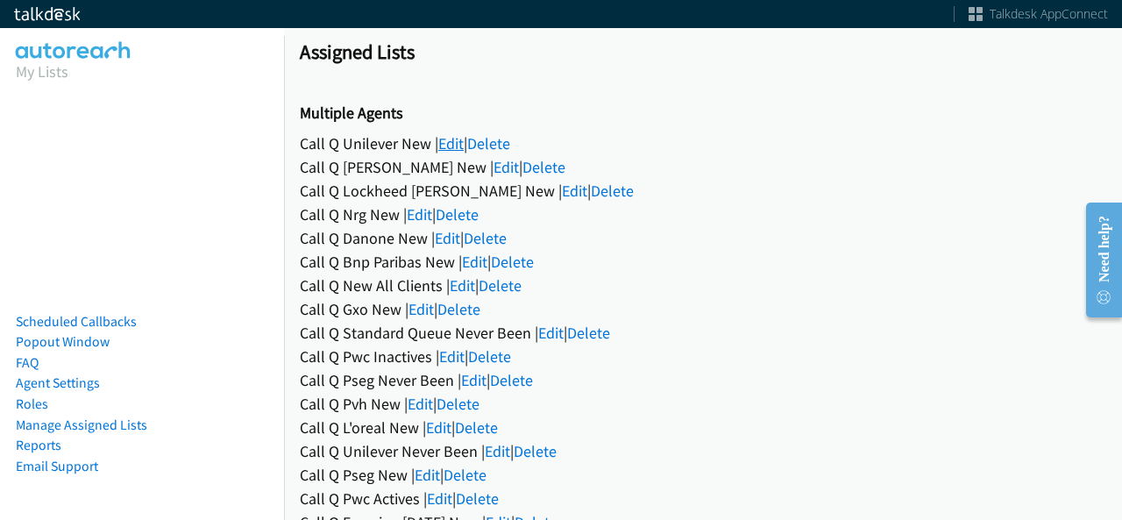
click at [457, 140] on link "Edit" at bounding box center [450, 143] width 25 height 20
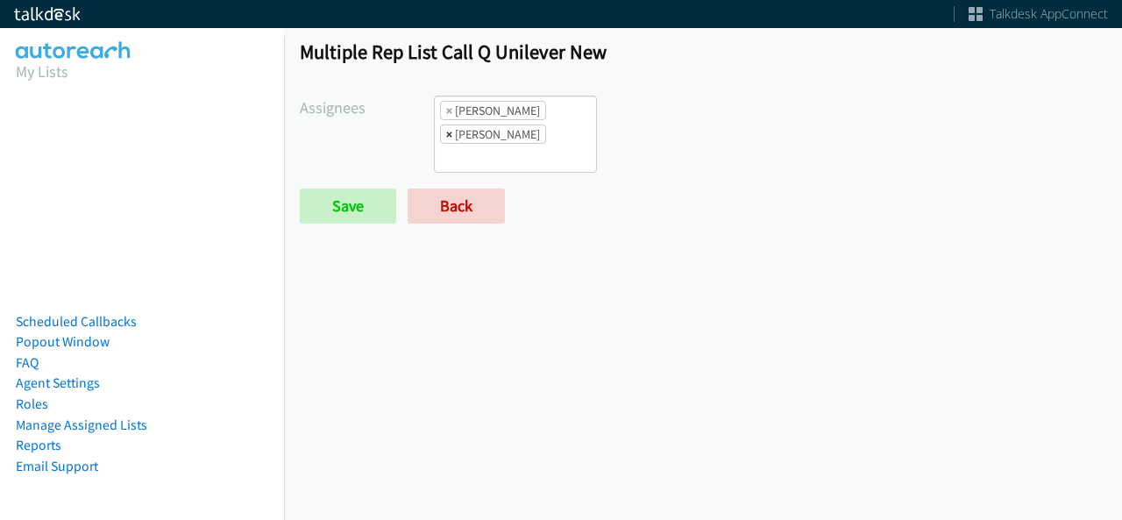
click at [447, 125] on span "×" at bounding box center [449, 134] width 6 height 18
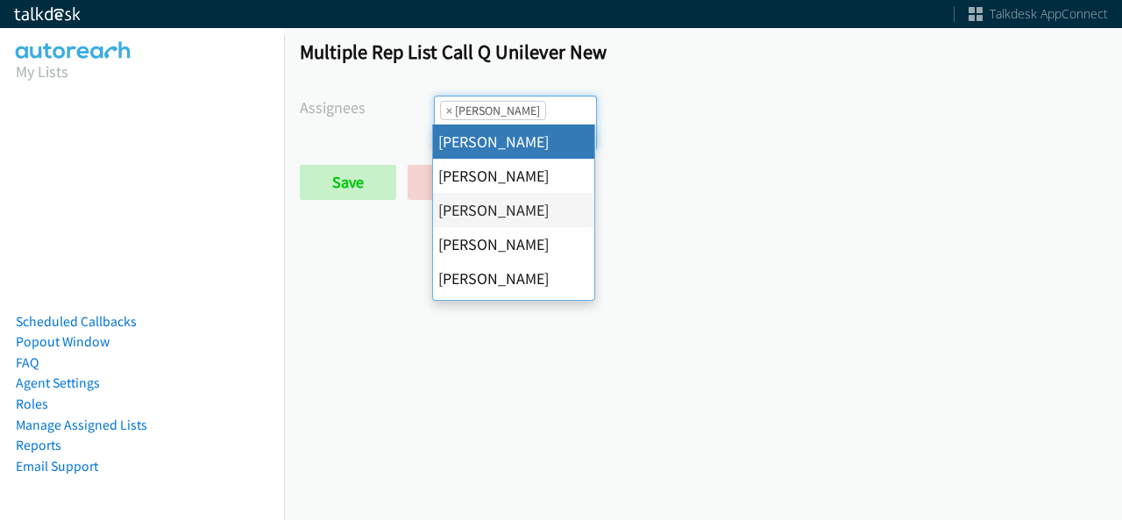
scroll to position [41, 0]
click at [449, 111] on span "×" at bounding box center [449, 111] width 6 height 18
select select
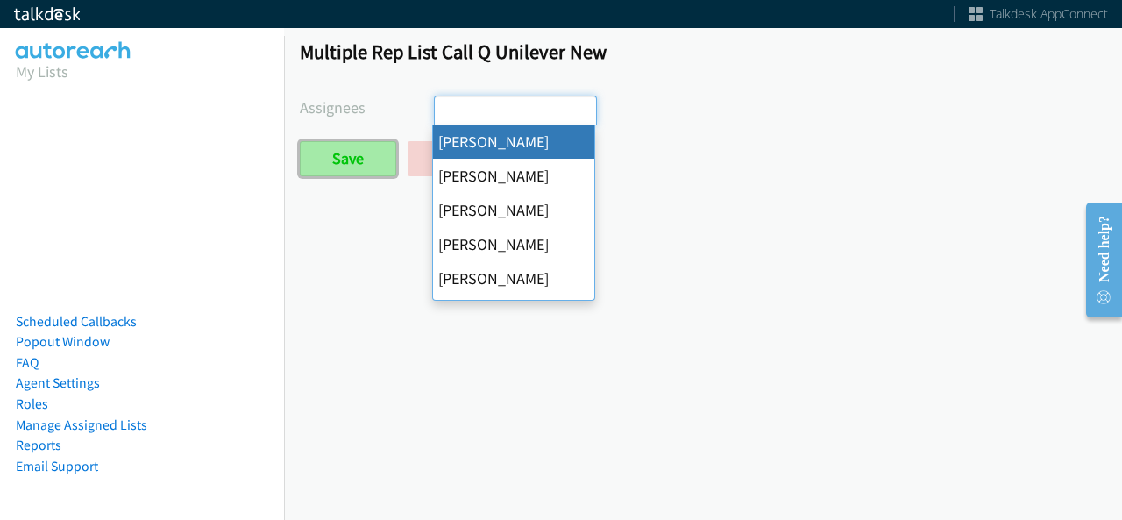
click at [328, 155] on input "Save" at bounding box center [348, 158] width 96 height 35
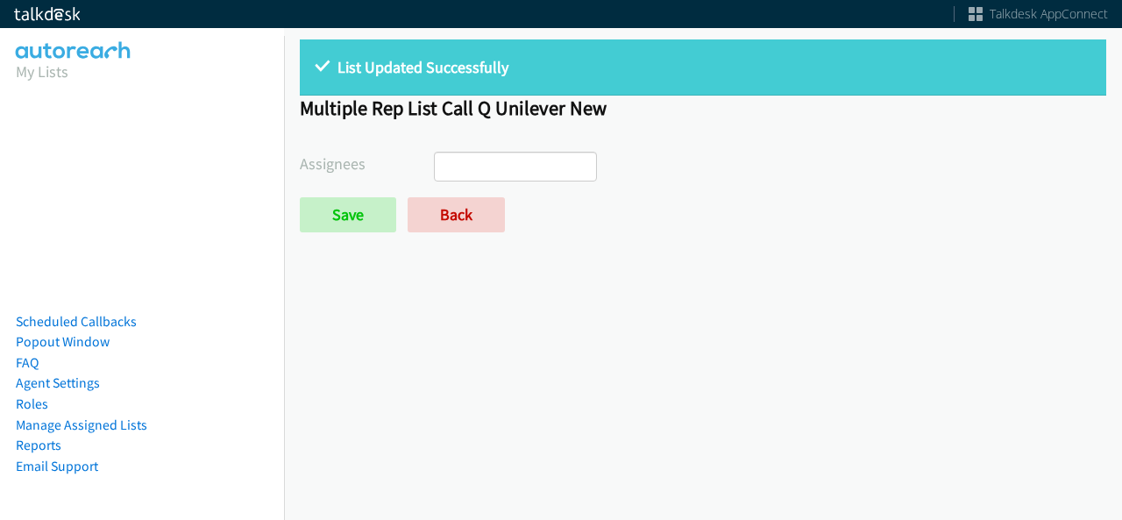
select select
click at [436, 208] on link "Back" at bounding box center [456, 214] width 97 height 35
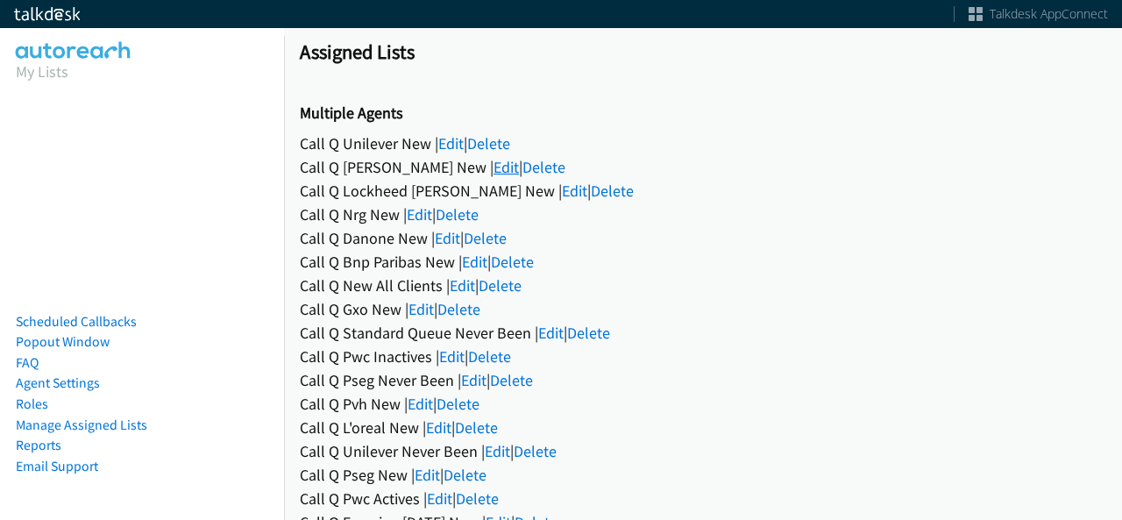
click at [493, 169] on link "Edit" at bounding box center [505, 167] width 25 height 20
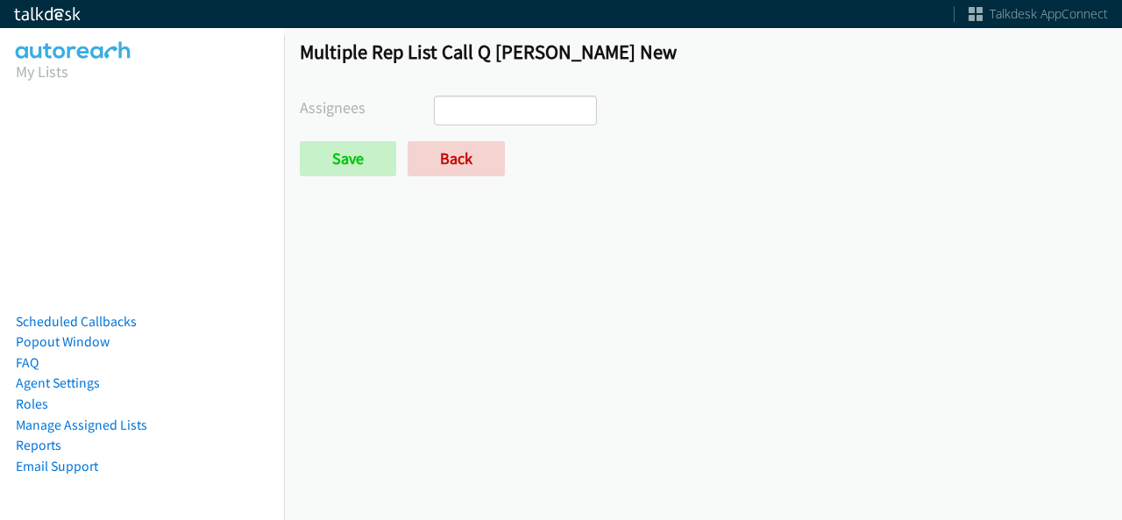
select select
click at [449, 153] on link "Back" at bounding box center [456, 158] width 97 height 35
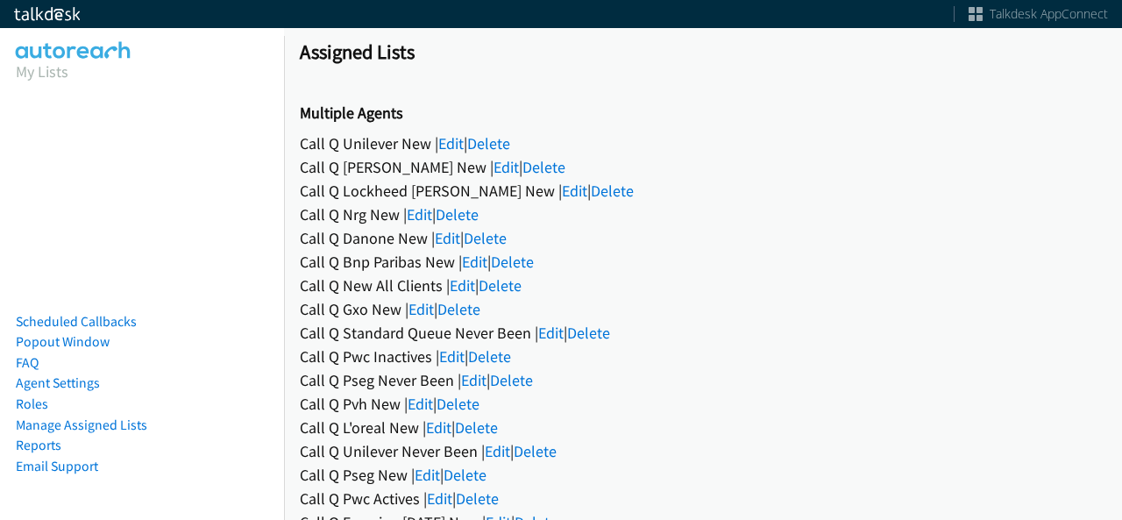
click at [493, 188] on div "Call Q Lockheed [PERSON_NAME] New | Edit | Delete" at bounding box center [703, 191] width 806 height 24
click at [562, 195] on link "Edit" at bounding box center [574, 191] width 25 height 20
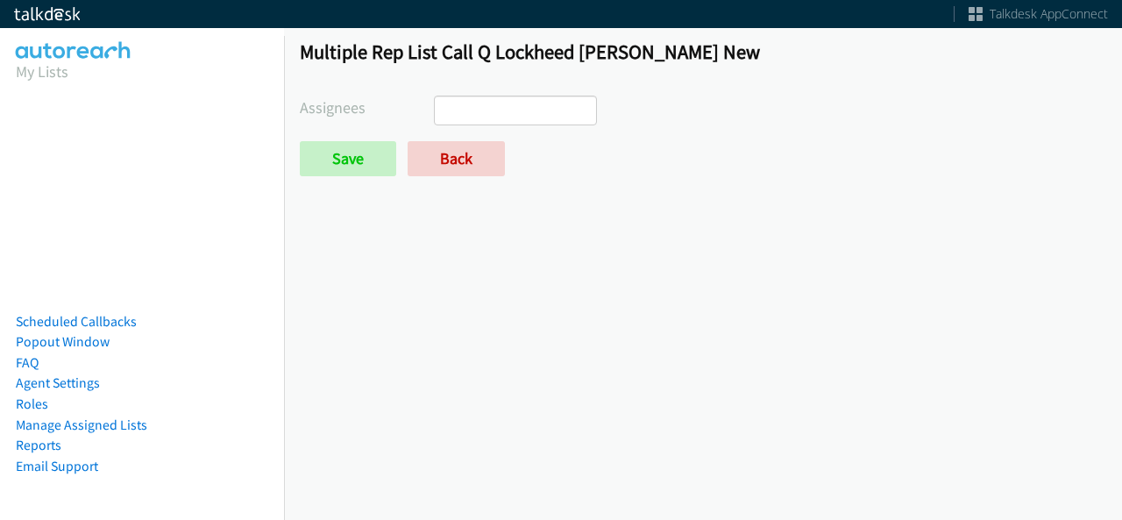
select select
click at [489, 149] on link "Back" at bounding box center [456, 158] width 97 height 35
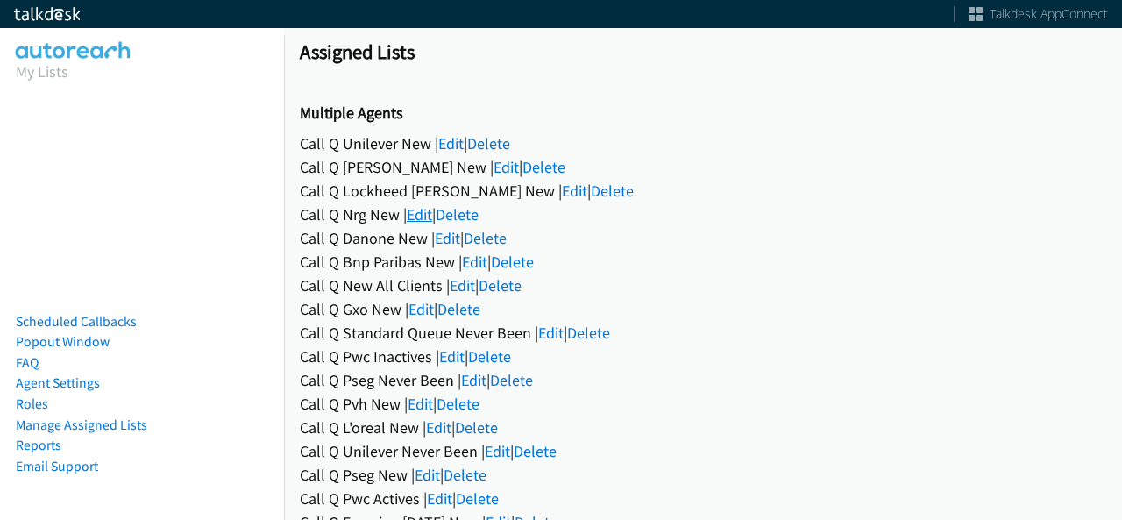
click at [424, 211] on link "Edit" at bounding box center [419, 214] width 25 height 20
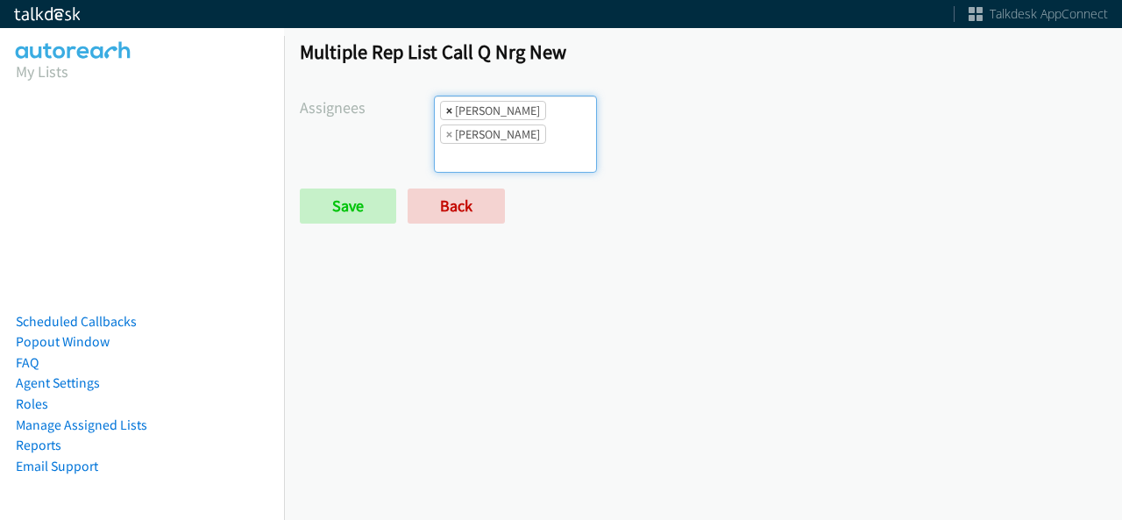
click at [446, 117] on span "×" at bounding box center [449, 111] width 6 height 18
select select "342df737-67c3-4ba0-b24a-dddbcb1c4b65"
select select
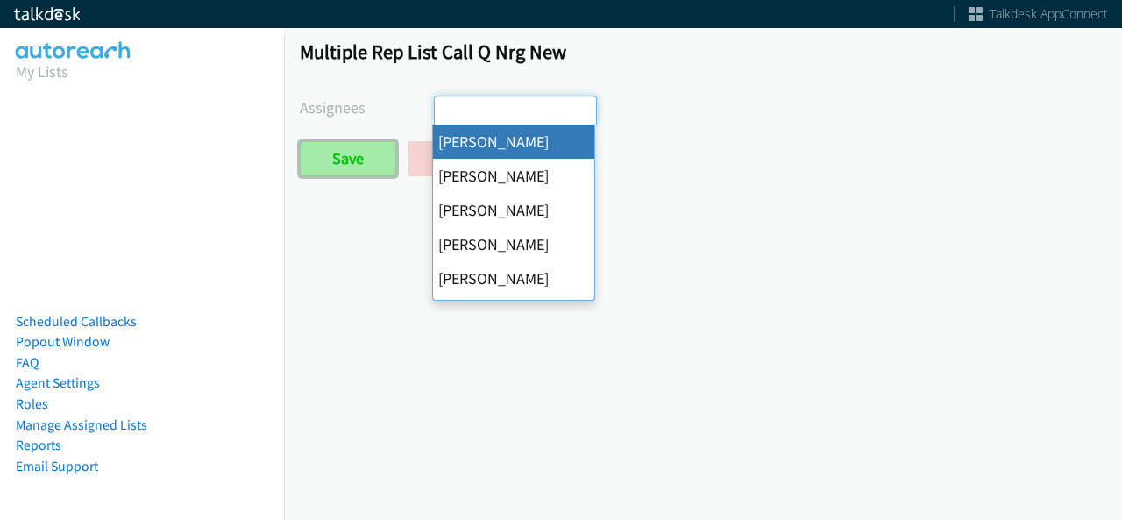
click at [386, 143] on input "Save" at bounding box center [348, 158] width 96 height 35
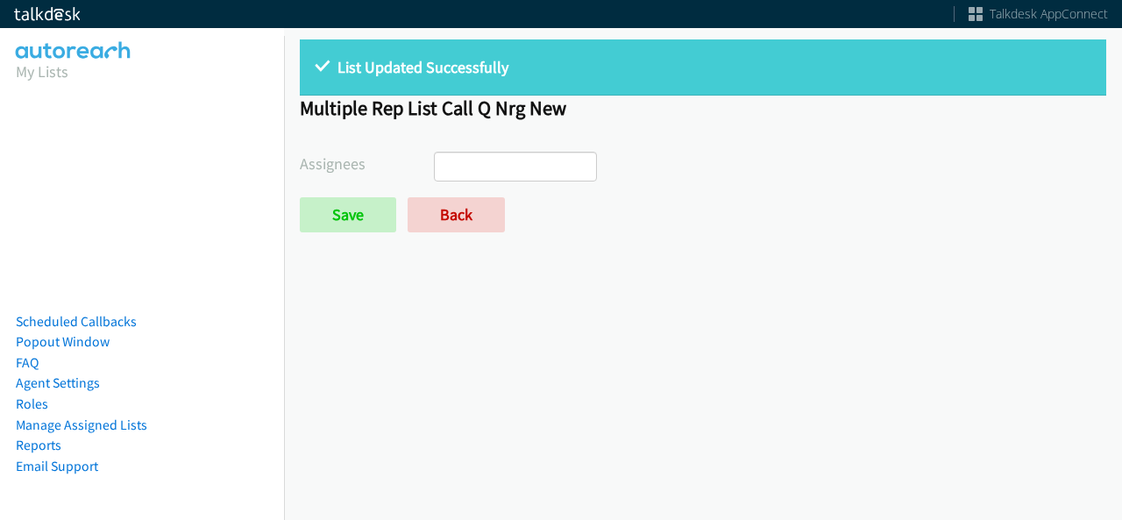
select select
click at [425, 185] on form "Assignees Abigail Odhiambo Alana Ruiz Cathy Shahan Charles Ross Daquaya Johnson…" at bounding box center [703, 192] width 806 height 81
click at [426, 209] on link "Back" at bounding box center [456, 214] width 97 height 35
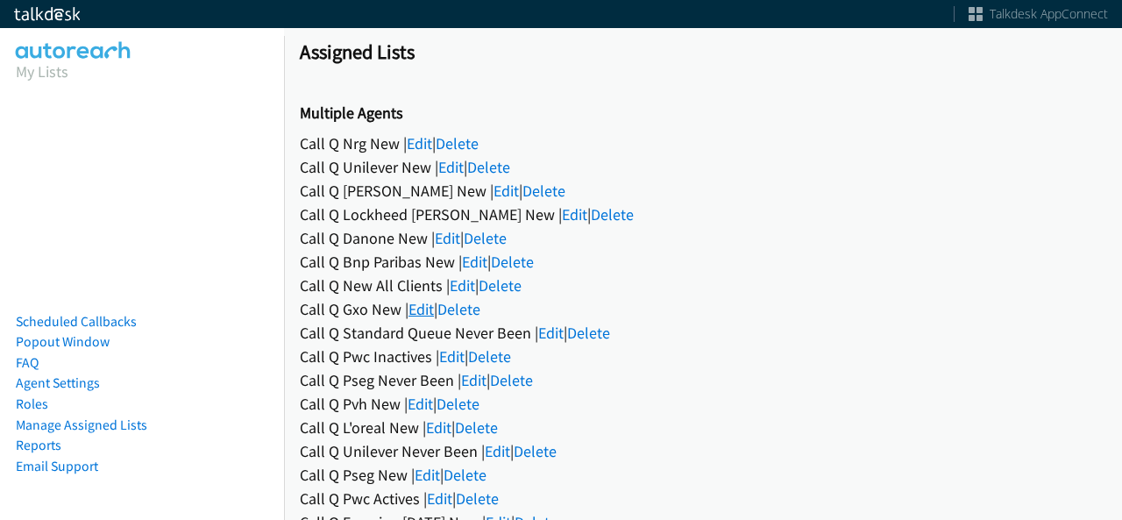
click at [423, 303] on link "Edit" at bounding box center [420, 309] width 25 height 20
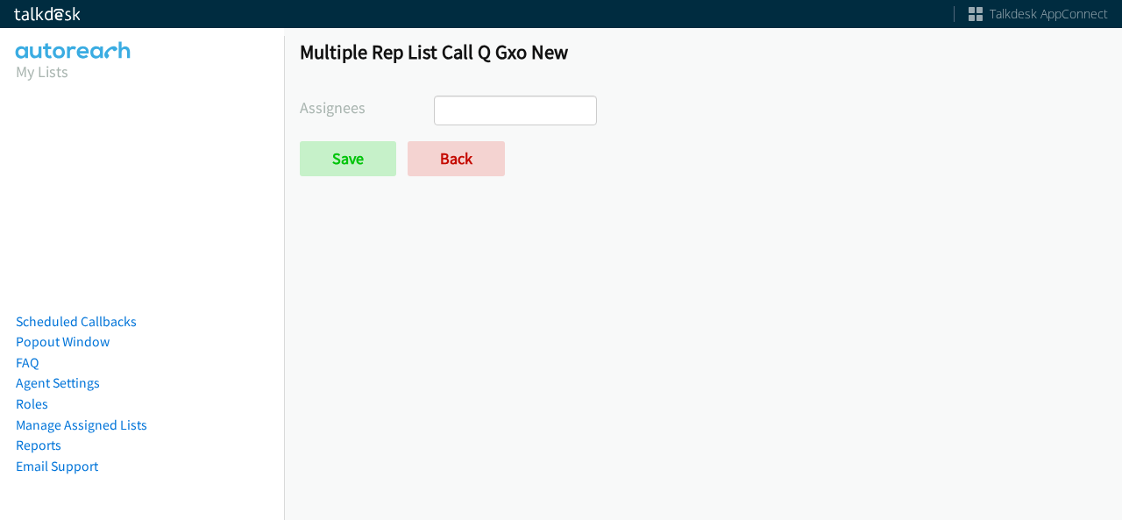
click at [522, 108] on ul at bounding box center [515, 110] width 161 height 28
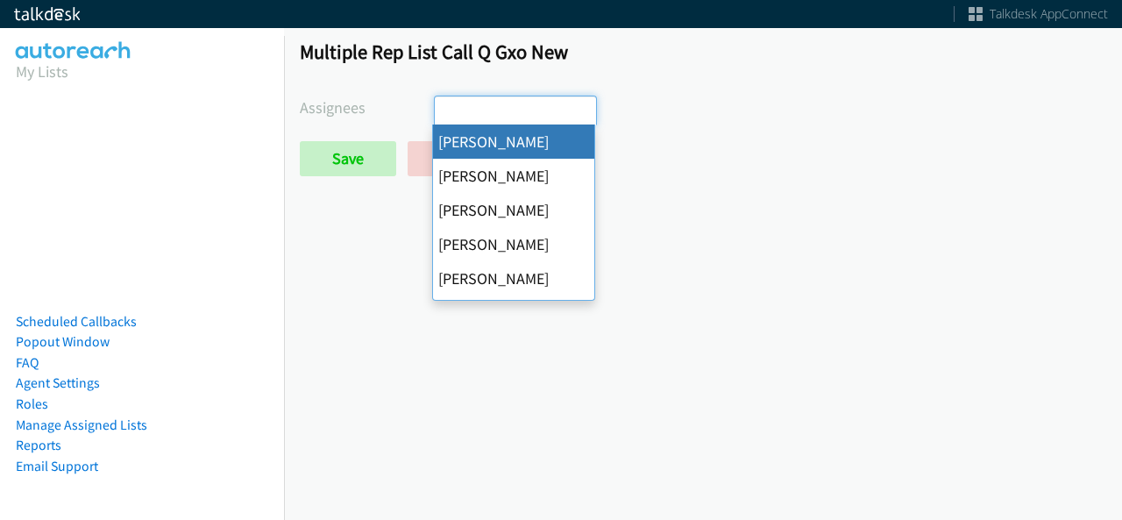
select select "cb11e729-9a1d-44de-9b38-0f5a50c7e01c"
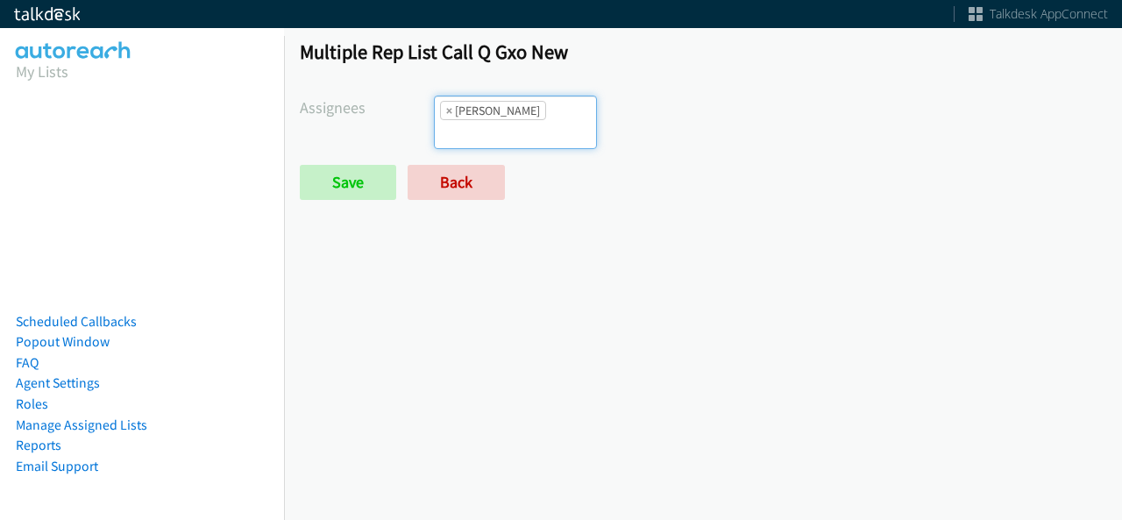
click at [526, 122] on ul "× [PERSON_NAME]" at bounding box center [515, 122] width 161 height 52
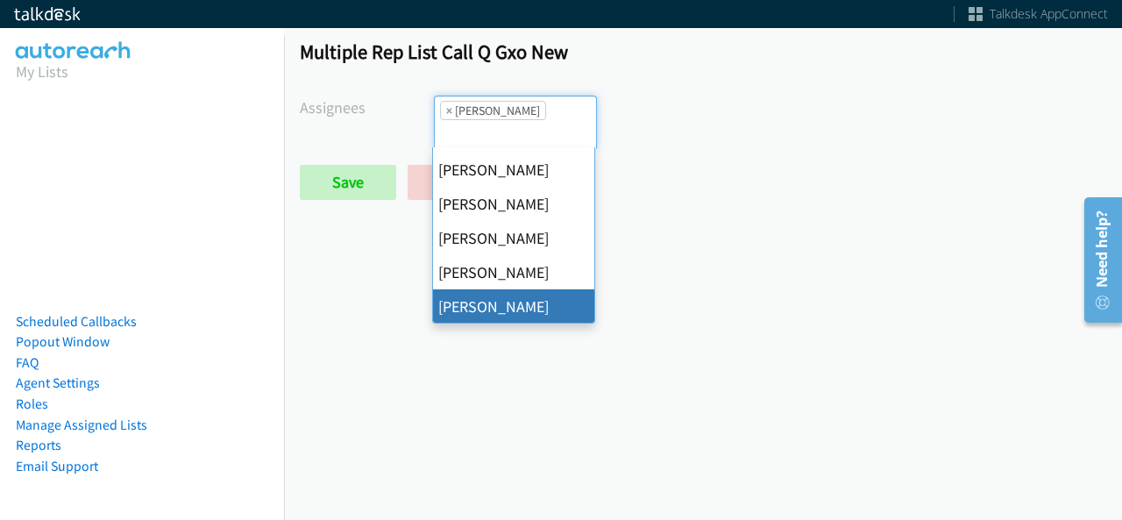
scroll to position [303, 0]
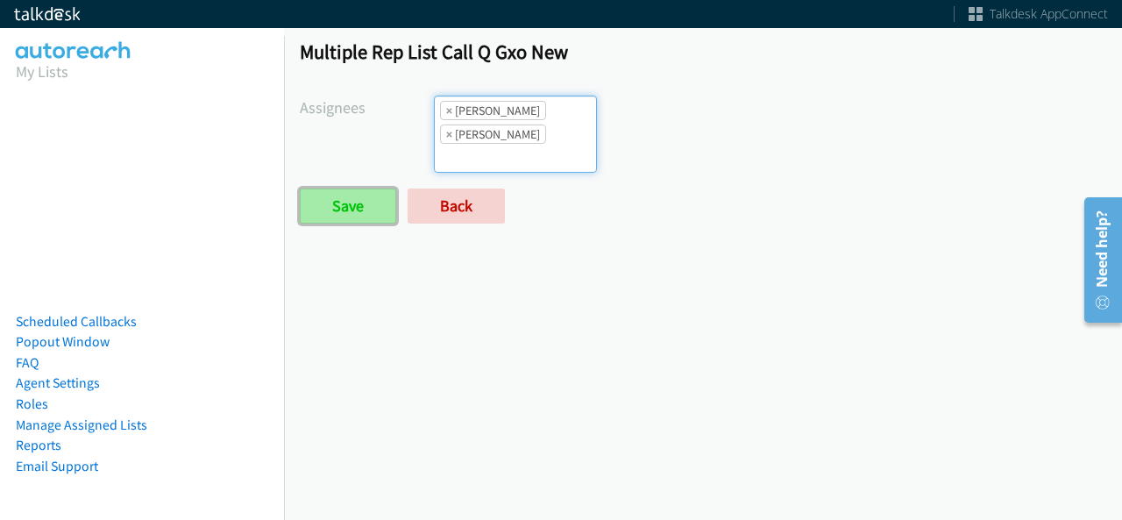
click at [385, 208] on input "Save" at bounding box center [348, 205] width 96 height 35
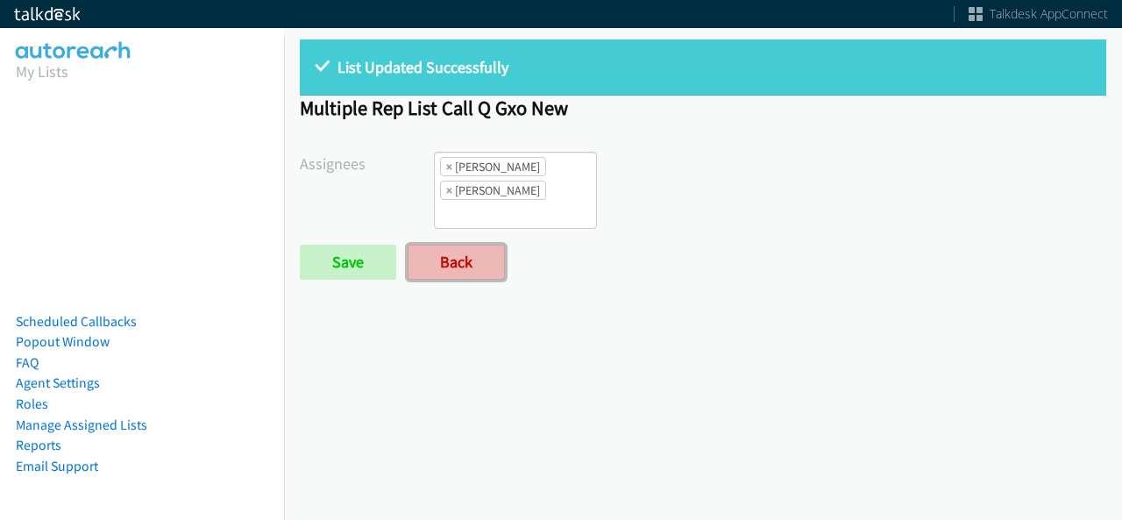
click at [436, 245] on link "Back" at bounding box center [456, 262] width 97 height 35
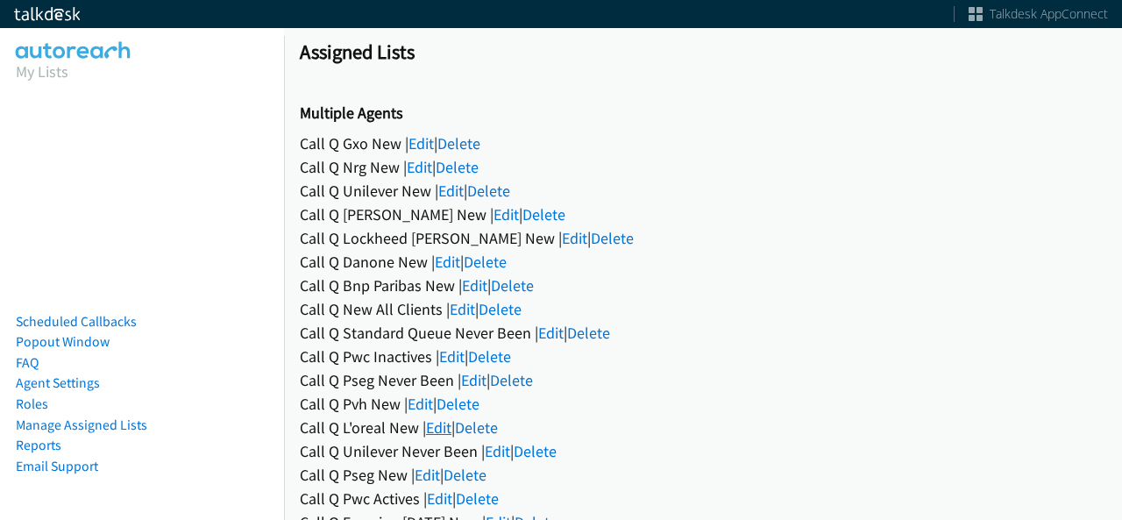
click at [440, 422] on link "Edit" at bounding box center [438, 427] width 25 height 20
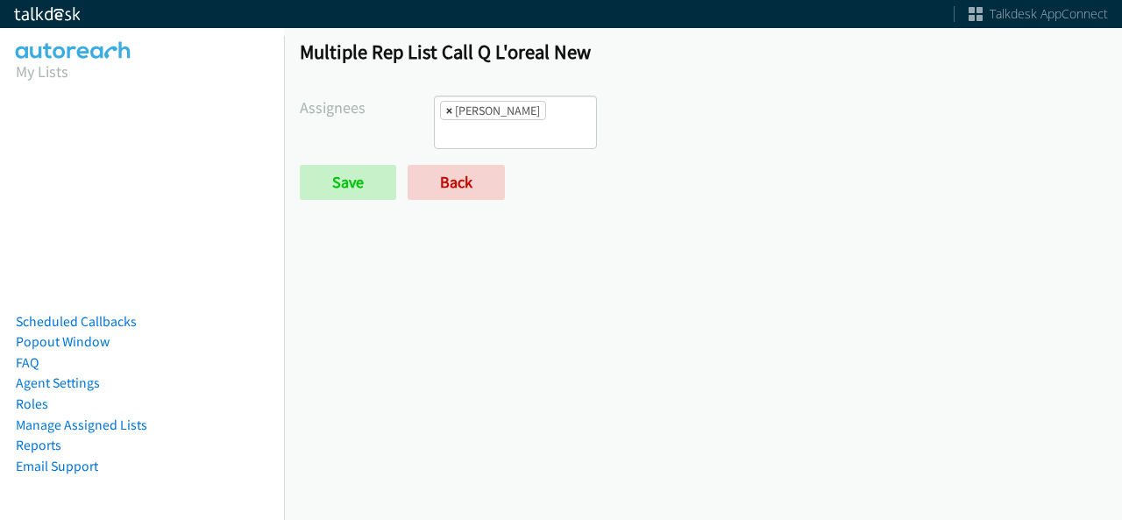
click at [446, 110] on span "×" at bounding box center [449, 111] width 6 height 18
select select
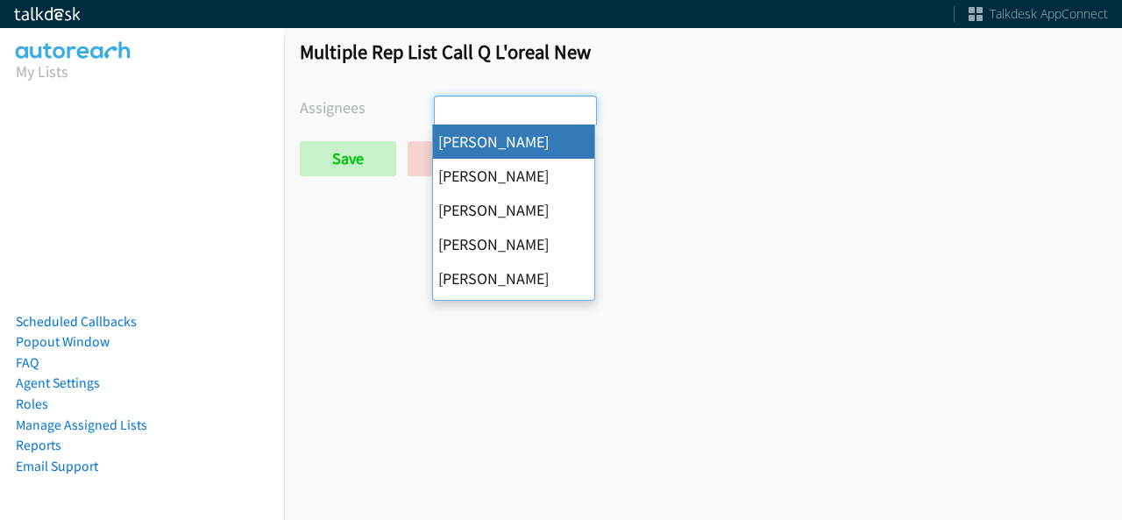
scroll to position [21, 0]
click at [363, 128] on form "Assignees Abigail Odhiambo Alana Ruiz Cathy Shahan Charles Ross Daquaya Johnson…" at bounding box center [703, 136] width 806 height 81
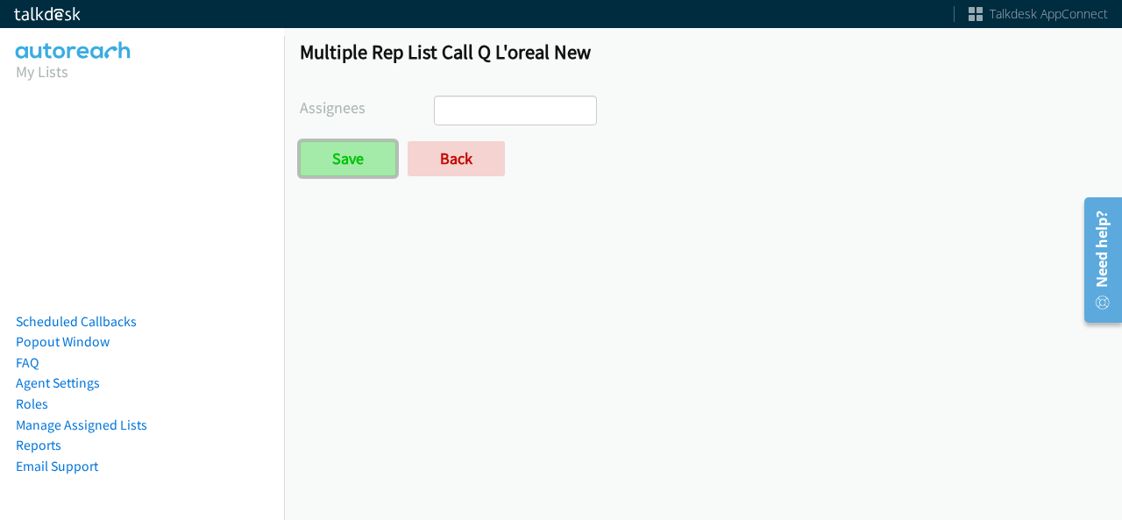
click at [359, 146] on input "Save" at bounding box center [348, 158] width 96 height 35
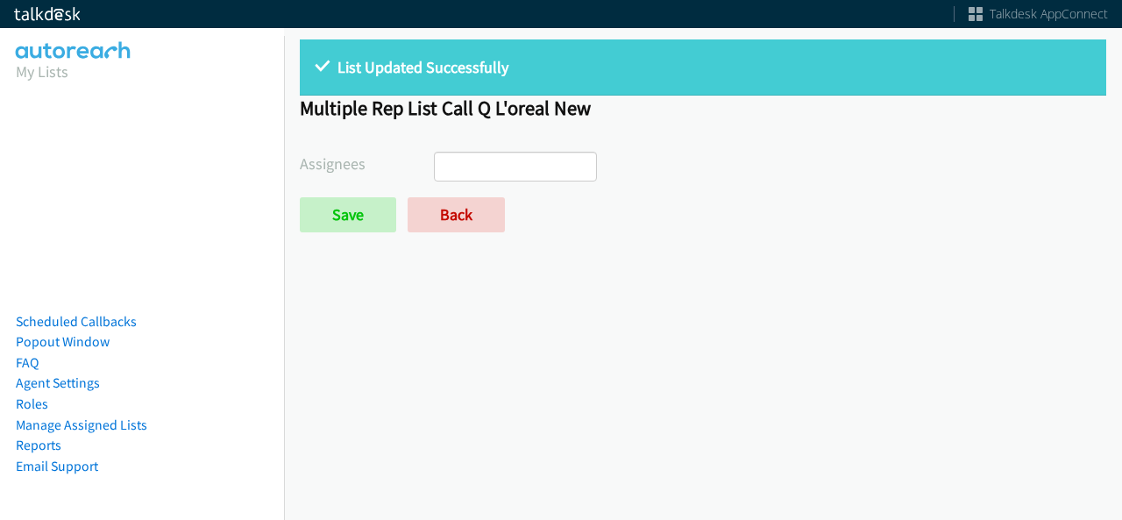
select select
click at [446, 230] on link "Back" at bounding box center [456, 214] width 97 height 35
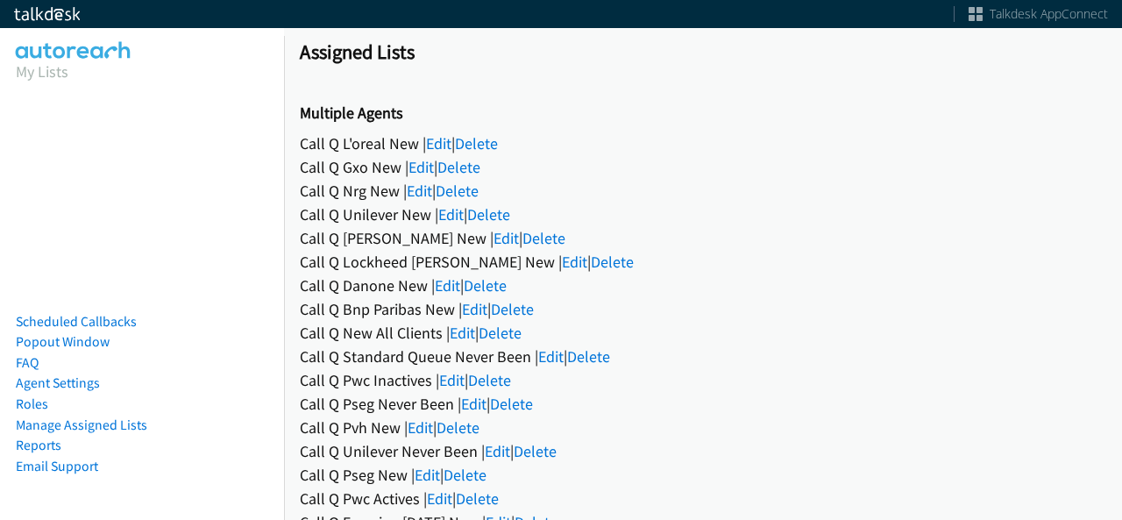
click at [454, 295] on div "Call Q Danone New | Edit | Delete" at bounding box center [703, 285] width 806 height 24
click at [449, 284] on link "Edit" at bounding box center [447, 285] width 25 height 20
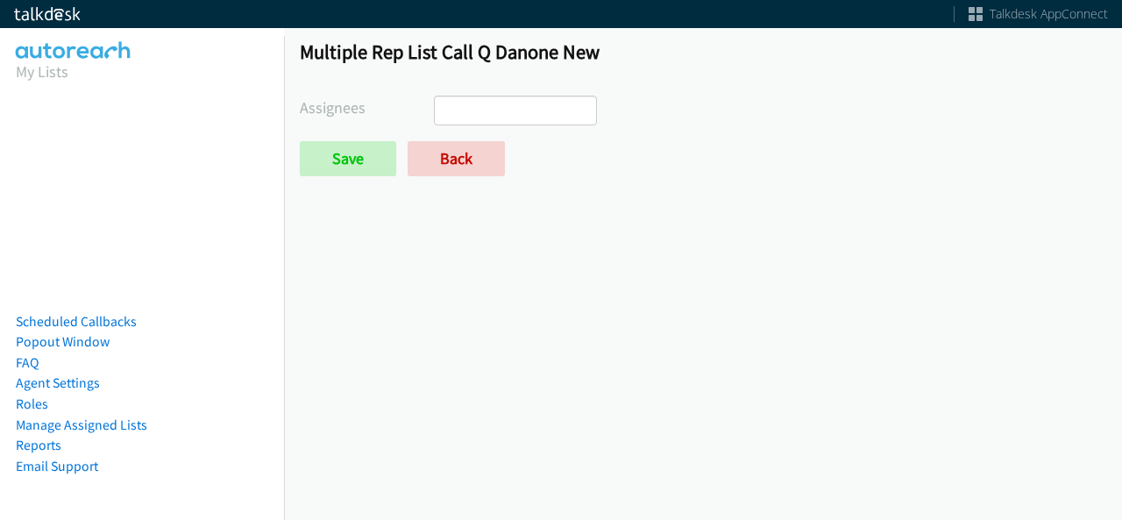
select select
click at [470, 145] on link "Back" at bounding box center [456, 158] width 97 height 35
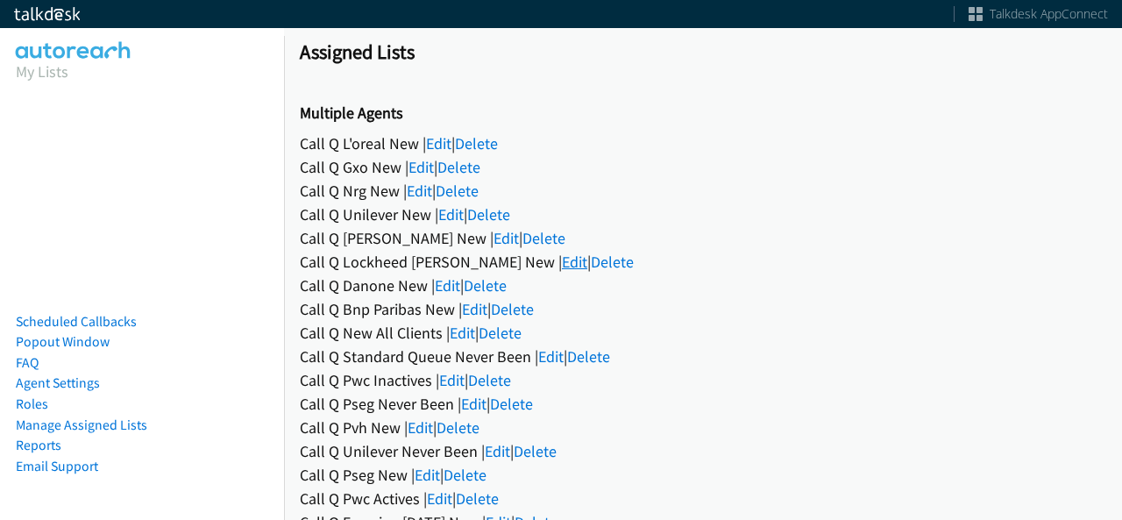
click at [562, 265] on link "Edit" at bounding box center [574, 262] width 25 height 20
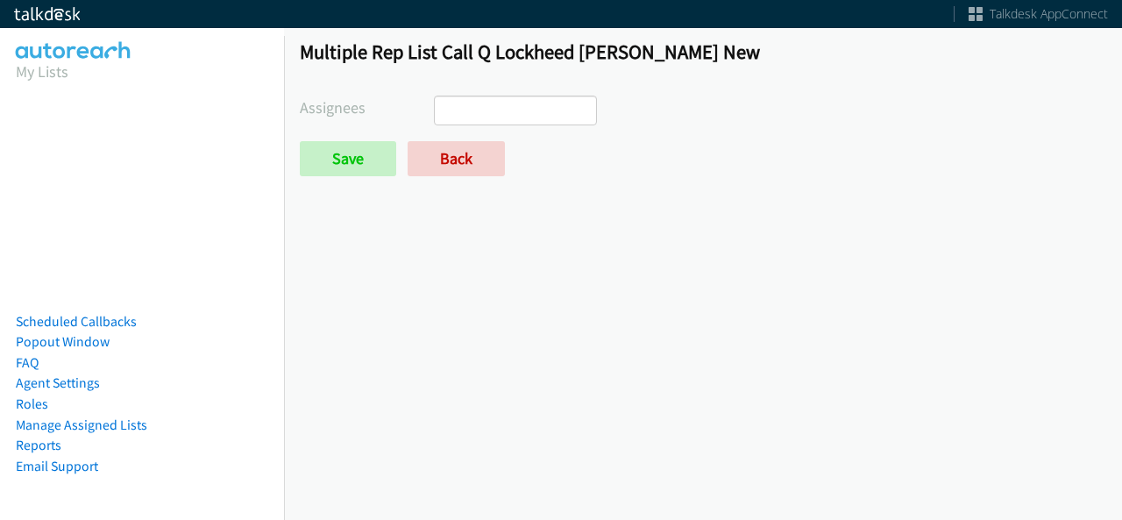
select select
click at [473, 153] on link "Back" at bounding box center [456, 158] width 97 height 35
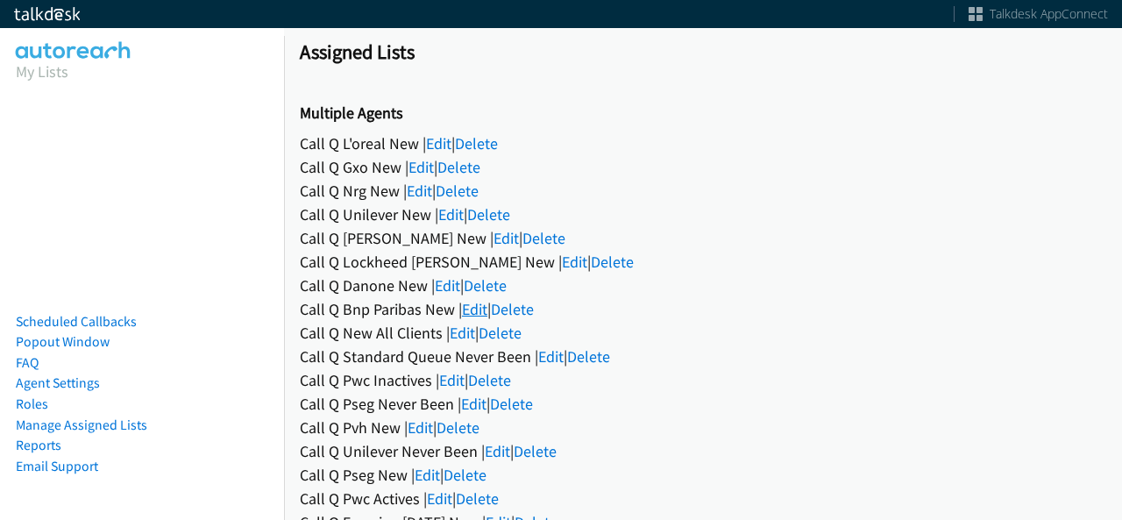
click at [481, 308] on link "Edit" at bounding box center [474, 309] width 25 height 20
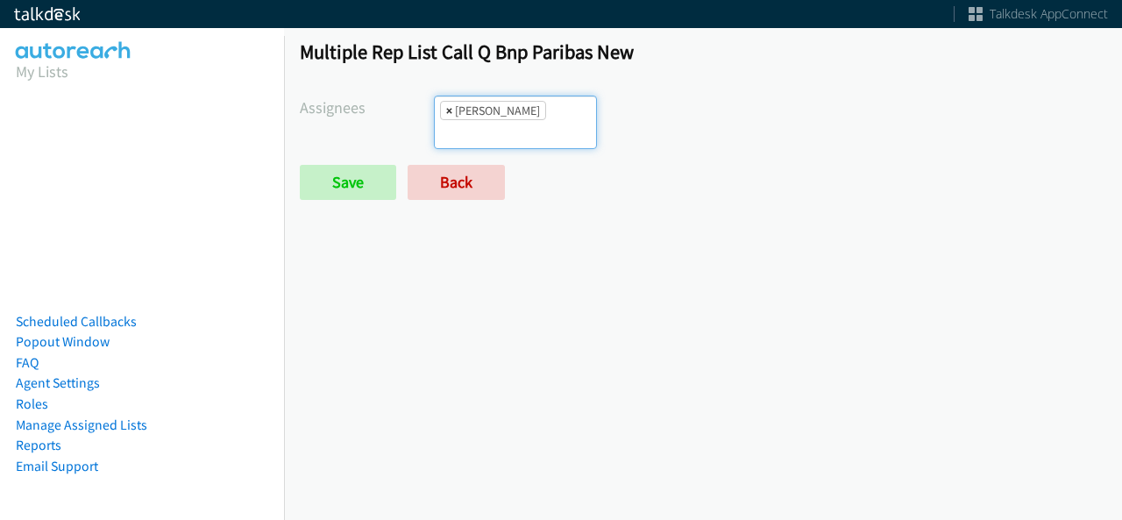
click at [446, 104] on span "×" at bounding box center [449, 111] width 6 height 18
select select
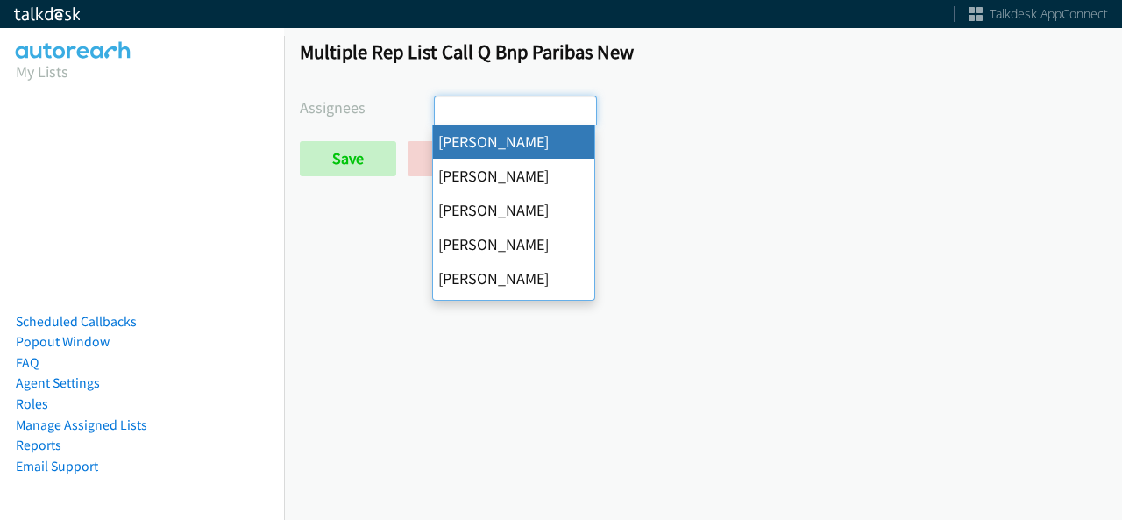
click at [342, 181] on div "Multiple Rep List Call Q Bnp Paribas New Assignees Abigail Odhiambo Alana Ruiz …" at bounding box center [703, 116] width 838 height 184
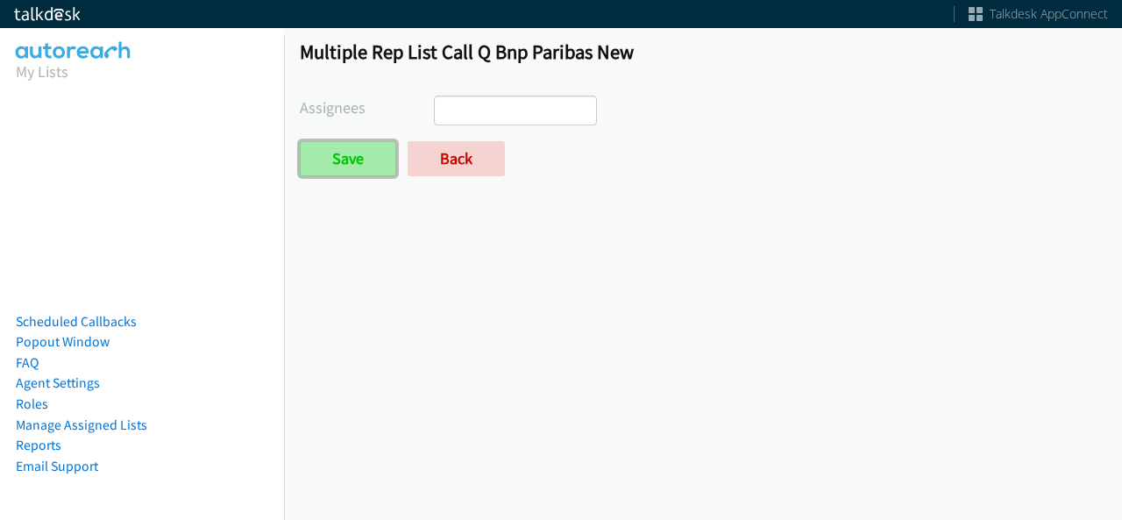
click at [356, 157] on input "Save" at bounding box center [348, 158] width 96 height 35
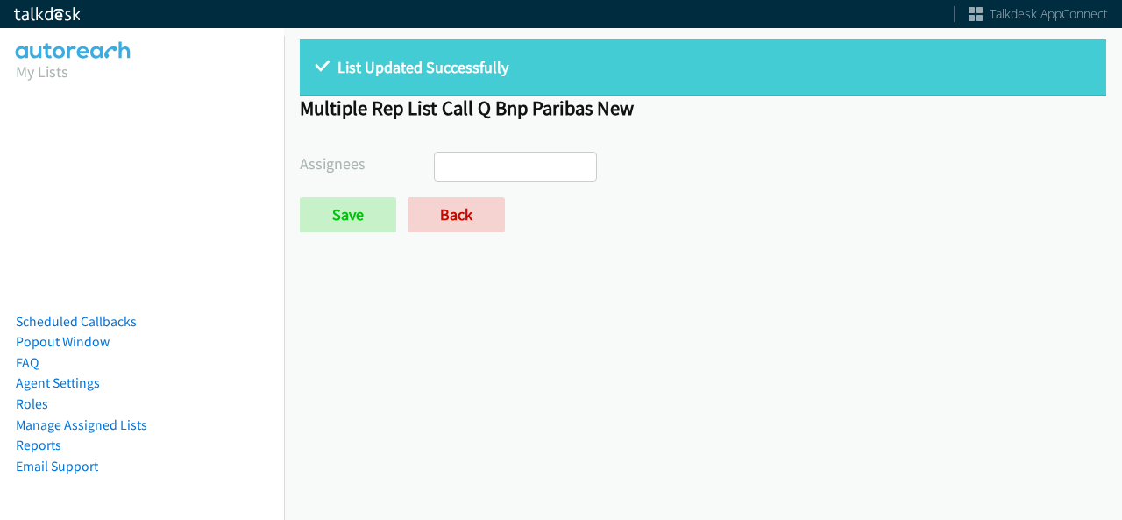
select select
click at [468, 220] on link "Back" at bounding box center [456, 214] width 97 height 35
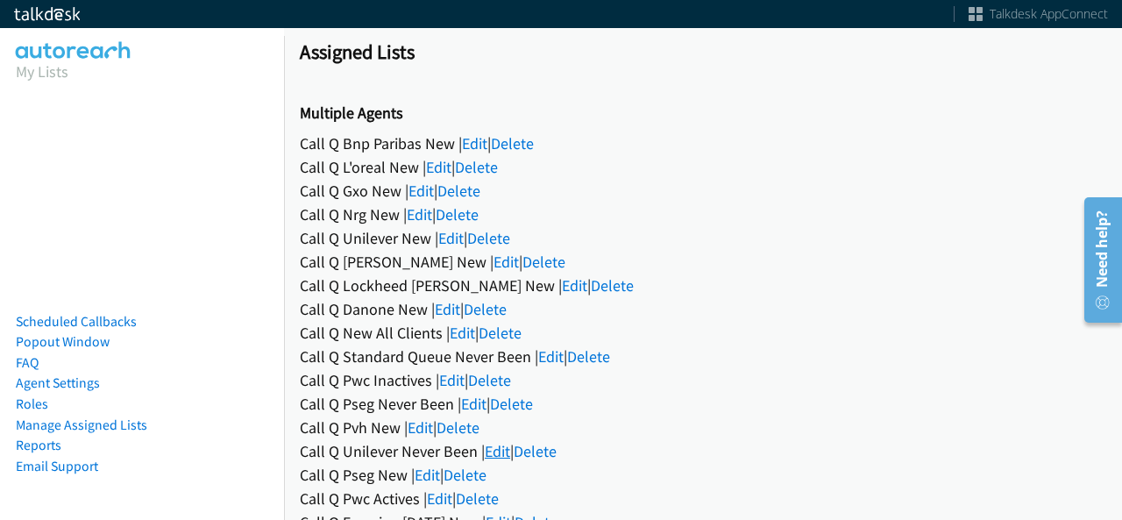
click at [507, 456] on link "Edit" at bounding box center [497, 451] width 25 height 20
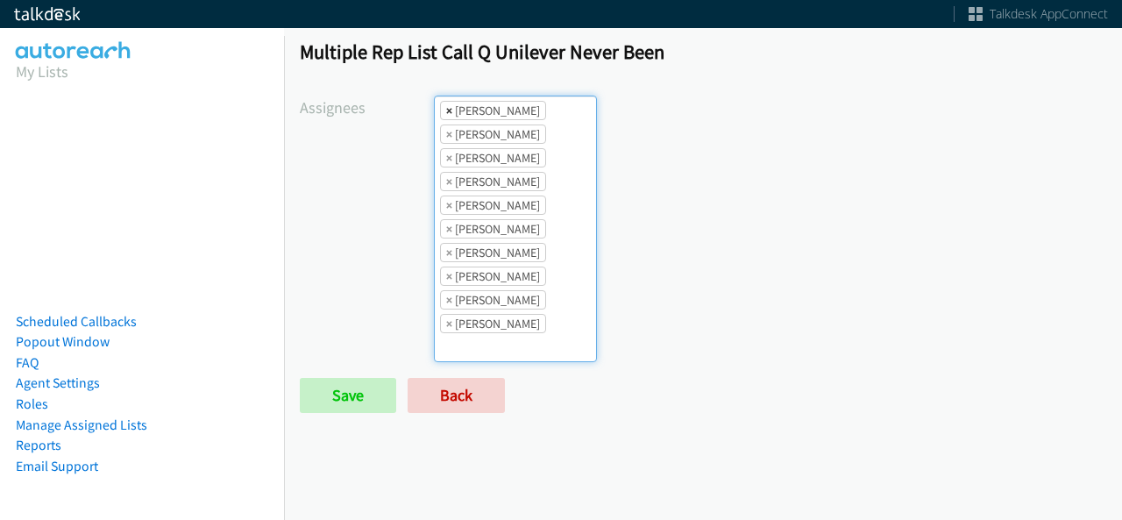
click at [448, 108] on span "×" at bounding box center [449, 111] width 6 height 18
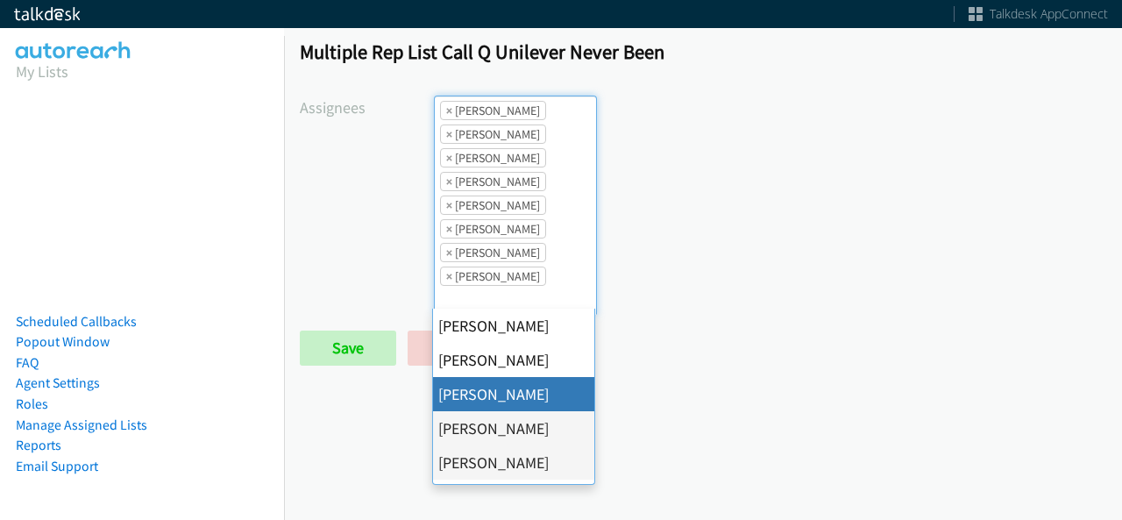
click at [448, 108] on span "×" at bounding box center [449, 111] width 6 height 18
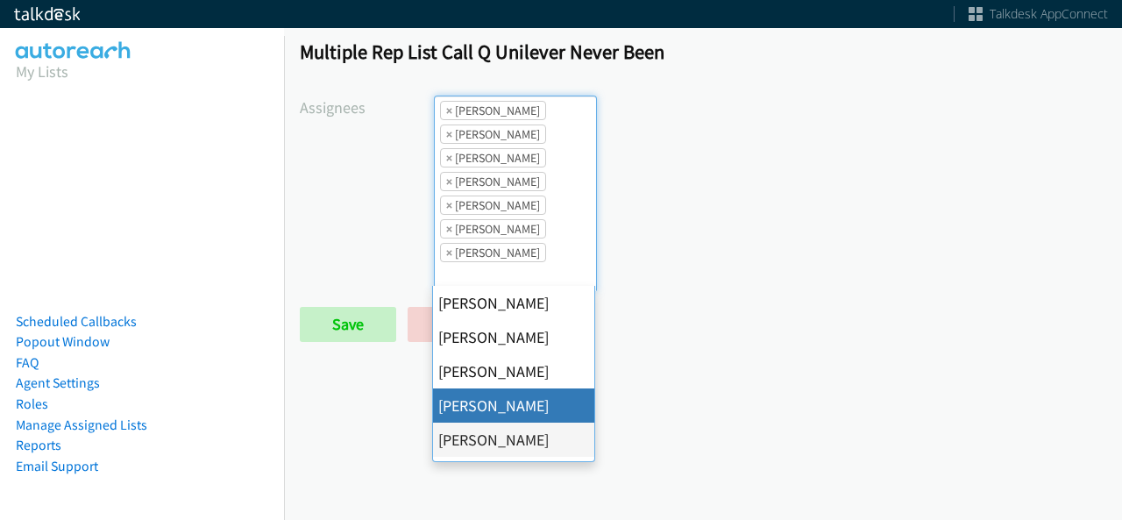
click at [448, 108] on span "×" at bounding box center [449, 111] width 6 height 18
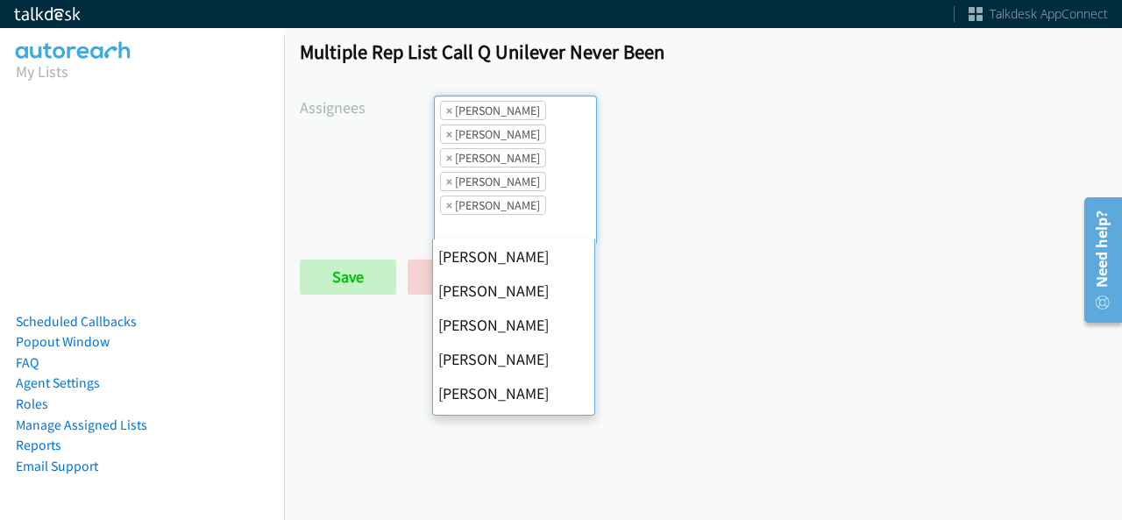
click at [448, 108] on span "×" at bounding box center [449, 111] width 6 height 18
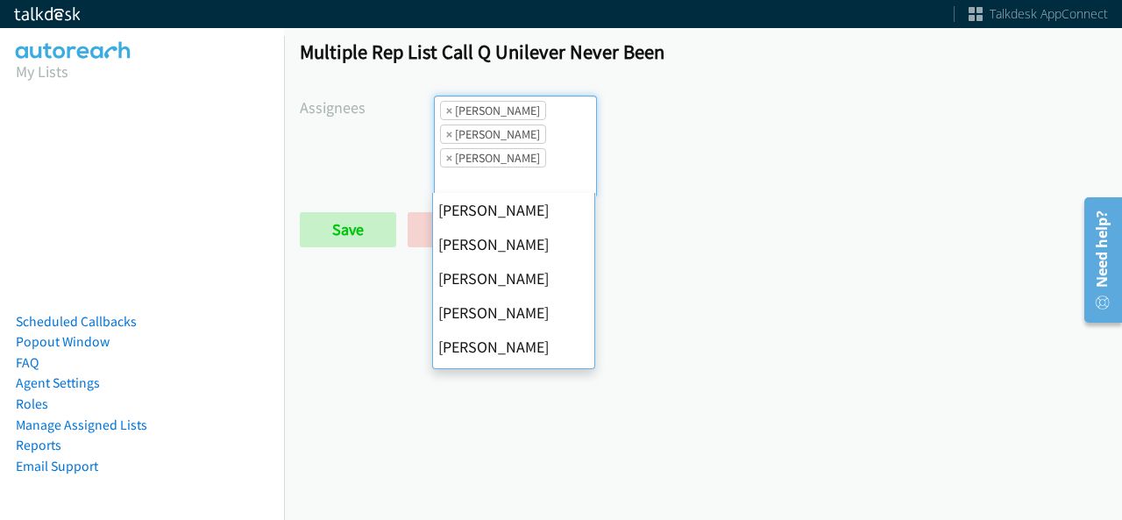
scroll to position [303, 0]
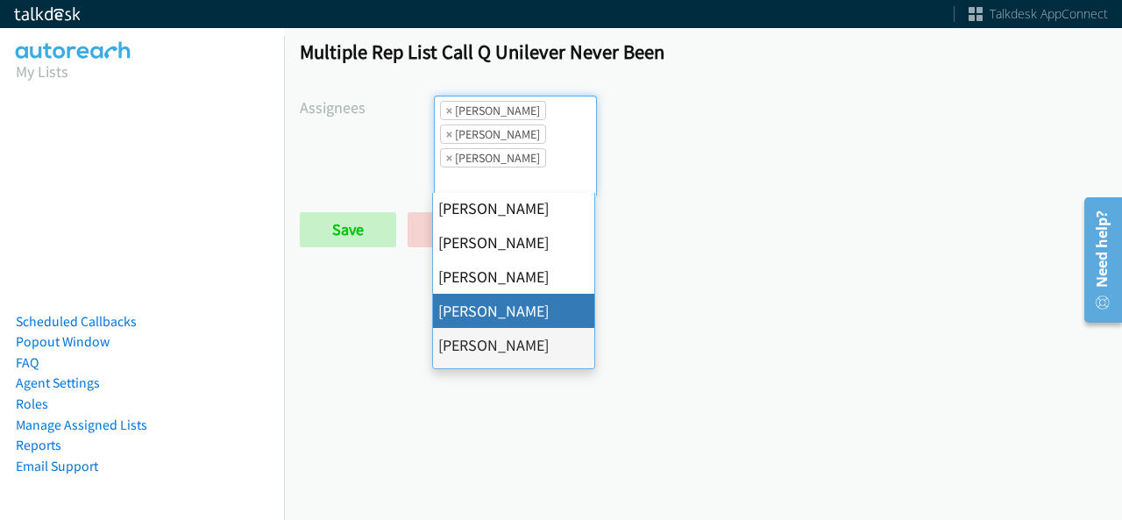
click at [448, 108] on span "×" at bounding box center [449, 111] width 6 height 18
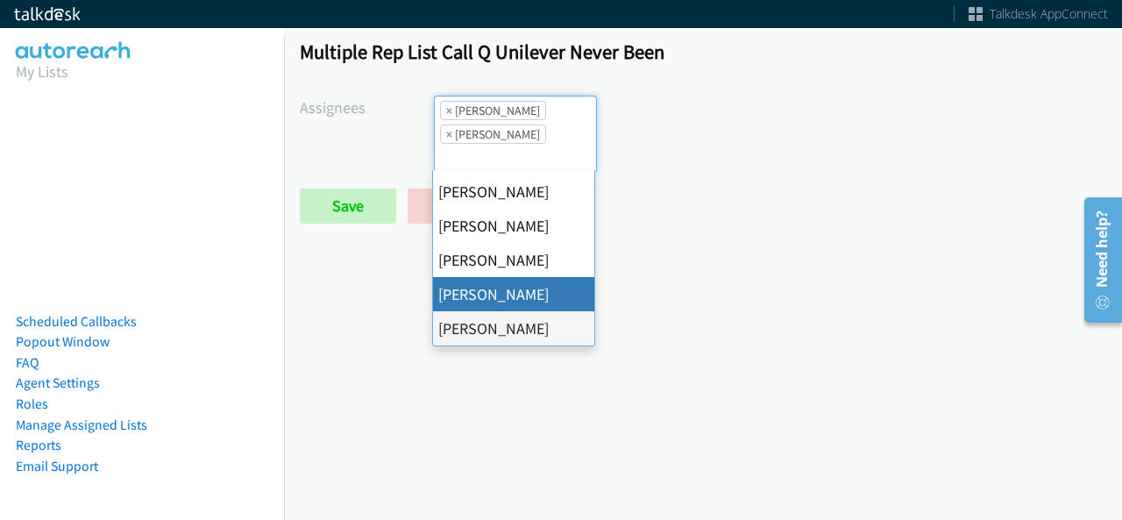
click at [448, 108] on span "×" at bounding box center [449, 111] width 6 height 18
select select "fd8c5d46-30db-44cb-8f0d-00da318b790a"
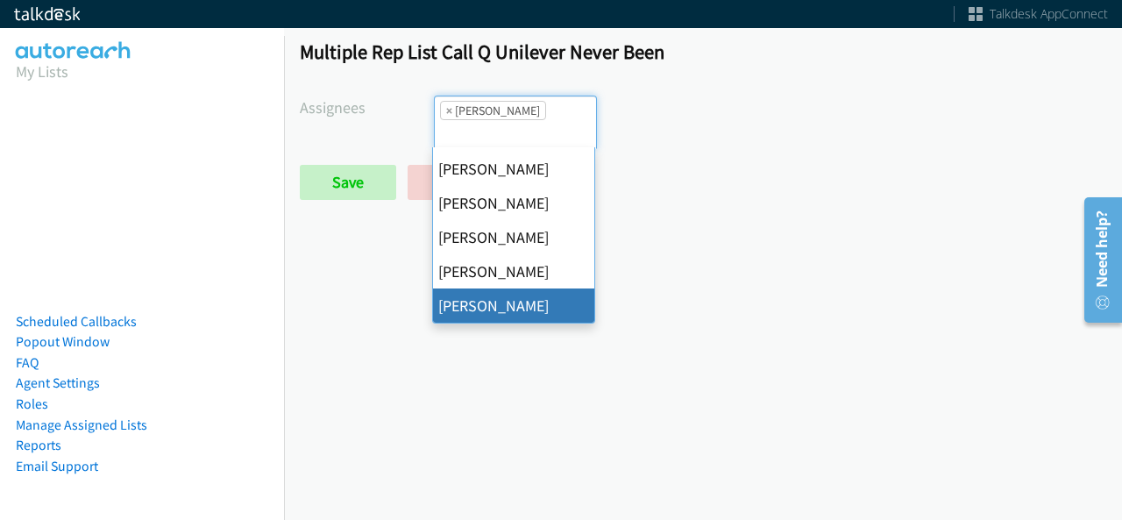
click at [448, 108] on span "×" at bounding box center [449, 111] width 6 height 18
select select
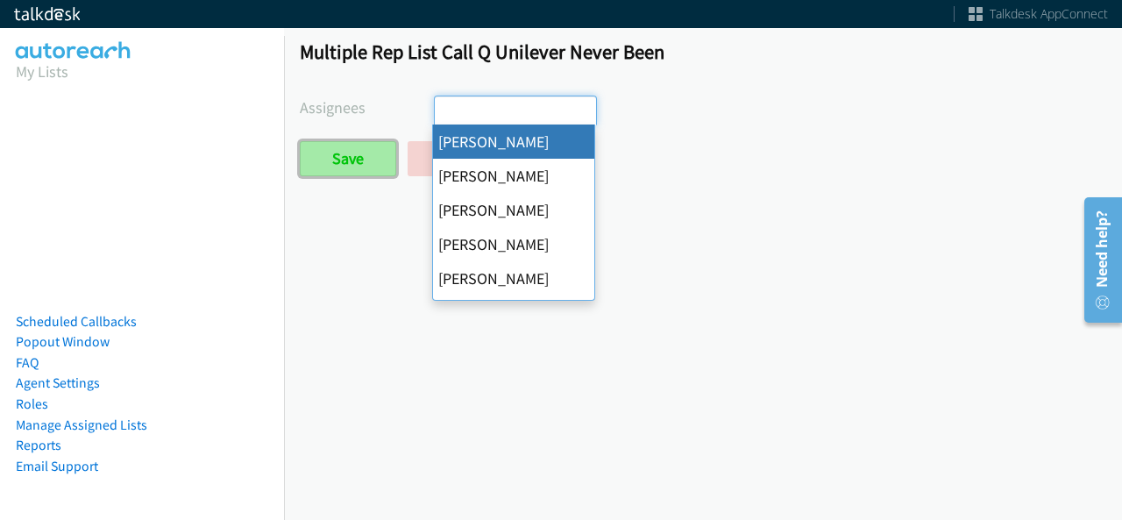
click at [363, 150] on input "Save" at bounding box center [348, 158] width 96 height 35
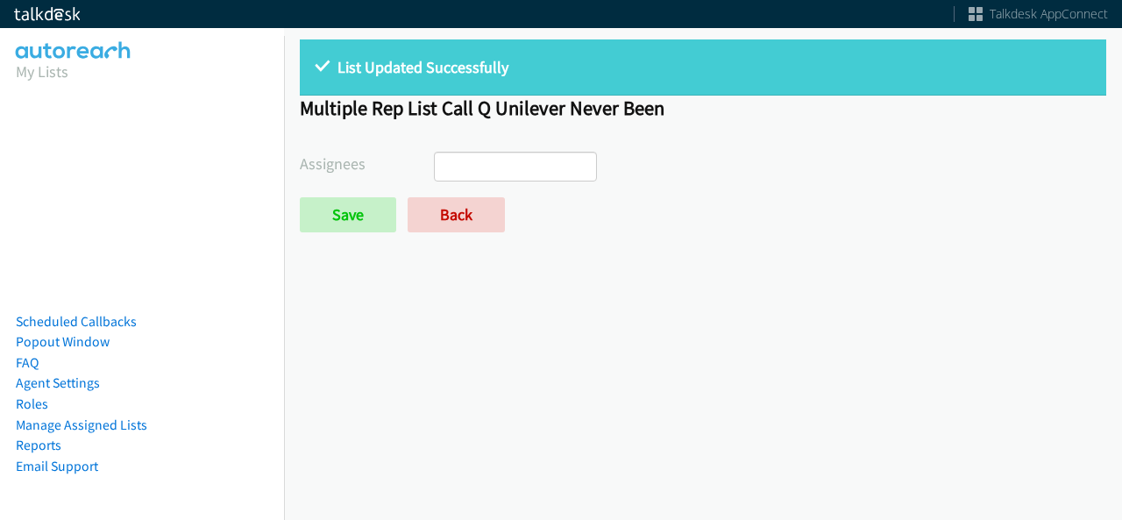
select select
click at [429, 209] on link "Back" at bounding box center [456, 214] width 97 height 35
